Goal: Transaction & Acquisition: Obtain resource

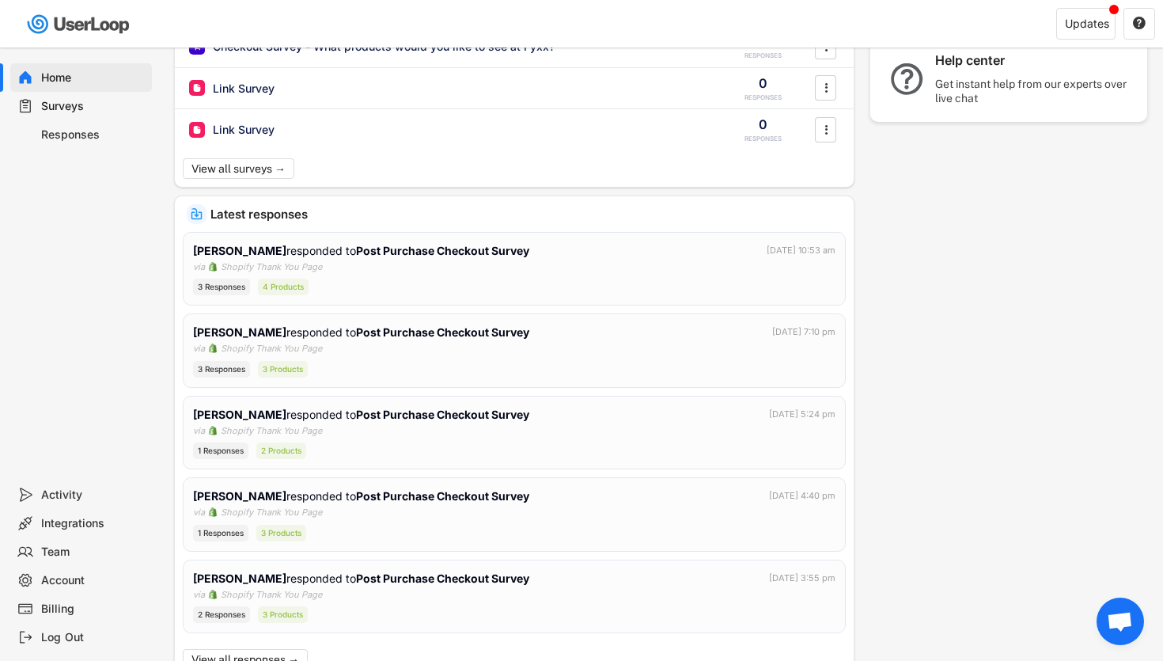
scroll to position [278, 0]
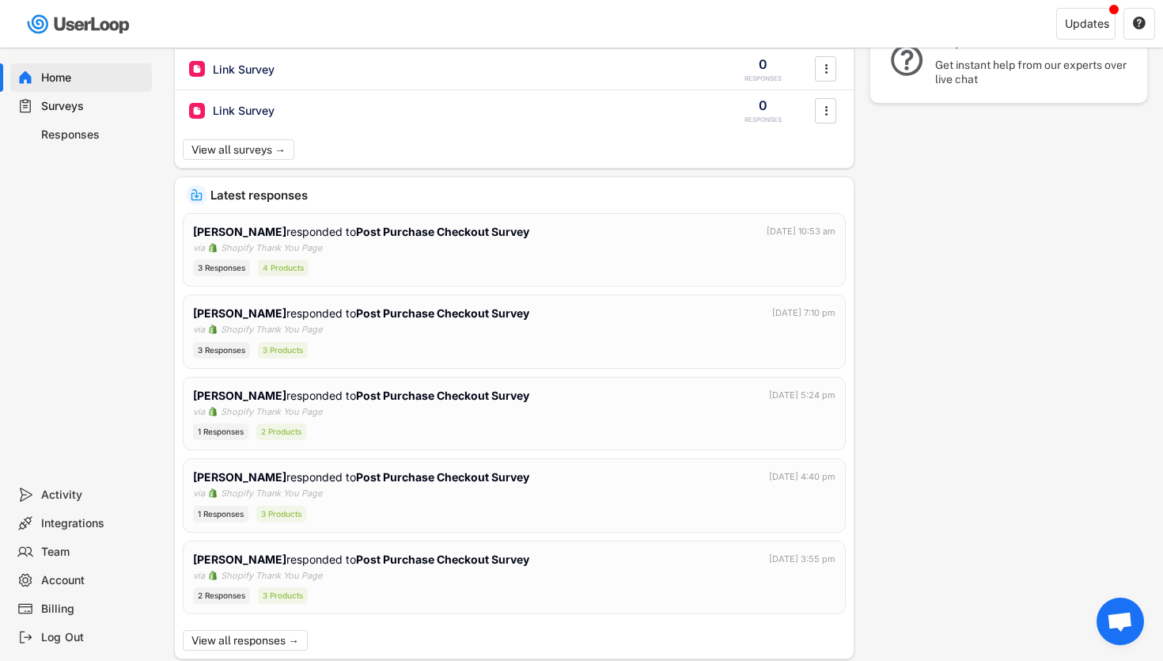
click at [84, 609] on div "Billing" at bounding box center [93, 608] width 104 height 15
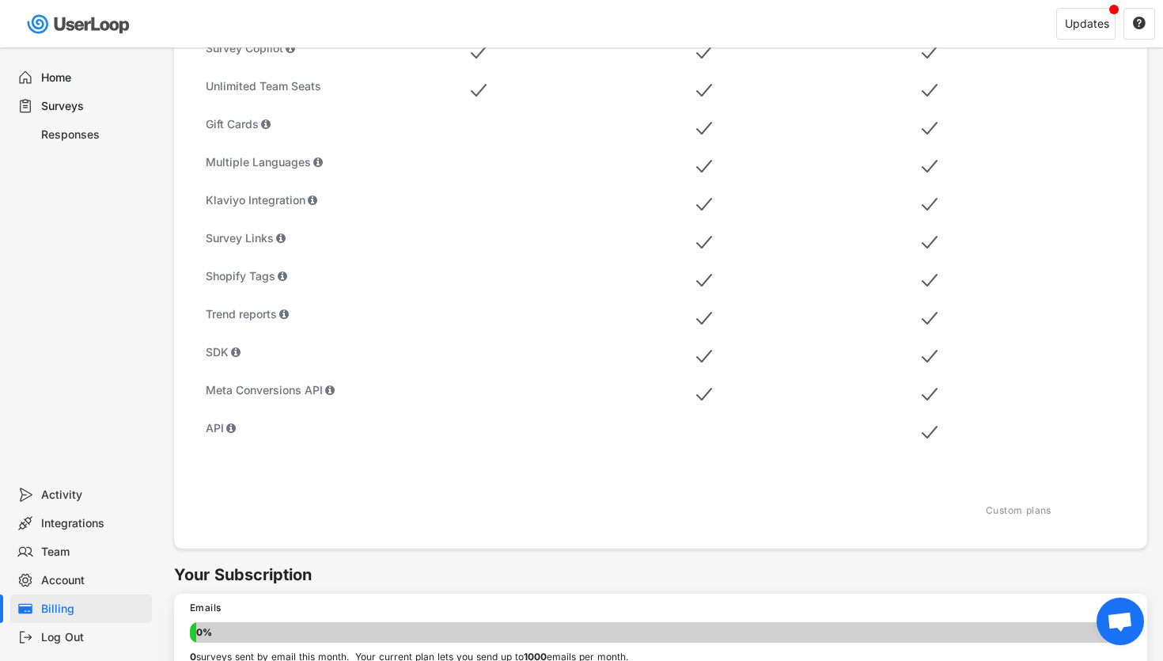
scroll to position [623, 0]
click at [54, 78] on div "Home" at bounding box center [93, 77] width 104 height 15
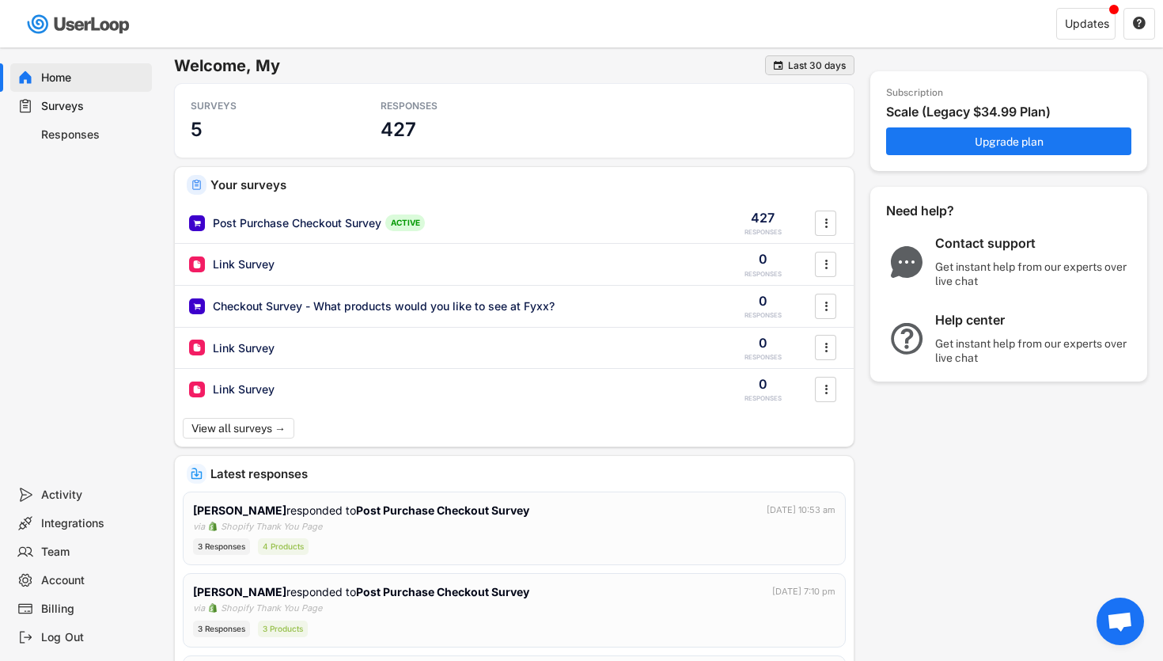
click at [814, 57] on div " Last 30 days" at bounding box center [809, 65] width 89 height 20
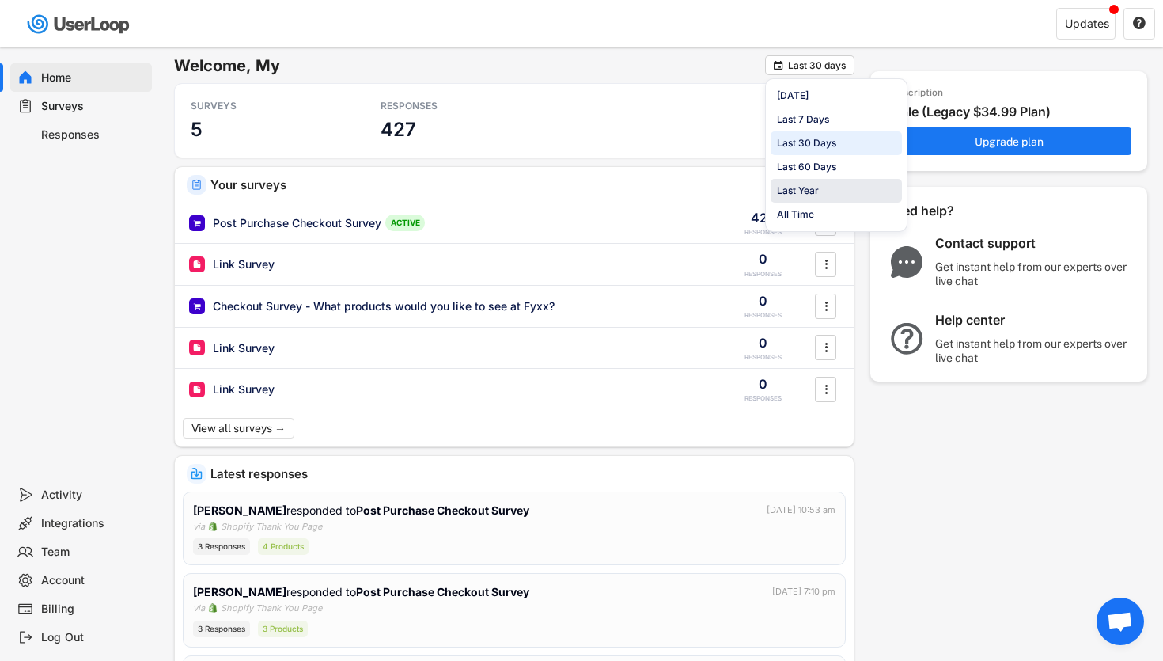
click at [845, 192] on div "Last Year" at bounding box center [836, 191] width 131 height 24
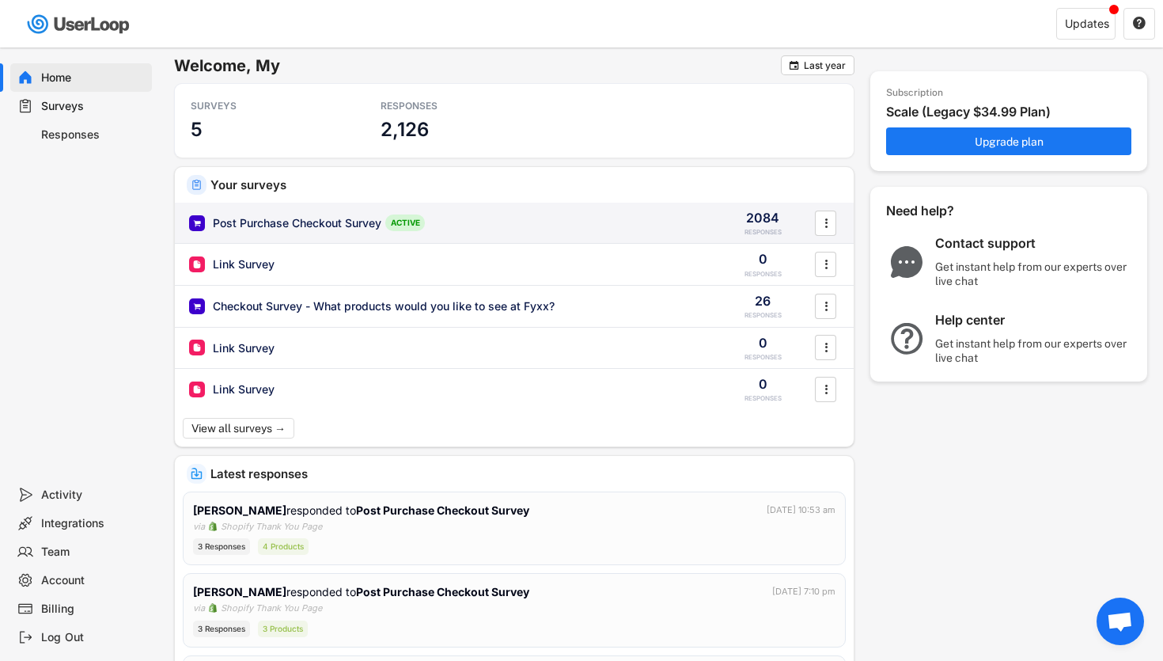
click at [445, 242] on div "Post Purchase Checkout Survey ACTIVE 2084 RESPONSES " at bounding box center [514, 223] width 679 height 41
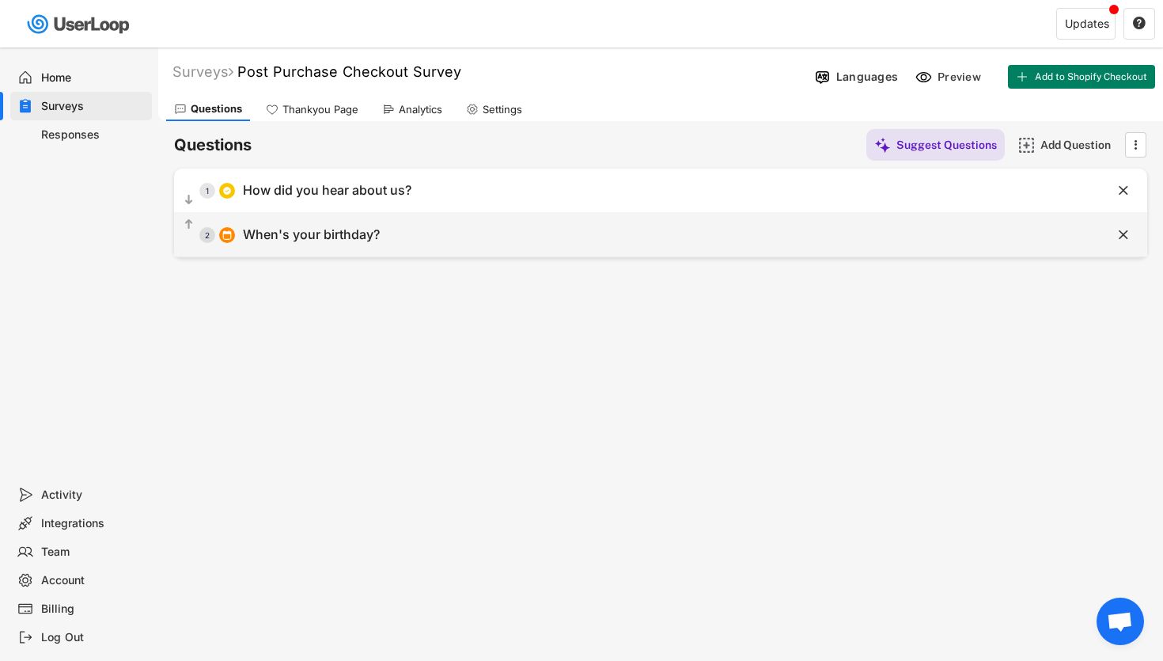
click at [424, 233] on div "  2 When's your birthday?" at bounding box center [621, 235] width 894 height 36
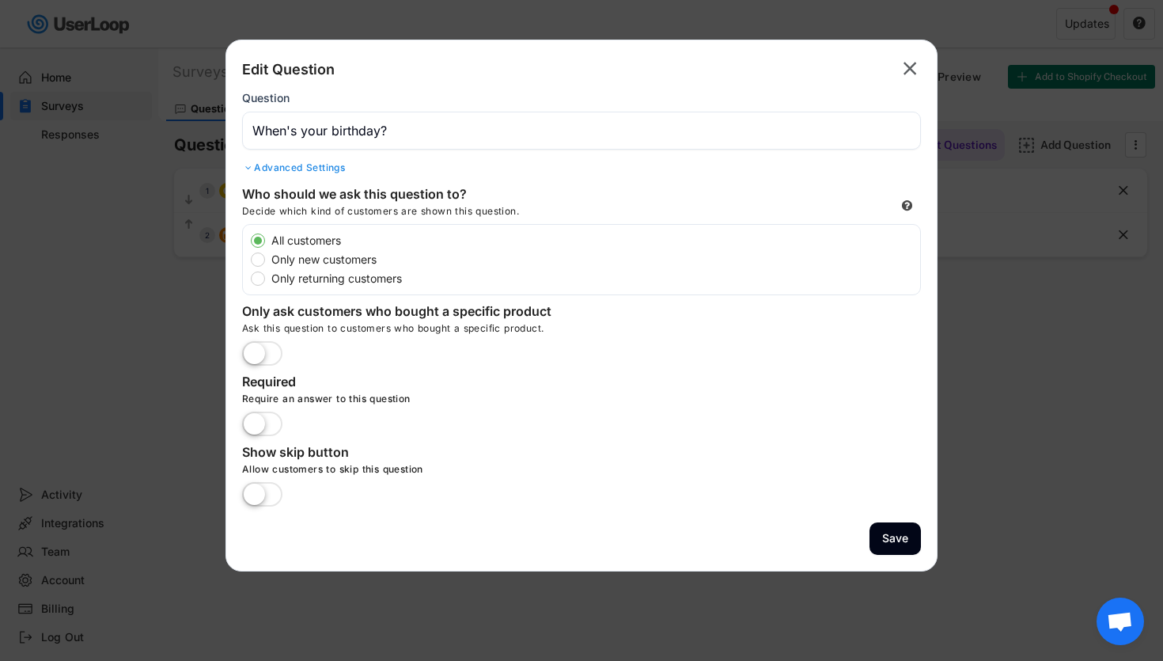
click at [914, 66] on text "" at bounding box center [910, 68] width 13 height 23
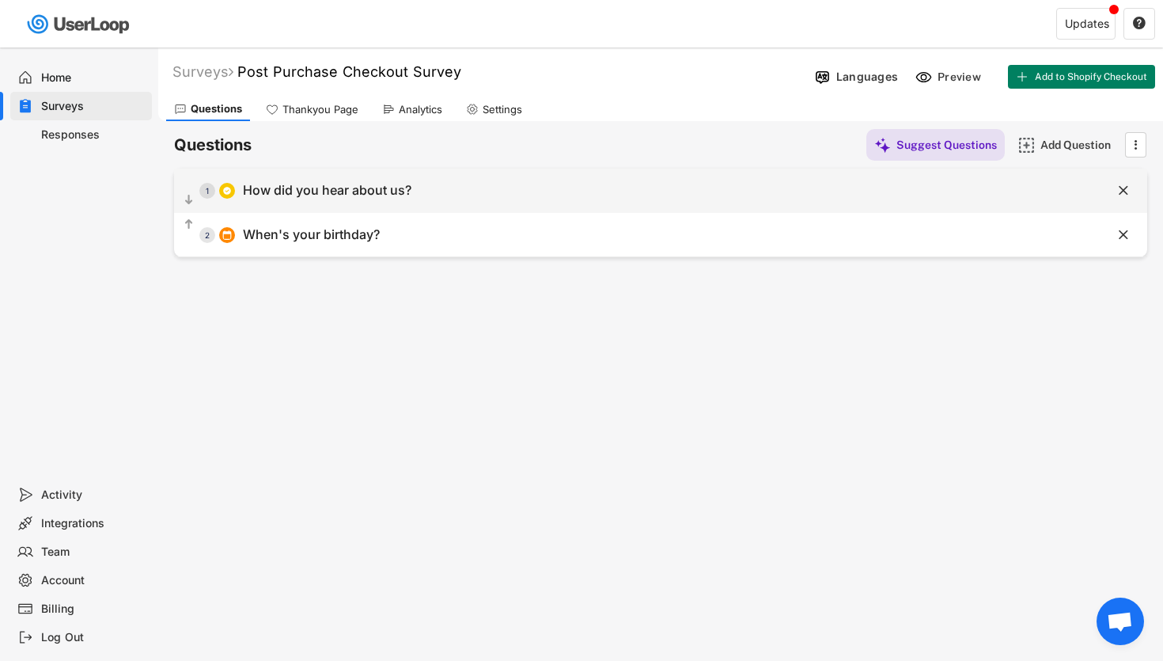
click at [854, 207] on div "  1 How did you hear about us?" at bounding box center [621, 190] width 894 height 36
type input "How did you hear about us?"
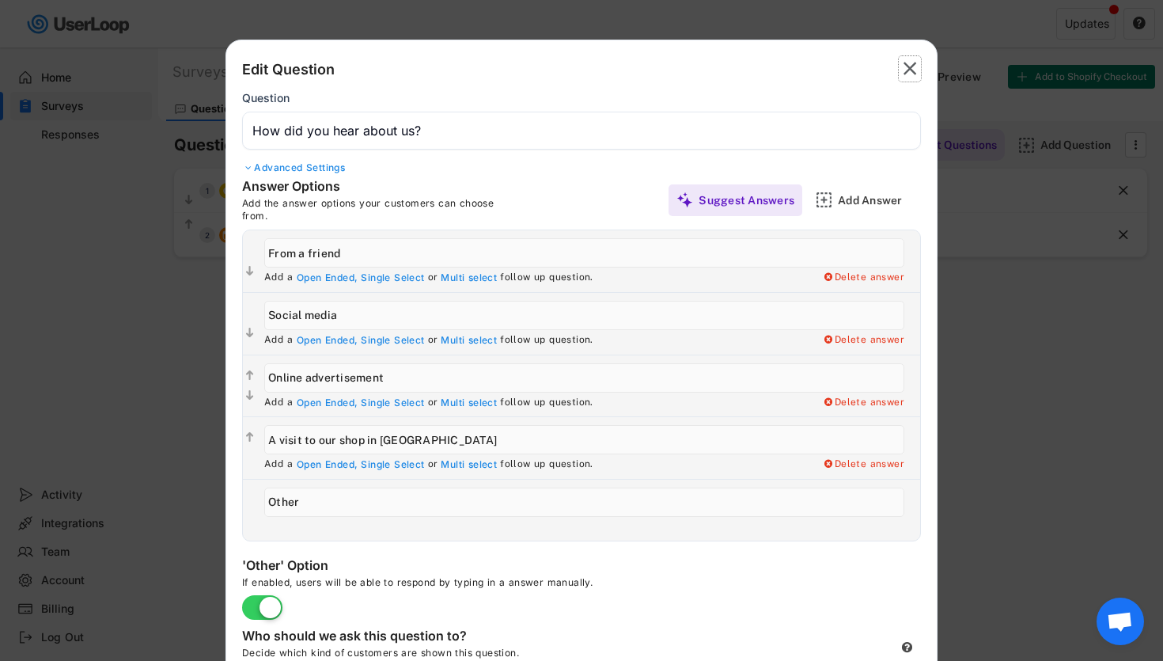
click at [916, 67] on icon "" at bounding box center [910, 68] width 22 height 25
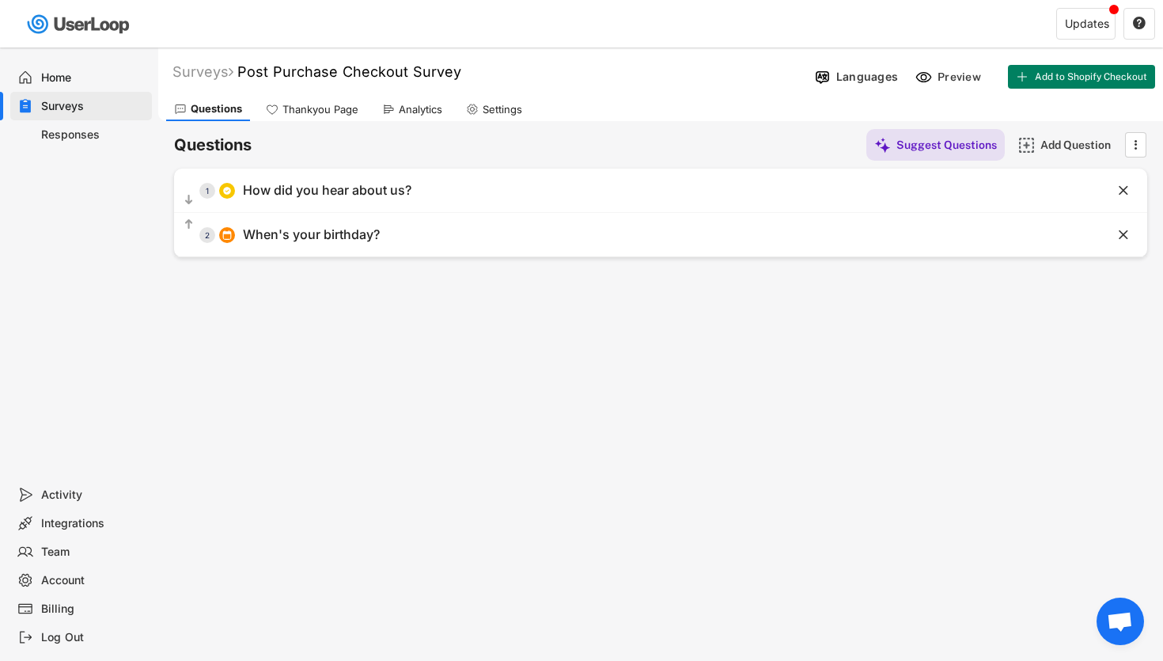
click at [393, 104] on icon at bounding box center [388, 109] width 13 height 13
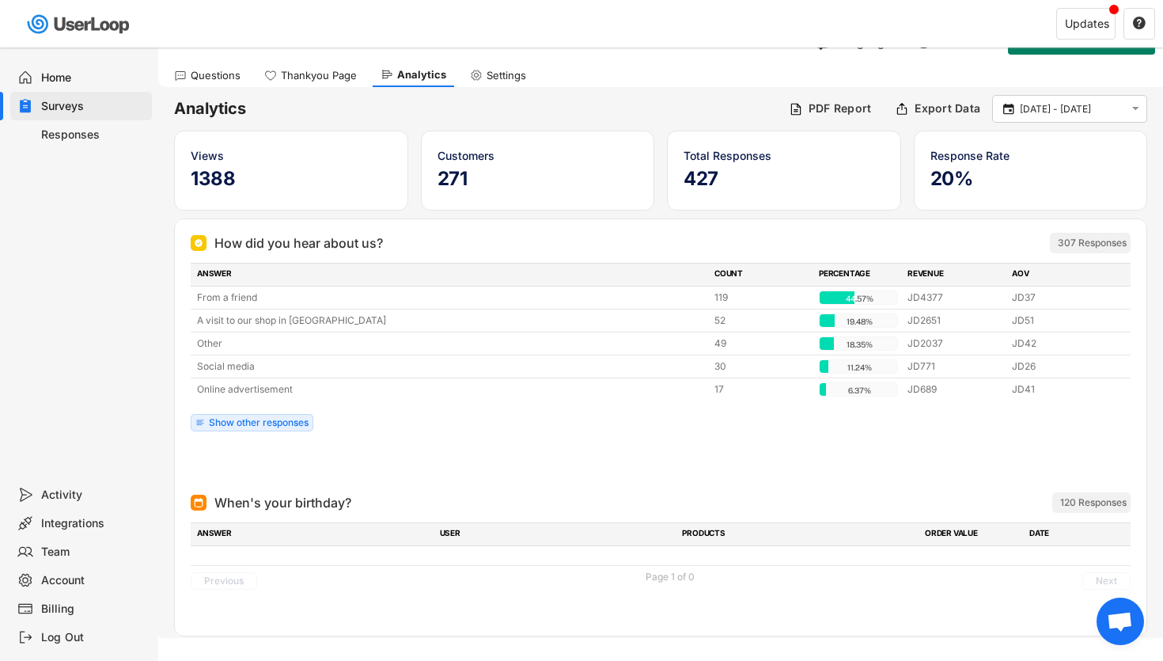
scroll to position [59, 0]
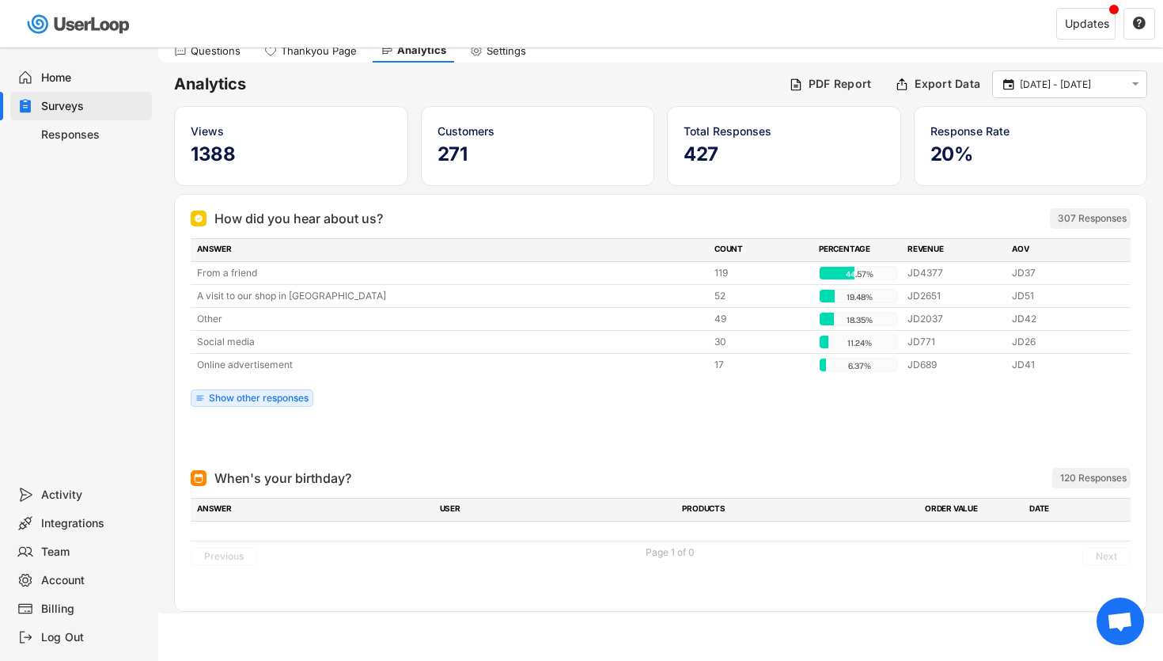
click at [683, 548] on div "Page 1 of 0" at bounding box center [670, 552] width 49 height 9
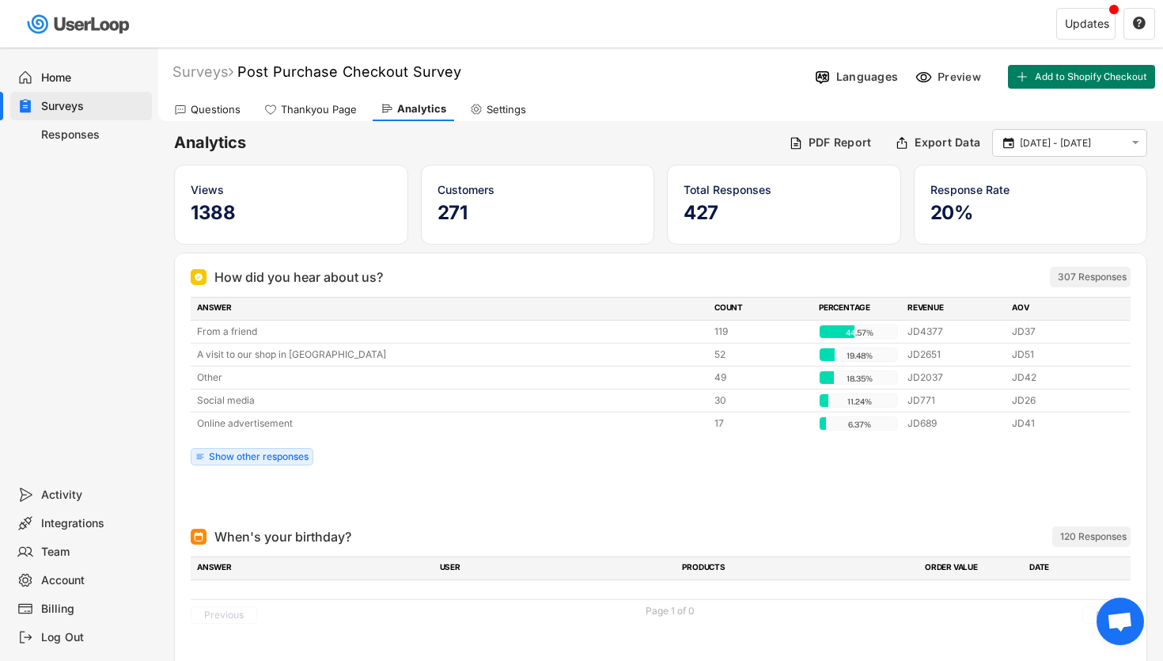
scroll to position [1, 0]
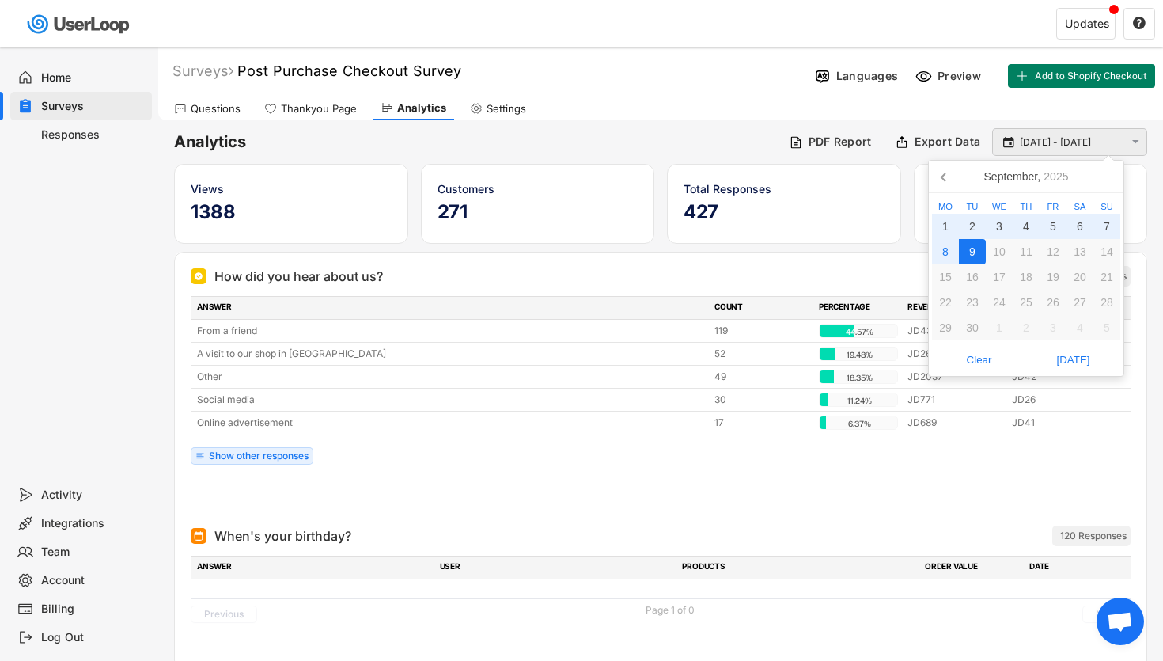
click at [1046, 138] on input "[DATE] - [DATE]" at bounding box center [1072, 143] width 104 height 16
click at [949, 184] on icon at bounding box center [944, 176] width 25 height 25
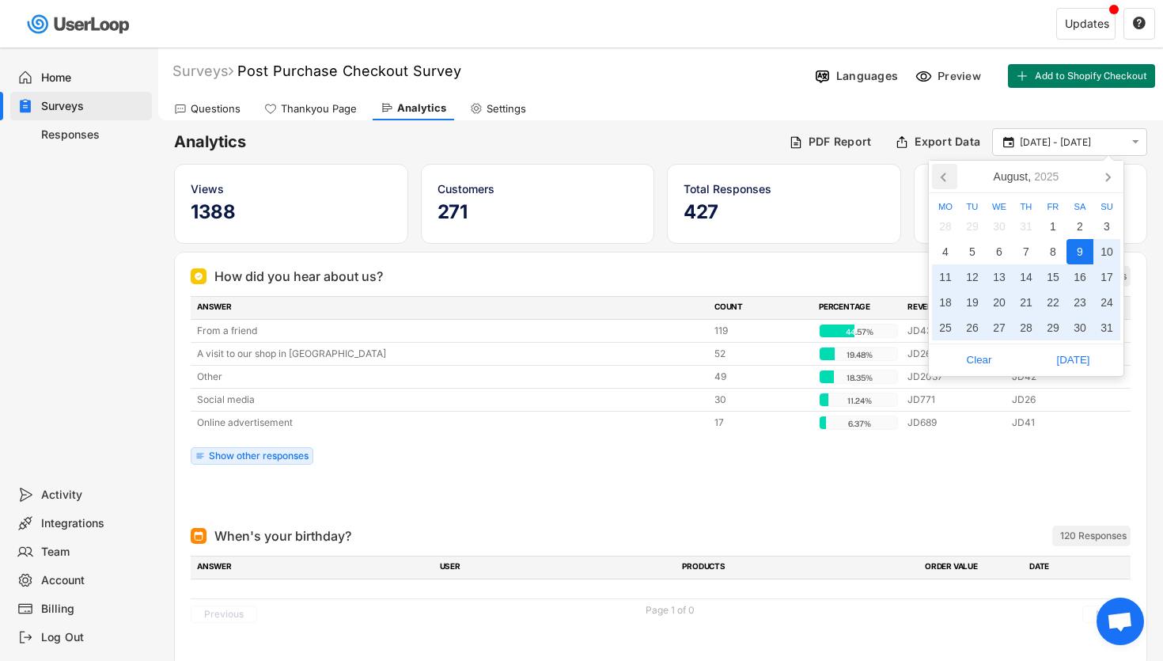
click at [949, 184] on icon at bounding box center [944, 176] width 25 height 25
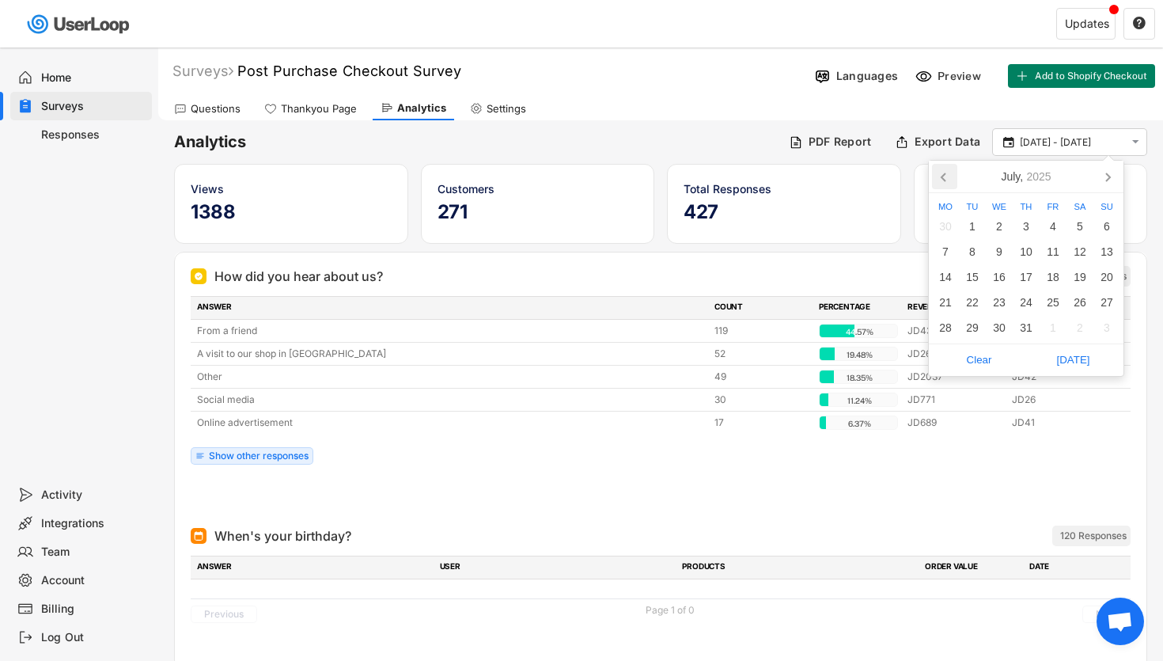
click at [949, 184] on icon at bounding box center [944, 176] width 25 height 25
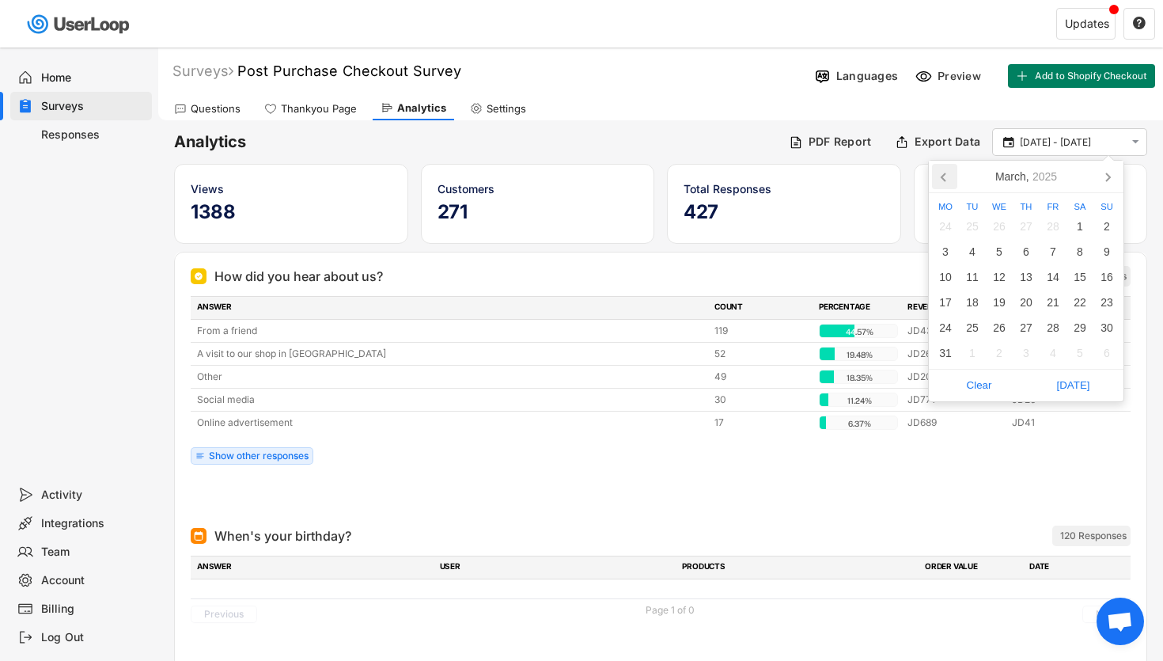
click at [949, 184] on icon at bounding box center [944, 176] width 25 height 25
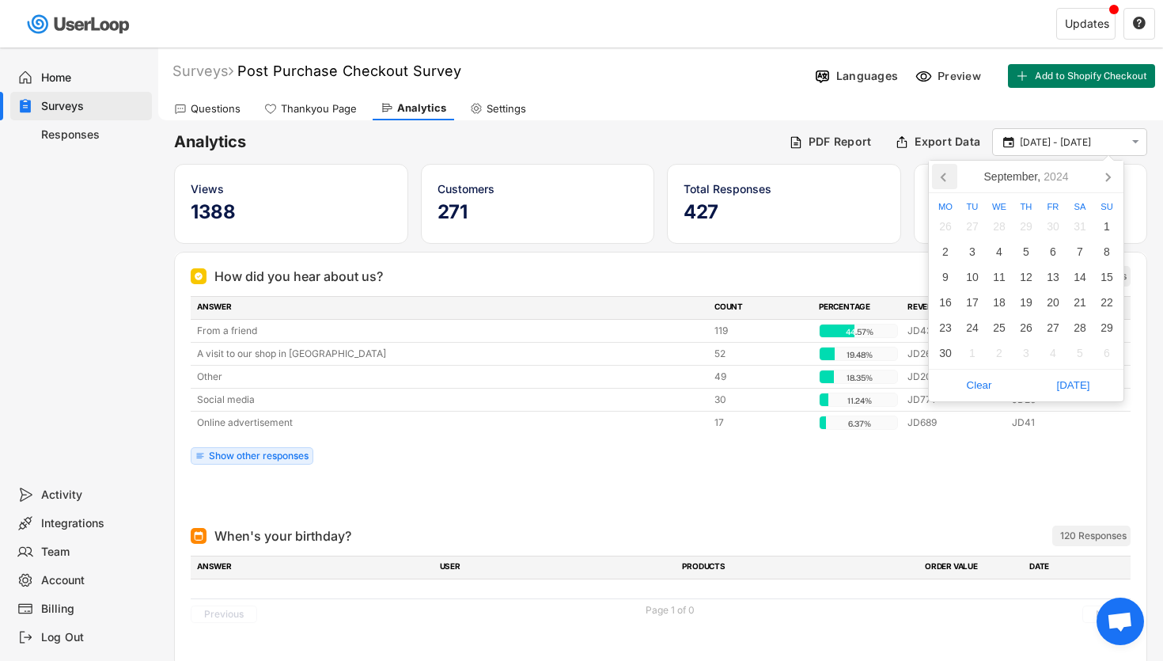
click at [949, 184] on icon at bounding box center [944, 176] width 25 height 25
click at [953, 182] on icon at bounding box center [944, 176] width 25 height 25
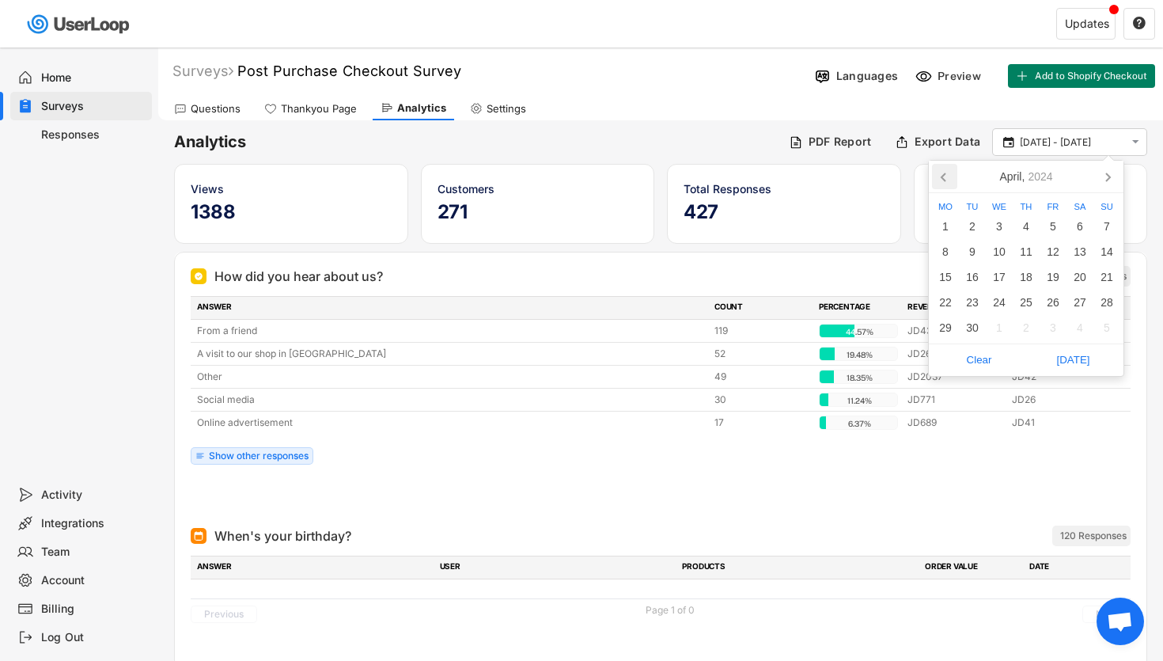
click at [953, 182] on icon at bounding box center [944, 176] width 25 height 25
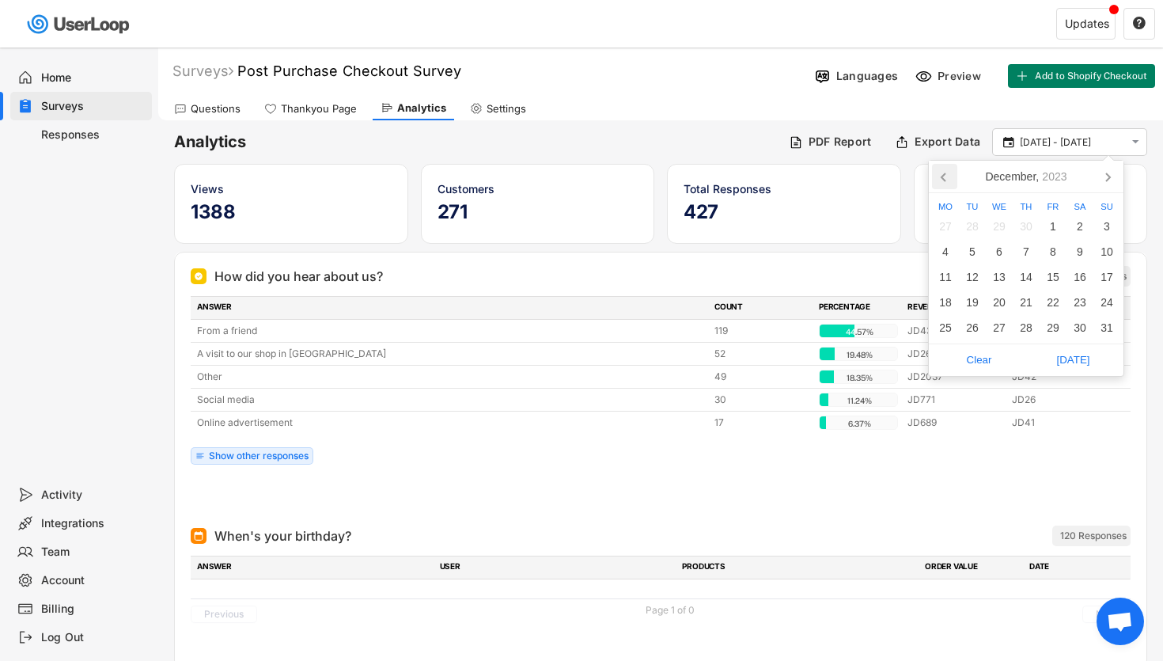
click at [953, 182] on icon at bounding box center [944, 176] width 25 height 25
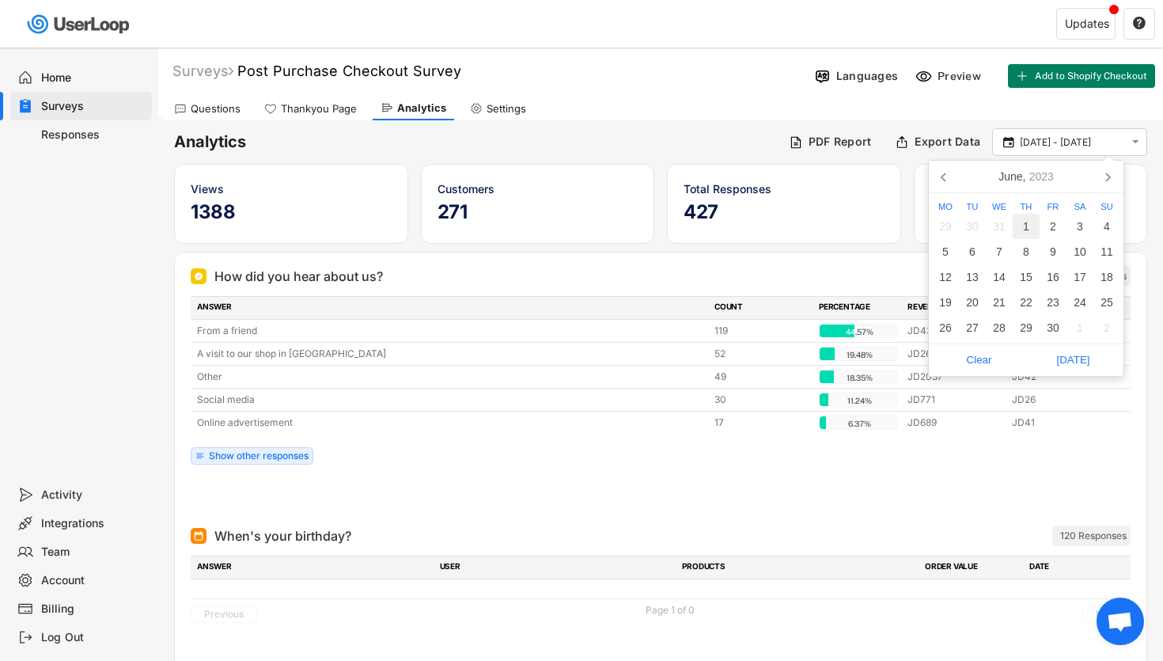
click at [1025, 222] on div "1" at bounding box center [1026, 226] width 27 height 25
click at [1115, 175] on icon at bounding box center [1107, 176] width 25 height 25
click at [1114, 175] on icon at bounding box center [1107, 176] width 25 height 25
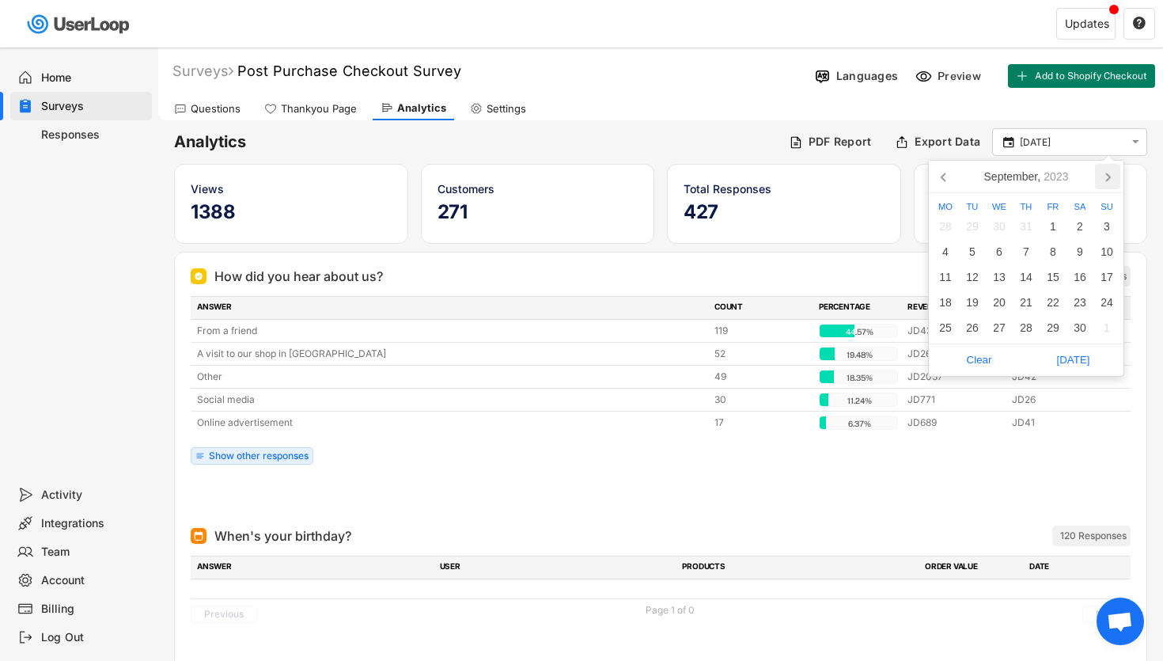
click at [1114, 174] on icon at bounding box center [1107, 176] width 25 height 25
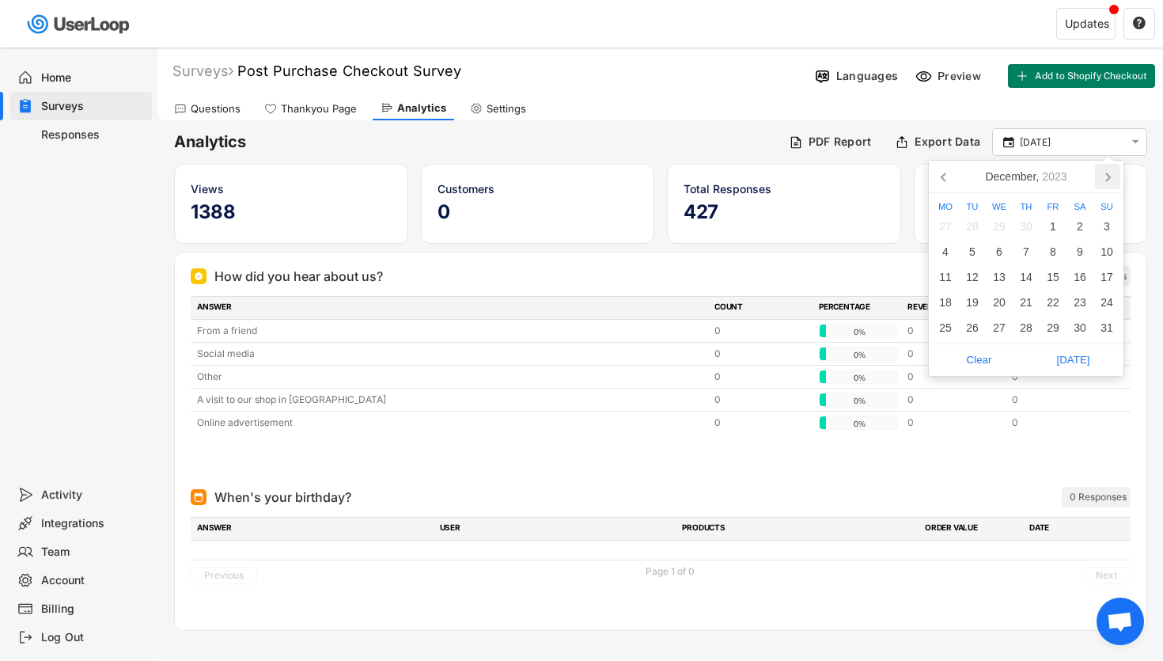
click at [1114, 174] on icon at bounding box center [1107, 176] width 25 height 25
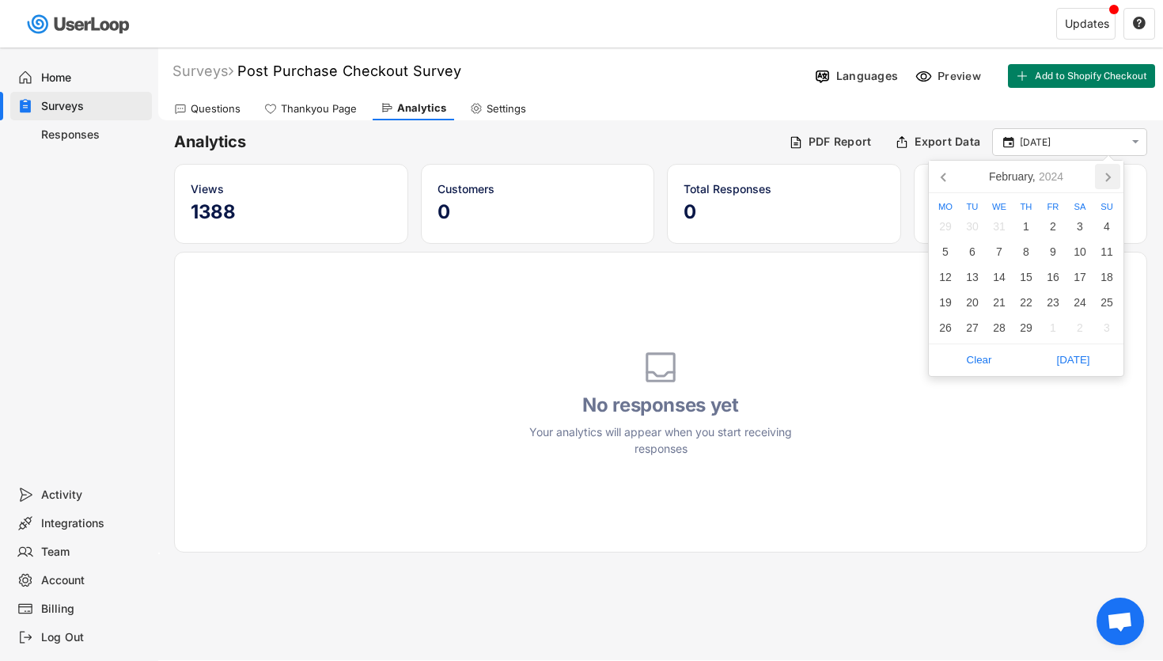
click at [1113, 174] on icon at bounding box center [1107, 176] width 25 height 25
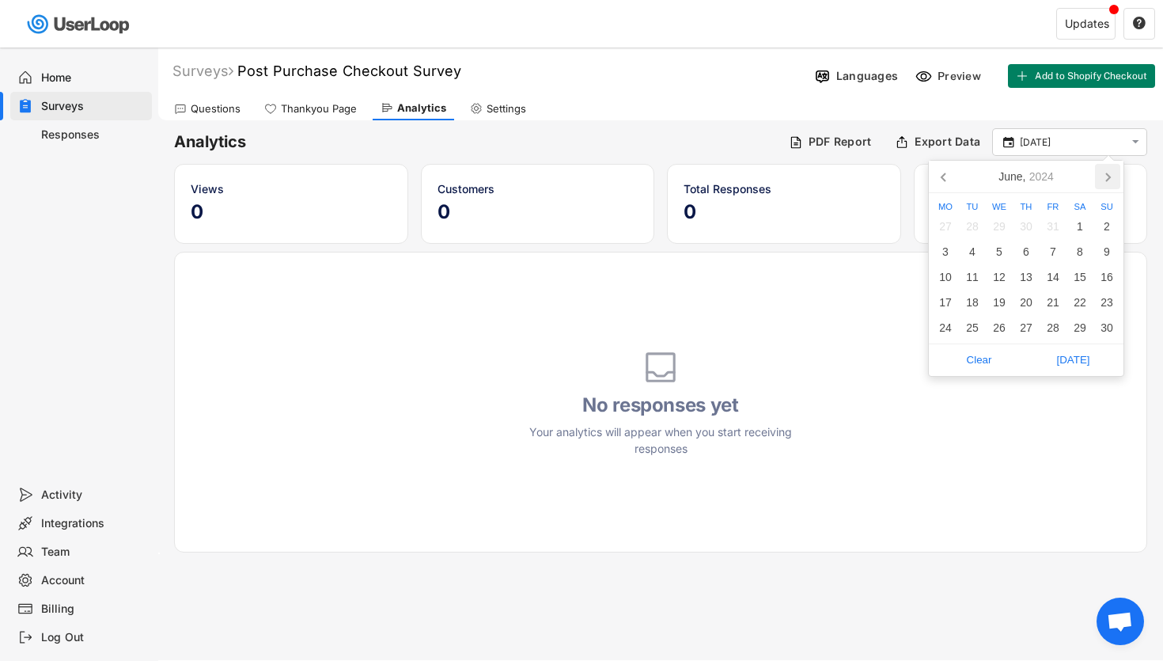
click at [1113, 174] on icon at bounding box center [1107, 176] width 25 height 25
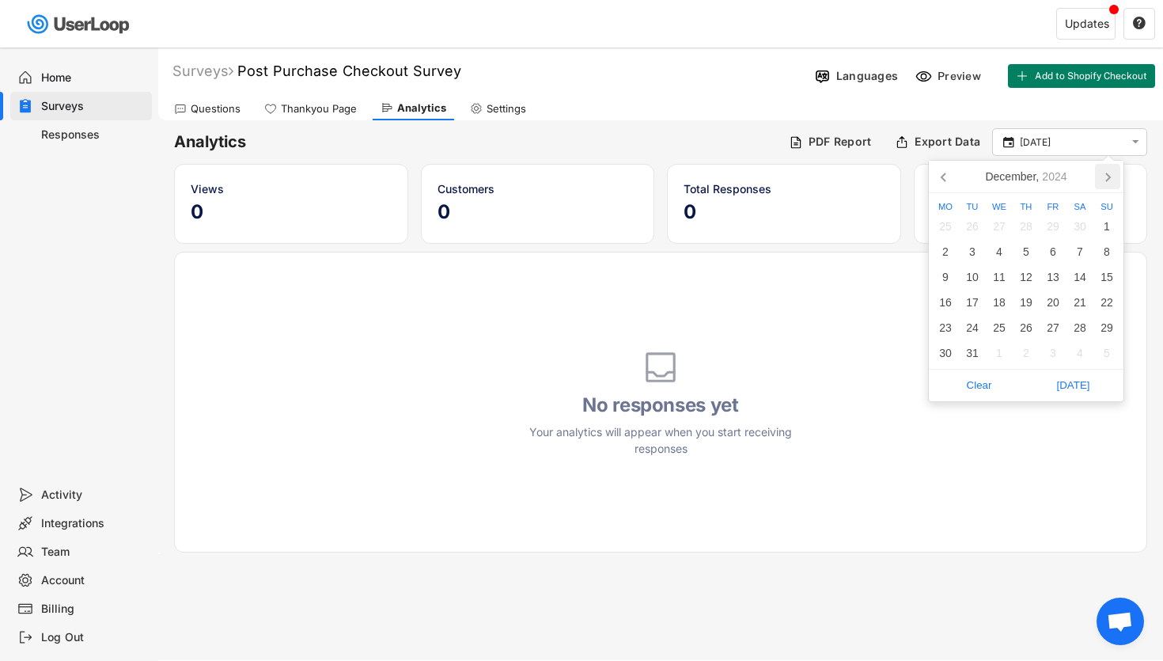
click at [1113, 174] on icon at bounding box center [1107, 176] width 25 height 25
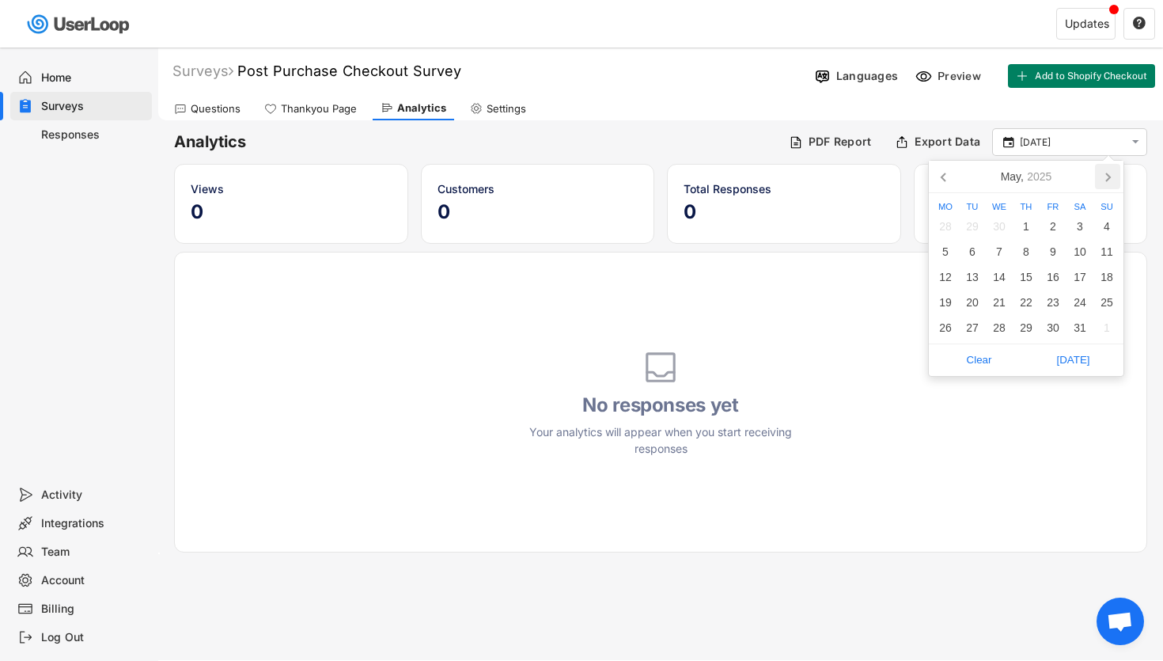
click at [1113, 174] on icon at bounding box center [1107, 176] width 25 height 25
click at [976, 252] on div "9" at bounding box center [972, 251] width 27 height 25
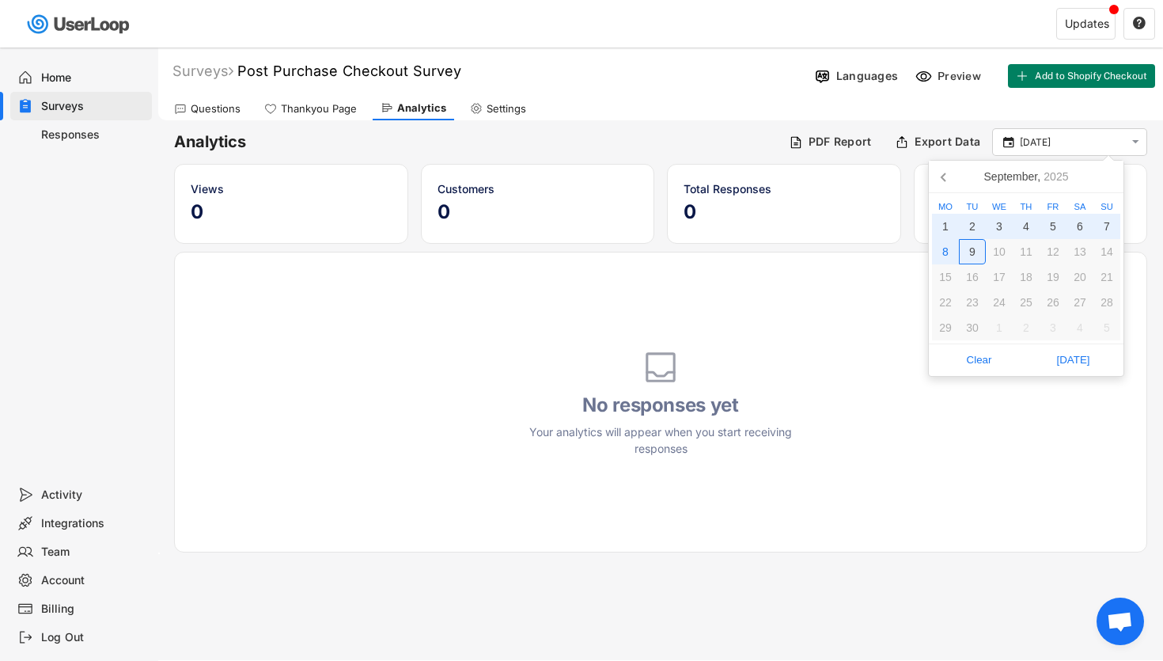
type input "[DATE] - [DATE]"
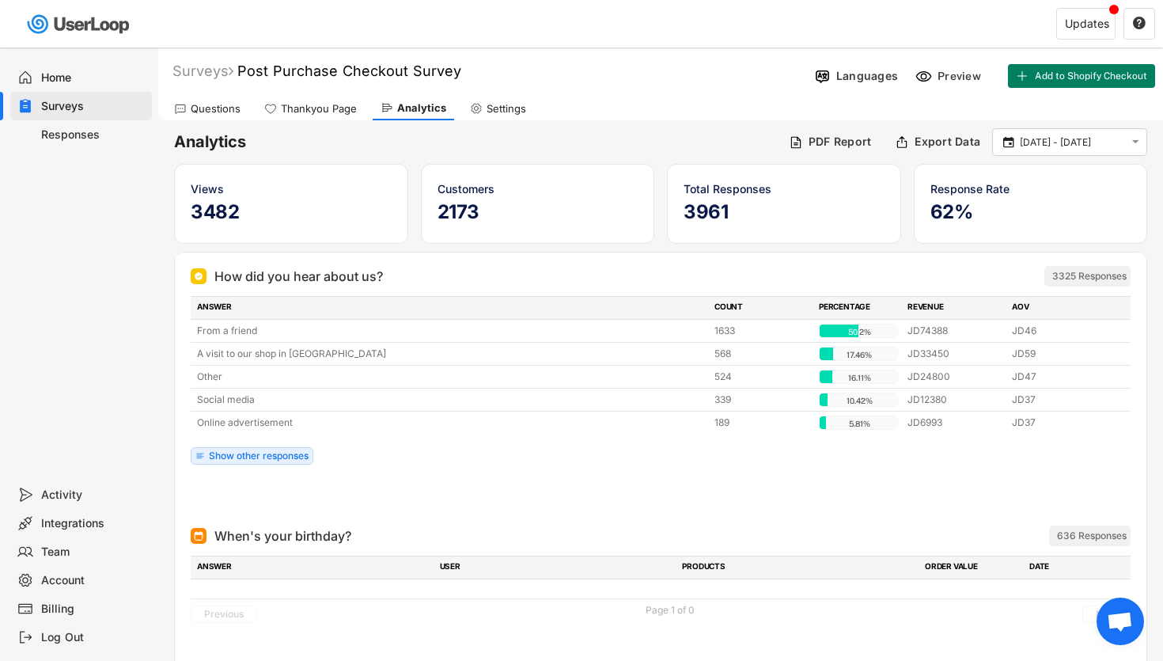
scroll to position [59, 0]
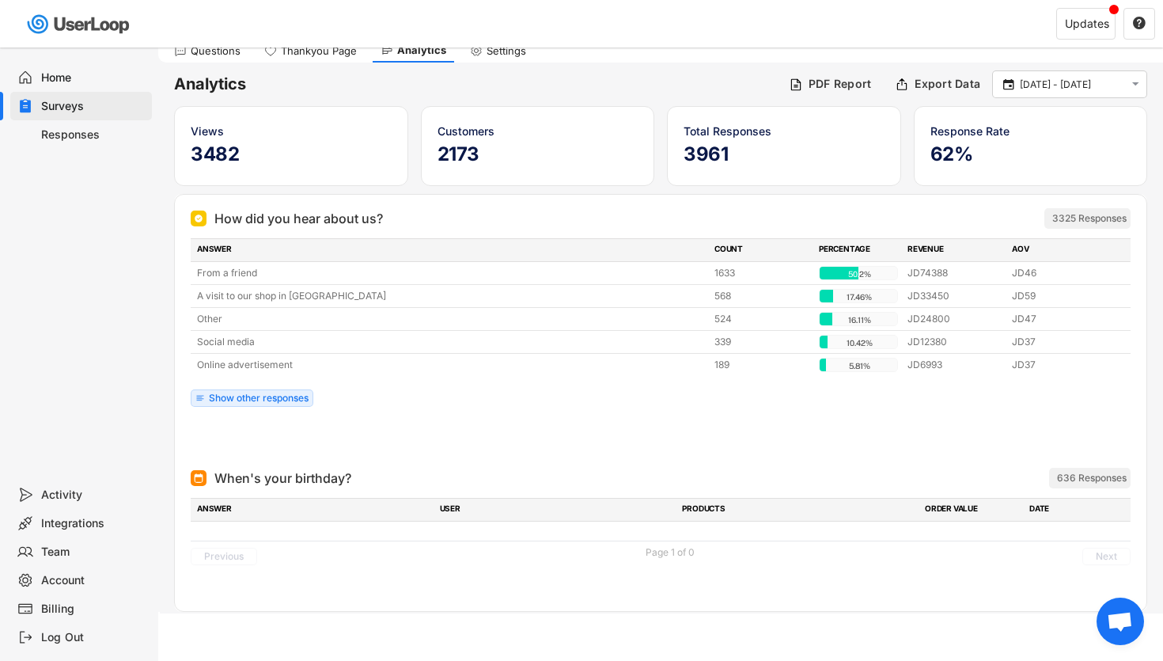
click at [1077, 477] on div "636 Responses" at bounding box center [1092, 478] width 70 height 13
click at [1120, 553] on button "Next" at bounding box center [1106, 556] width 48 height 17
click at [689, 515] on div "PRODUCTS" at bounding box center [798, 509] width 233 height 14
click at [251, 477] on div "When's your birthday?" at bounding box center [282, 477] width 137 height 19
click at [912, 80] on div "Export Data" at bounding box center [937, 85] width 93 height 24
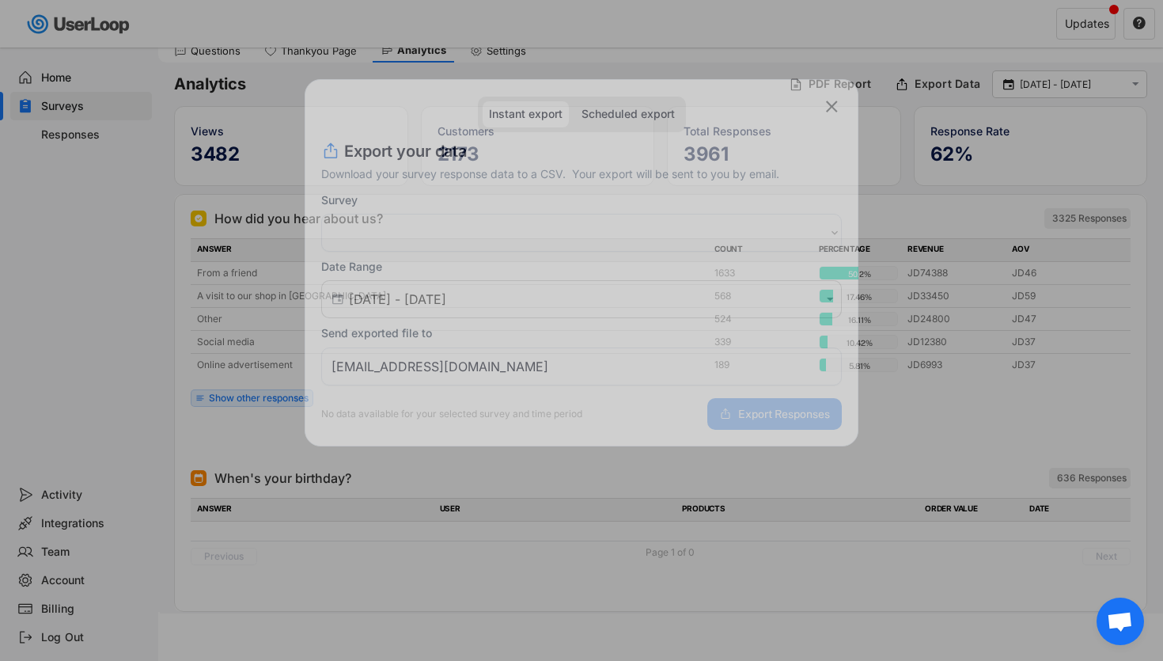
select select ""1348695171700984260__LOOKUP__1637049627099x843854201759898600""
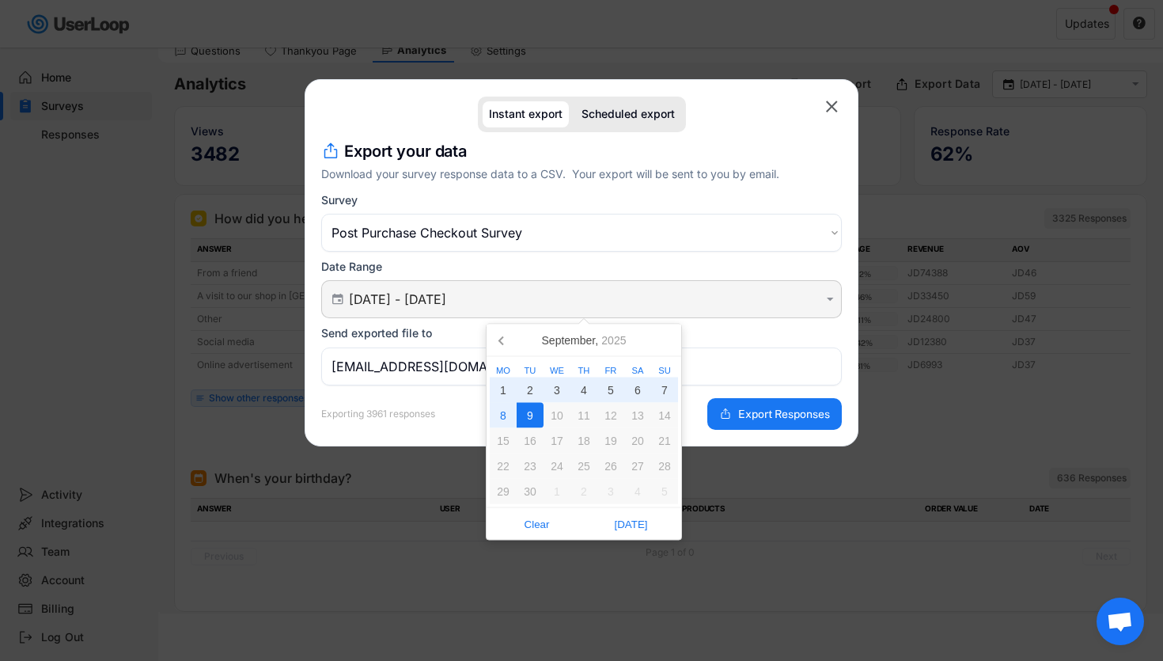
click at [565, 305] on input "[DATE] - [DATE]" at bounding box center [584, 299] width 470 height 16
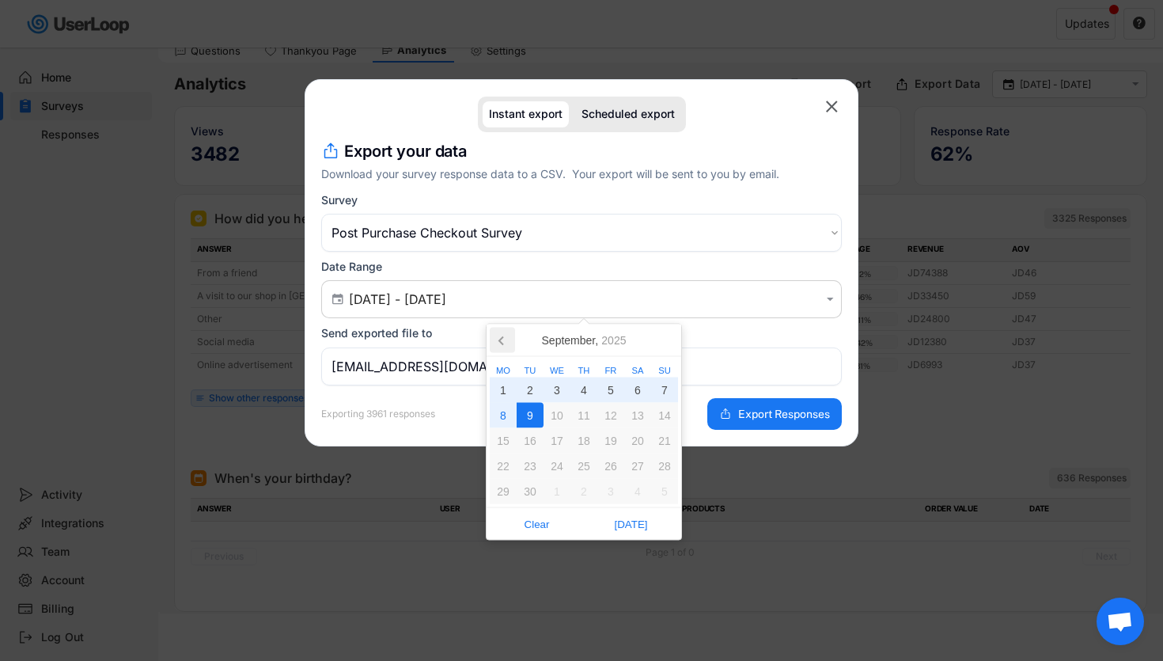
click at [500, 331] on icon at bounding box center [502, 340] width 25 height 25
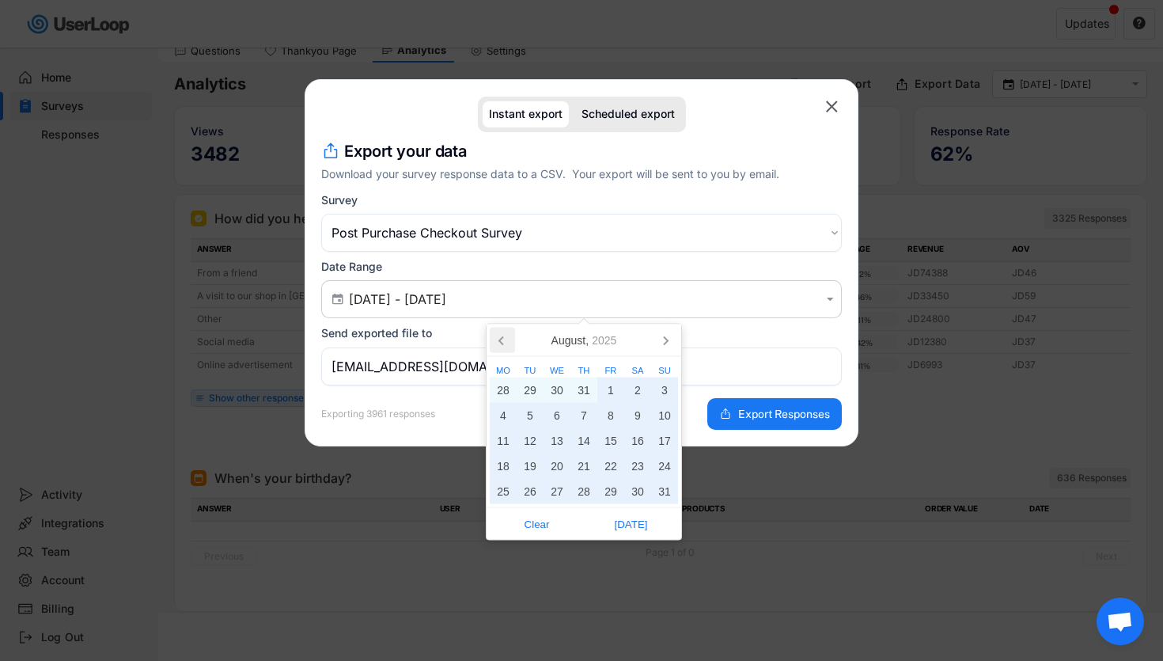
click at [500, 331] on icon at bounding box center [502, 340] width 25 height 25
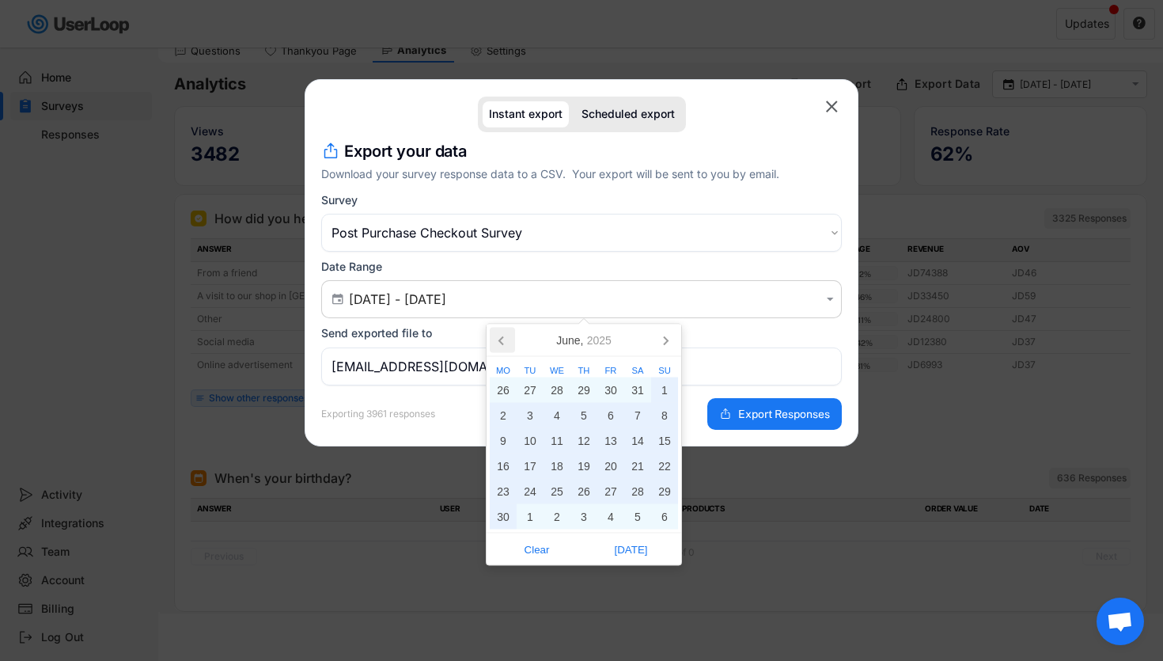
click at [500, 331] on icon at bounding box center [502, 340] width 25 height 25
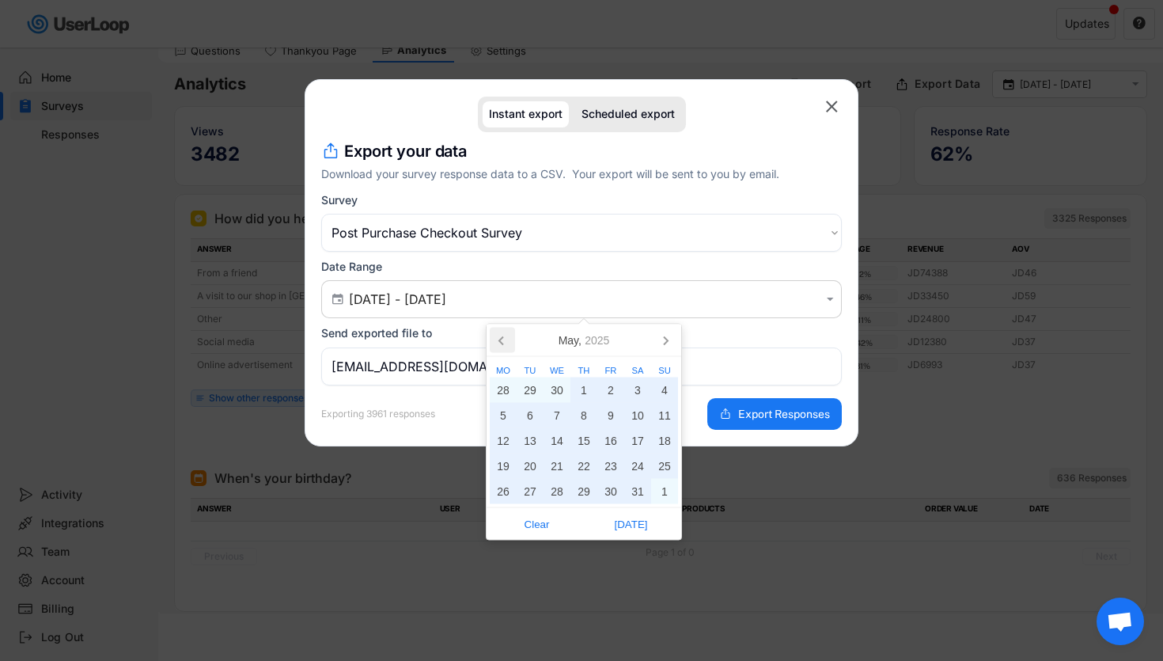
click at [500, 331] on icon at bounding box center [502, 340] width 25 height 25
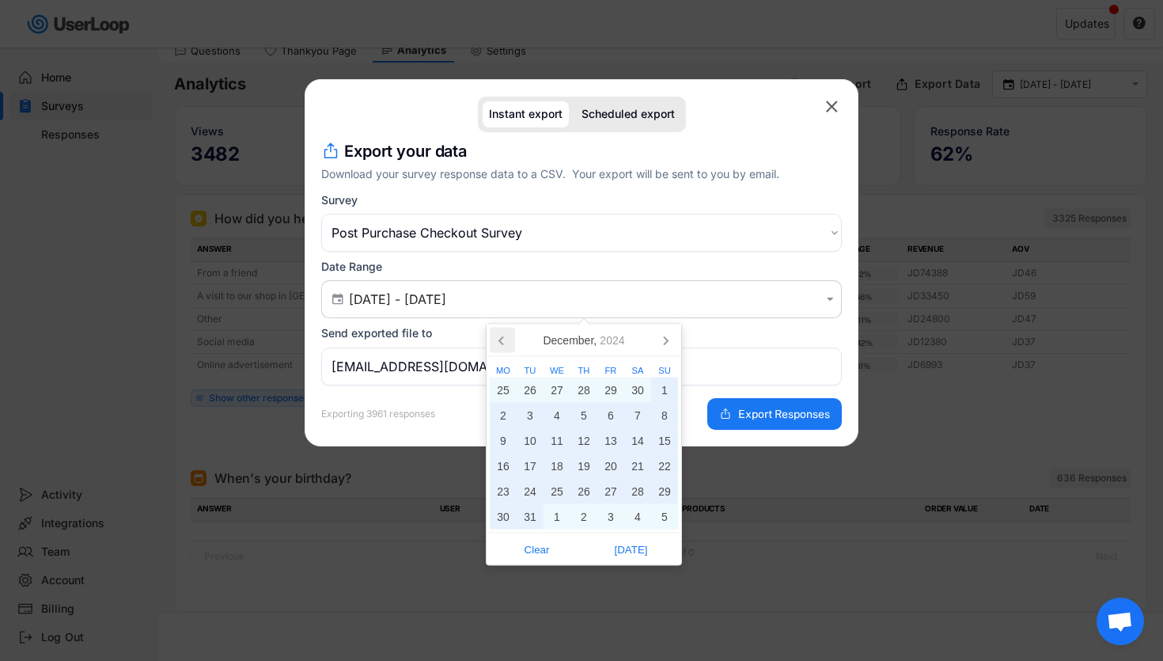
click at [500, 331] on icon at bounding box center [502, 340] width 25 height 25
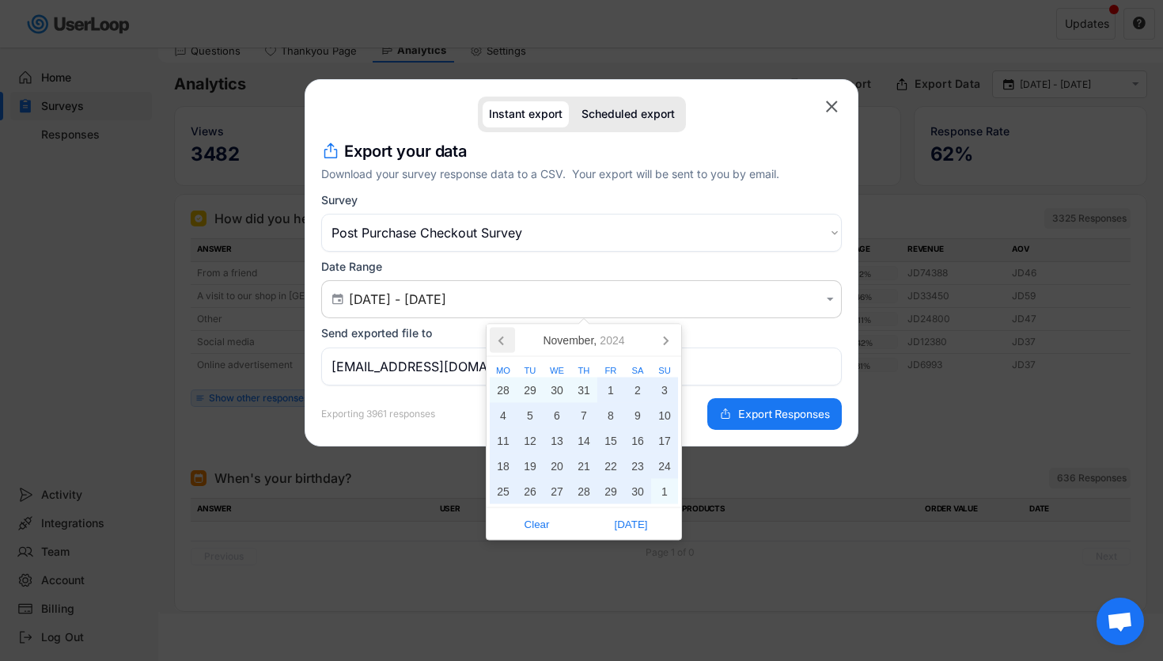
click at [500, 331] on icon at bounding box center [502, 340] width 25 height 25
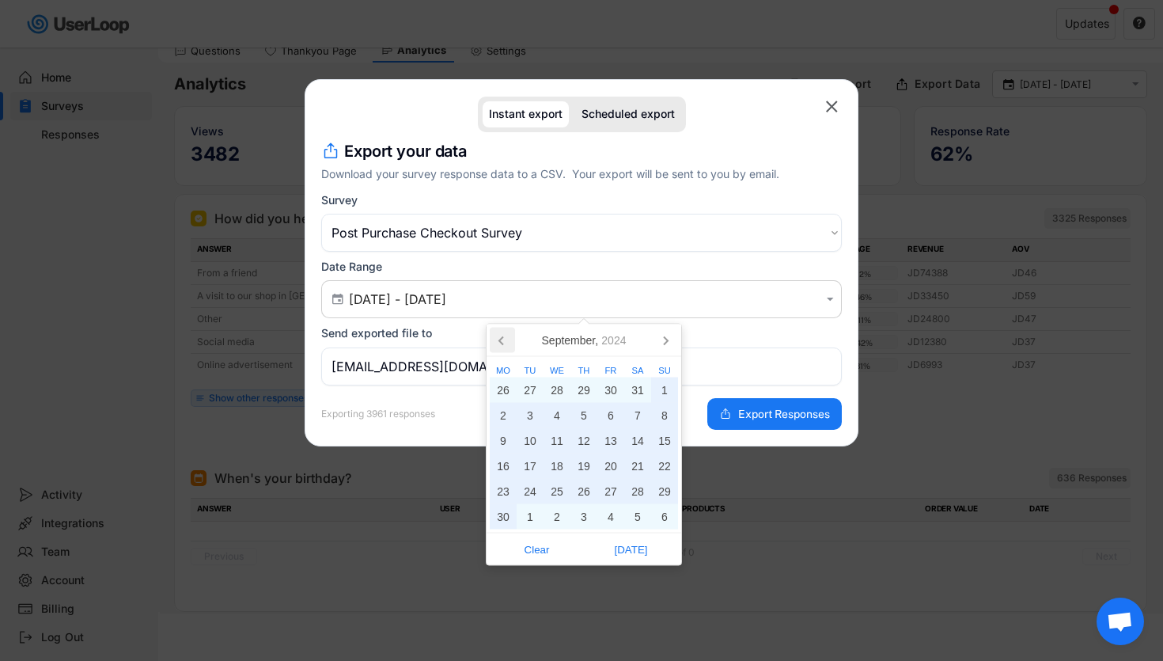
click at [500, 331] on icon at bounding box center [502, 340] width 25 height 25
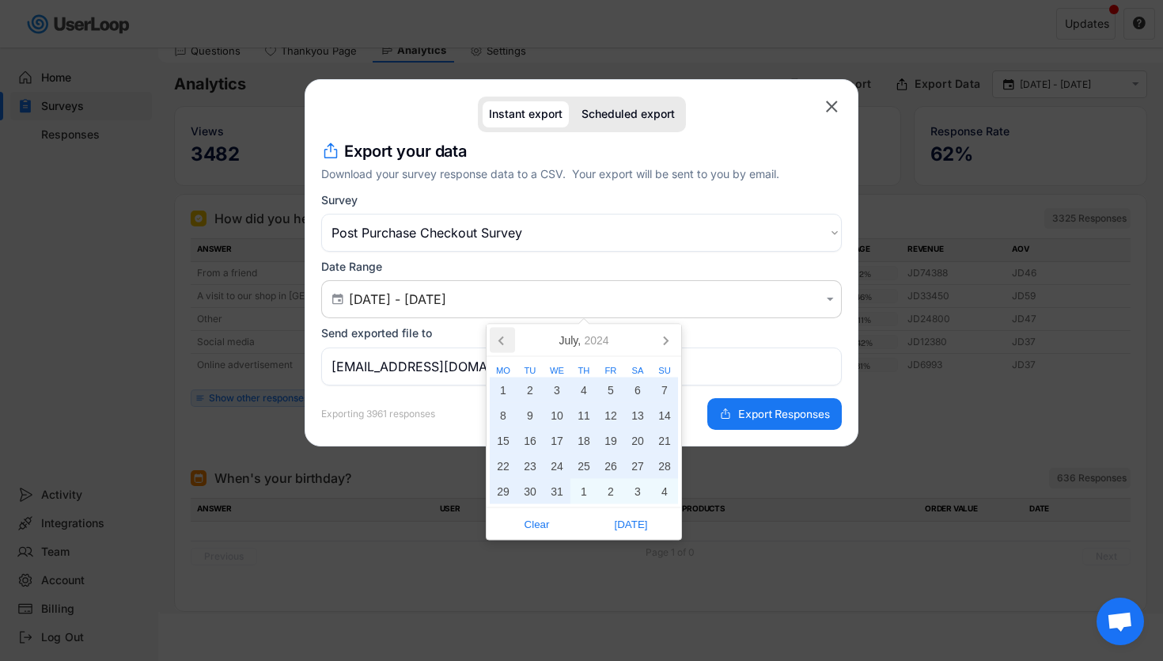
click at [500, 331] on icon at bounding box center [502, 340] width 25 height 25
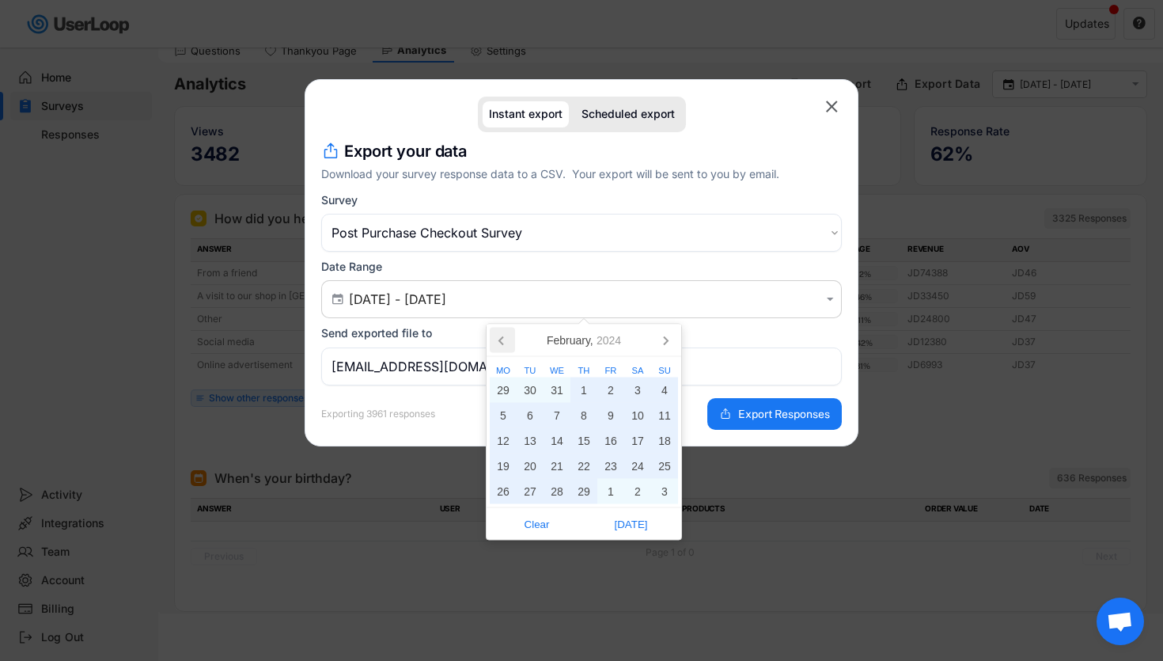
click at [500, 331] on icon at bounding box center [502, 340] width 25 height 25
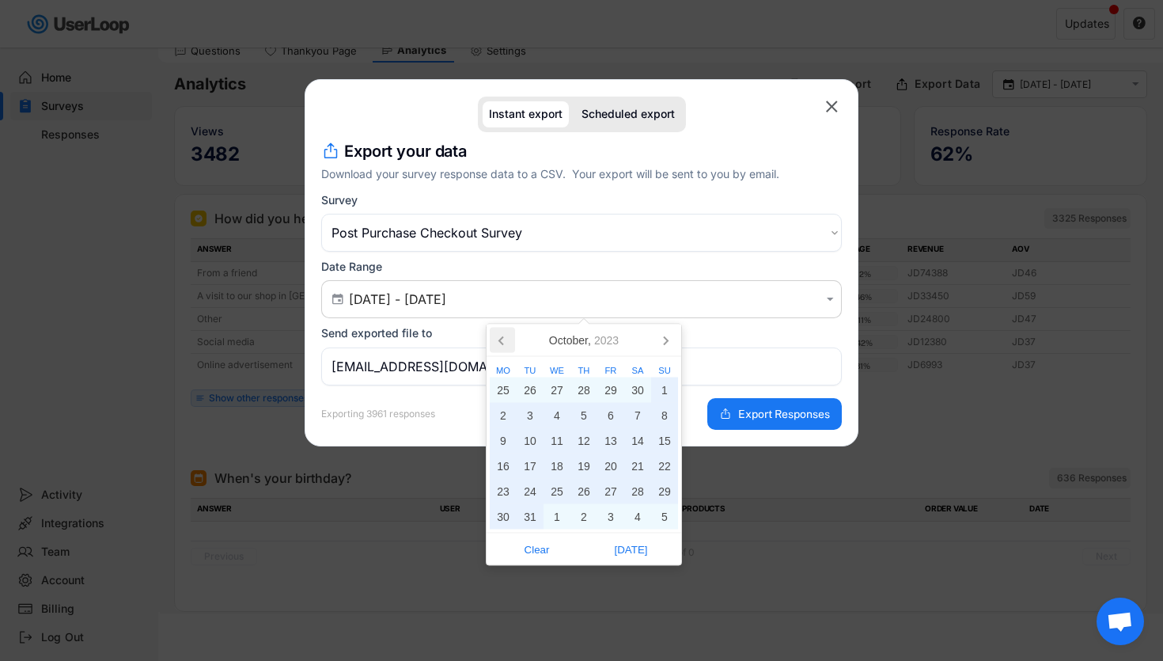
click at [500, 331] on icon at bounding box center [502, 340] width 25 height 25
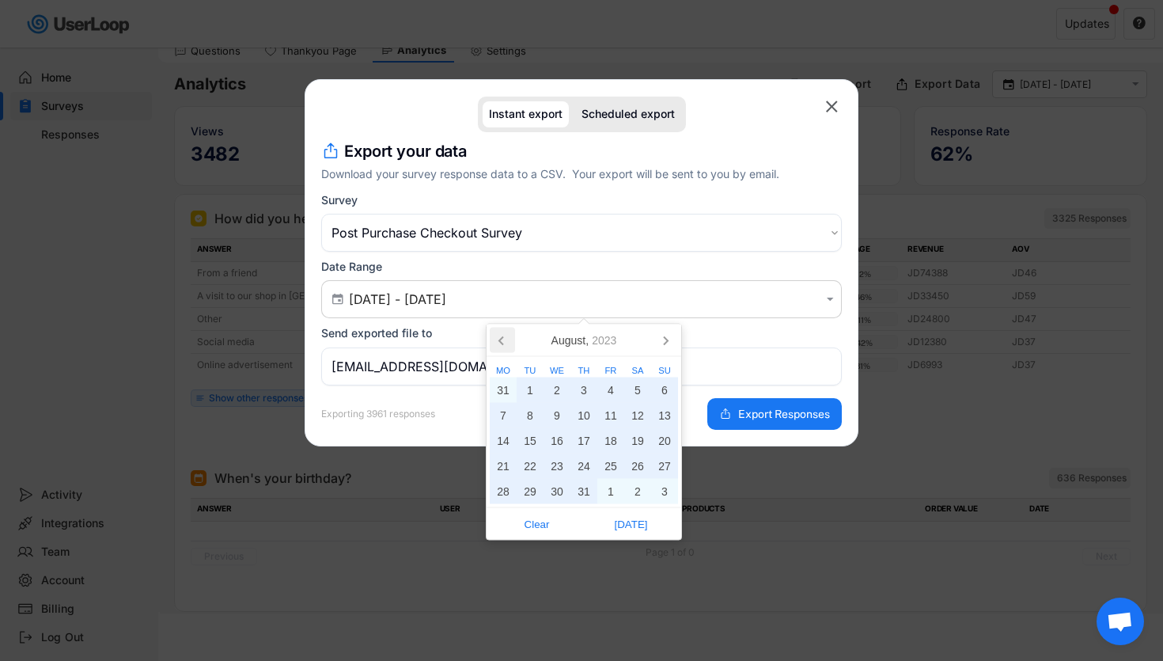
click at [500, 331] on icon at bounding box center [502, 340] width 25 height 25
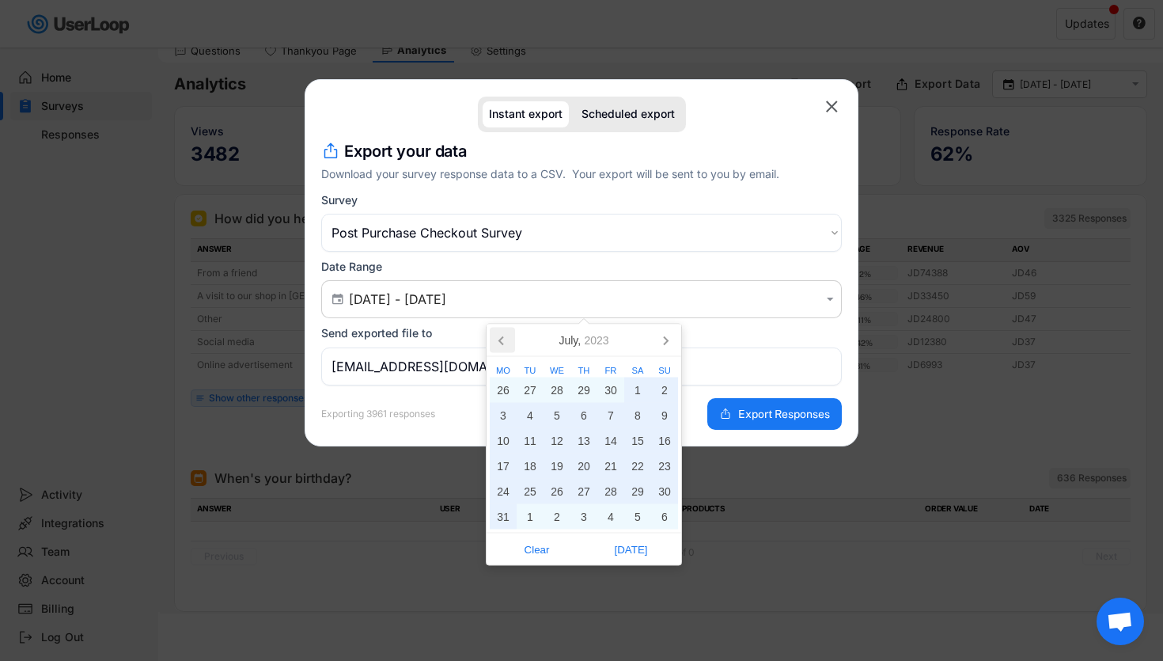
click at [500, 331] on icon at bounding box center [502, 340] width 25 height 25
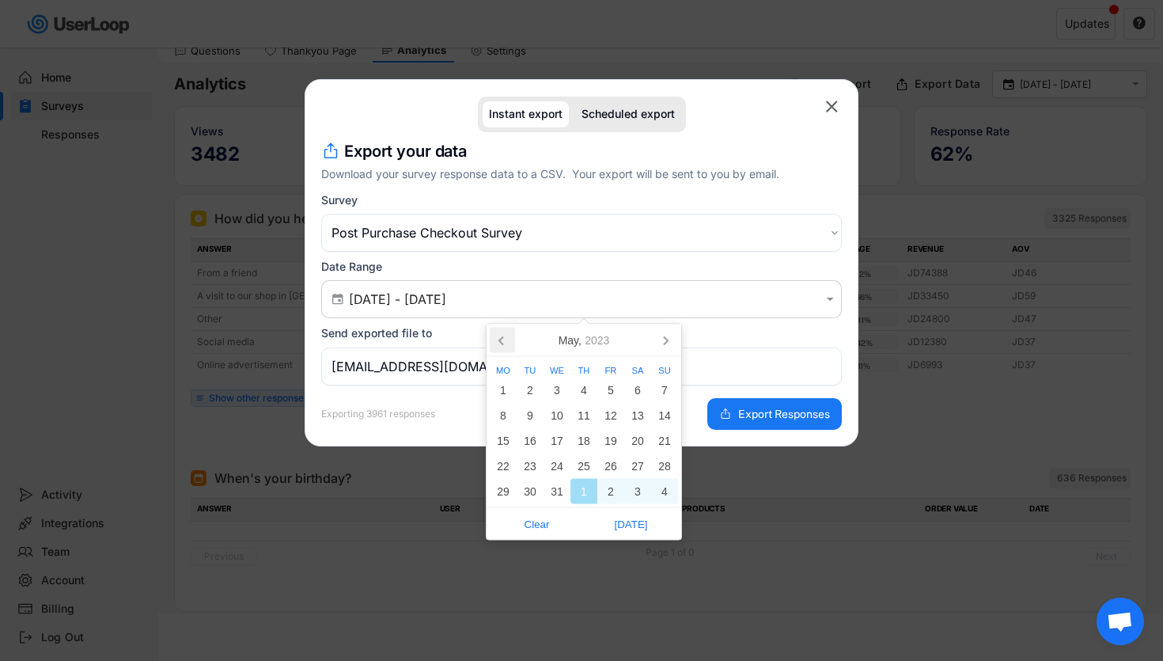
click at [500, 331] on icon at bounding box center [502, 340] width 25 height 25
click at [633, 387] on div "1" at bounding box center [637, 389] width 27 height 25
click at [661, 333] on icon at bounding box center [665, 340] width 25 height 25
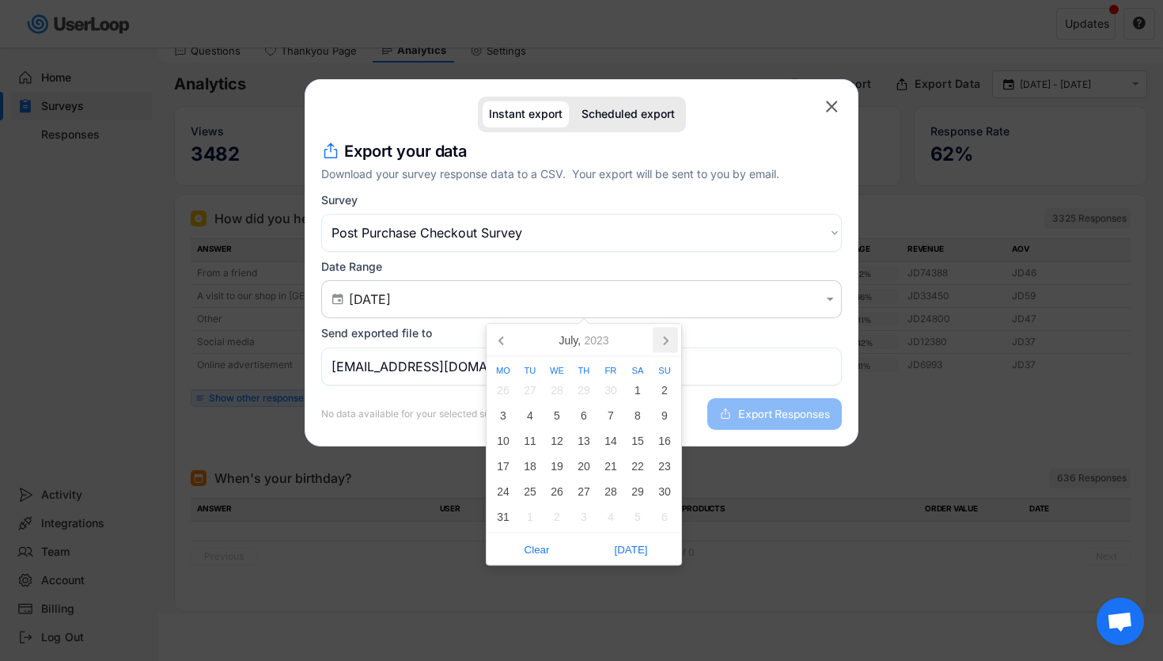
click at [661, 333] on icon at bounding box center [665, 340] width 25 height 25
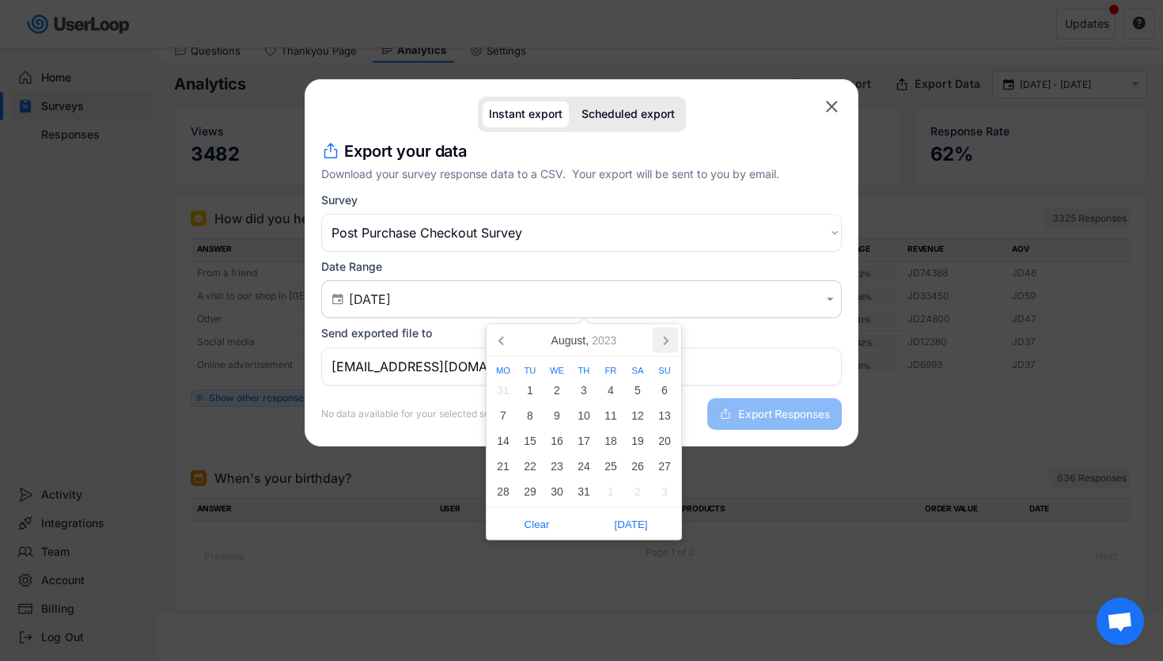
click at [661, 333] on icon at bounding box center [665, 340] width 25 height 25
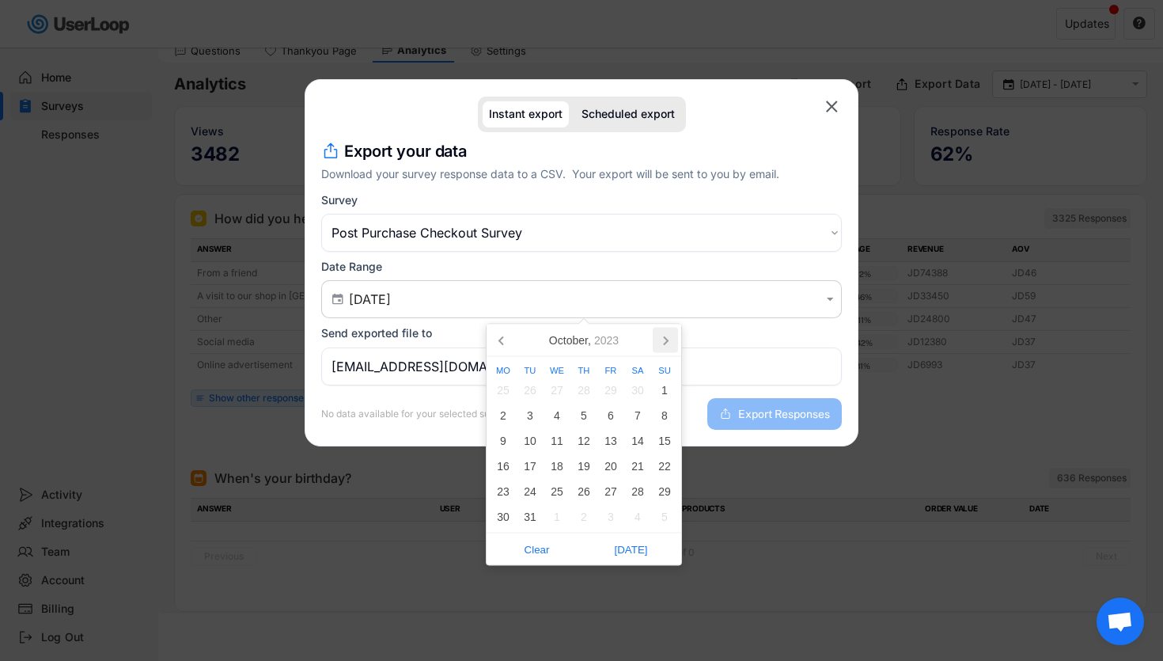
click at [661, 333] on icon at bounding box center [665, 340] width 25 height 25
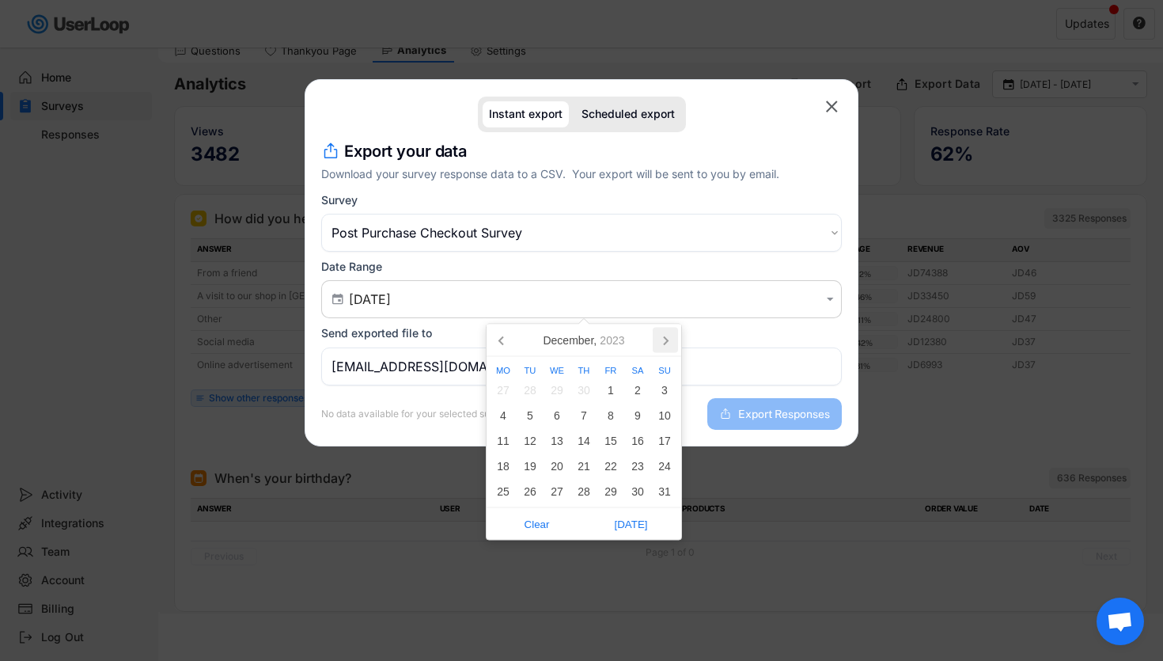
click at [661, 333] on icon at bounding box center [665, 340] width 25 height 25
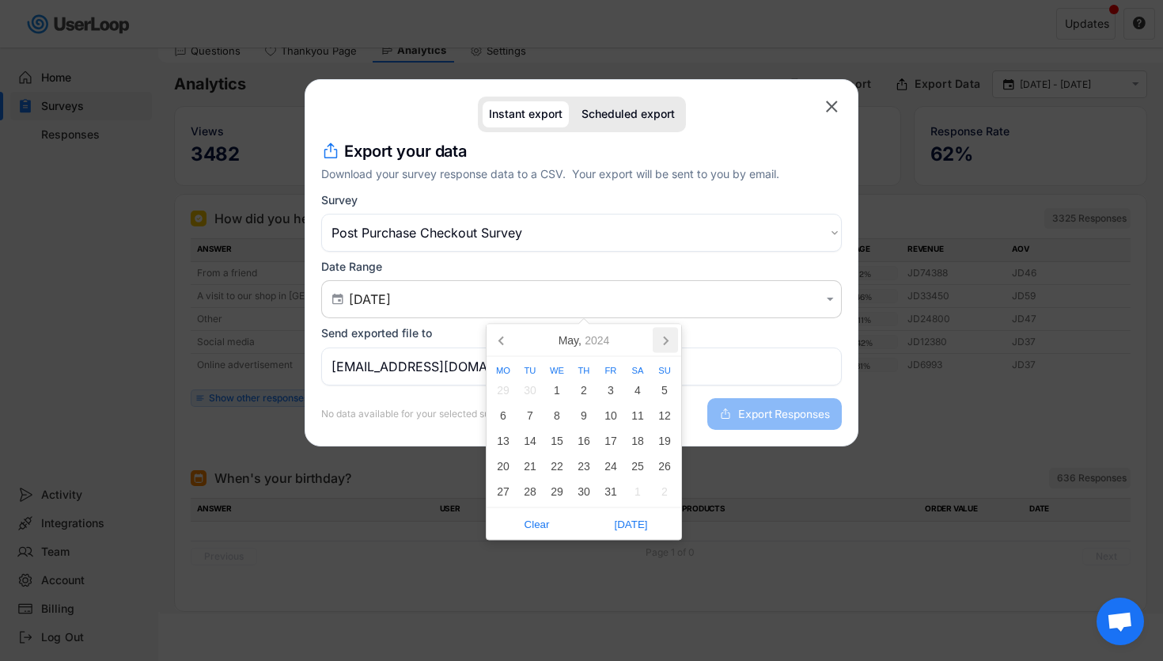
click at [661, 333] on icon at bounding box center [665, 340] width 25 height 25
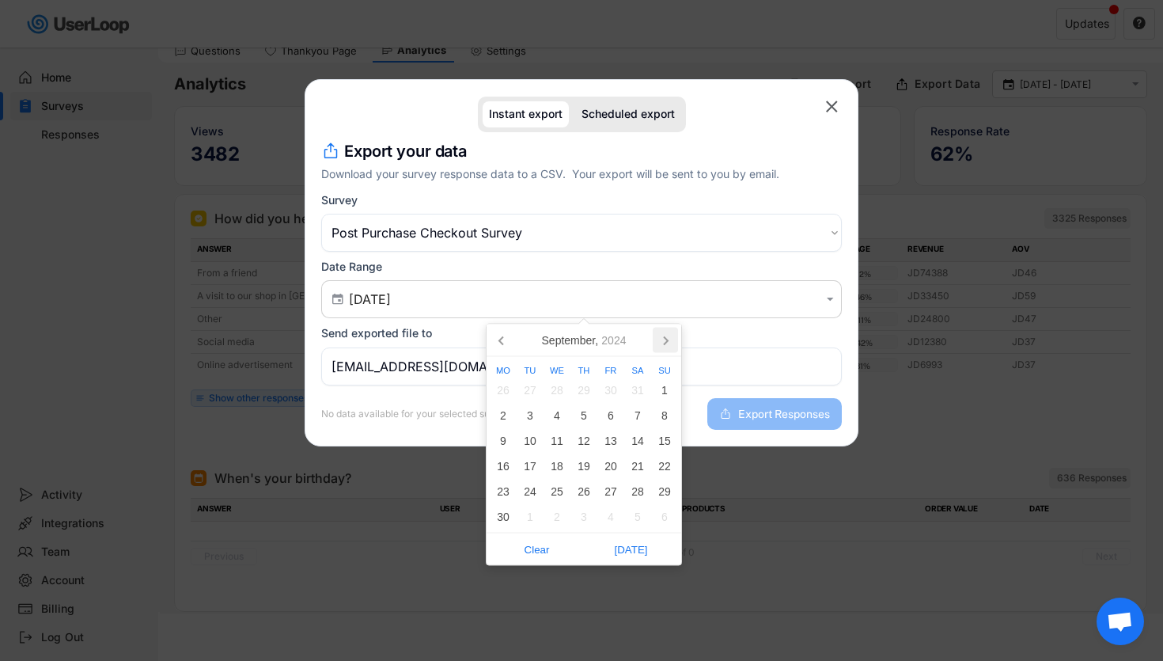
click at [661, 333] on icon at bounding box center [665, 340] width 25 height 25
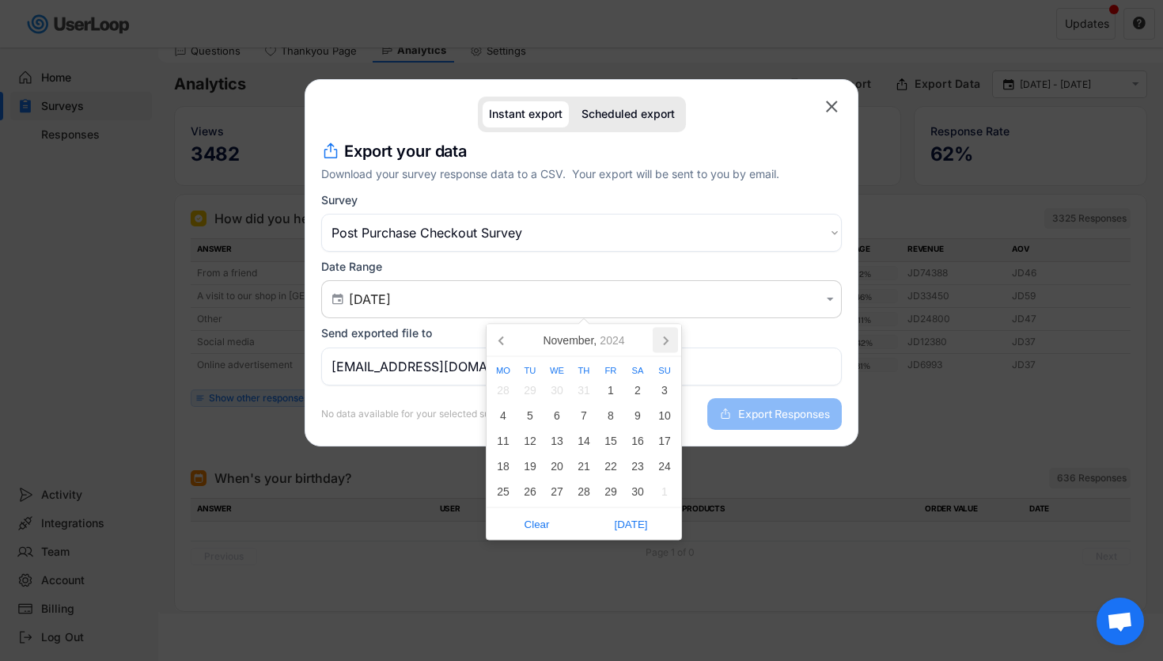
click at [661, 333] on icon at bounding box center [665, 340] width 25 height 25
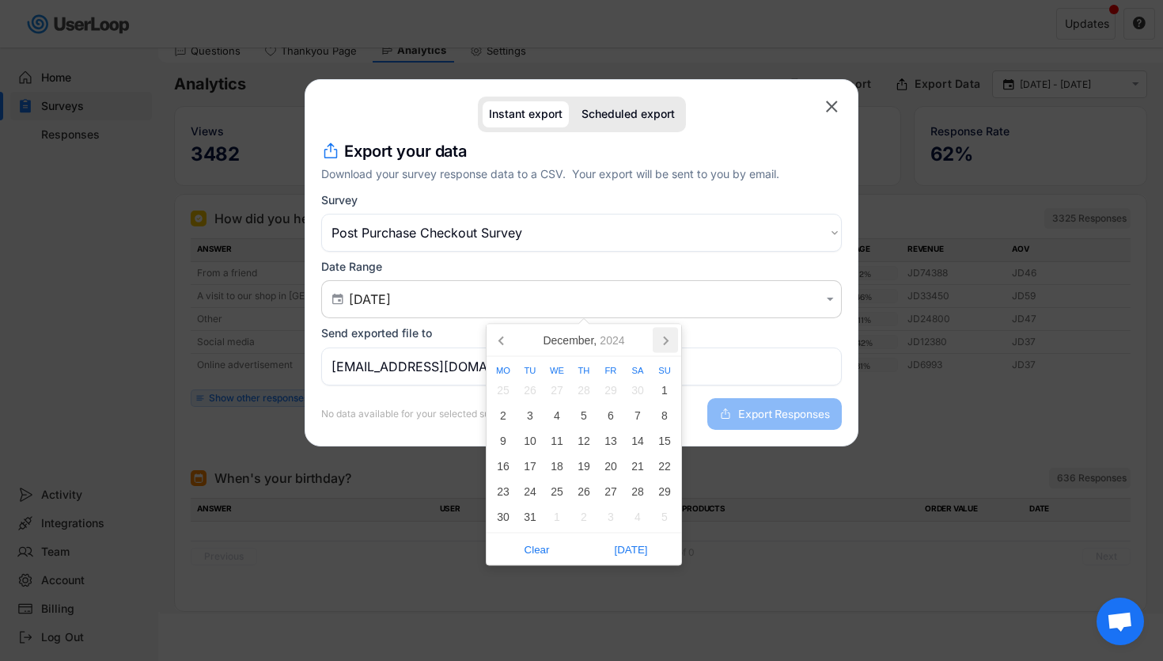
click at [661, 333] on icon at bounding box center [665, 340] width 25 height 25
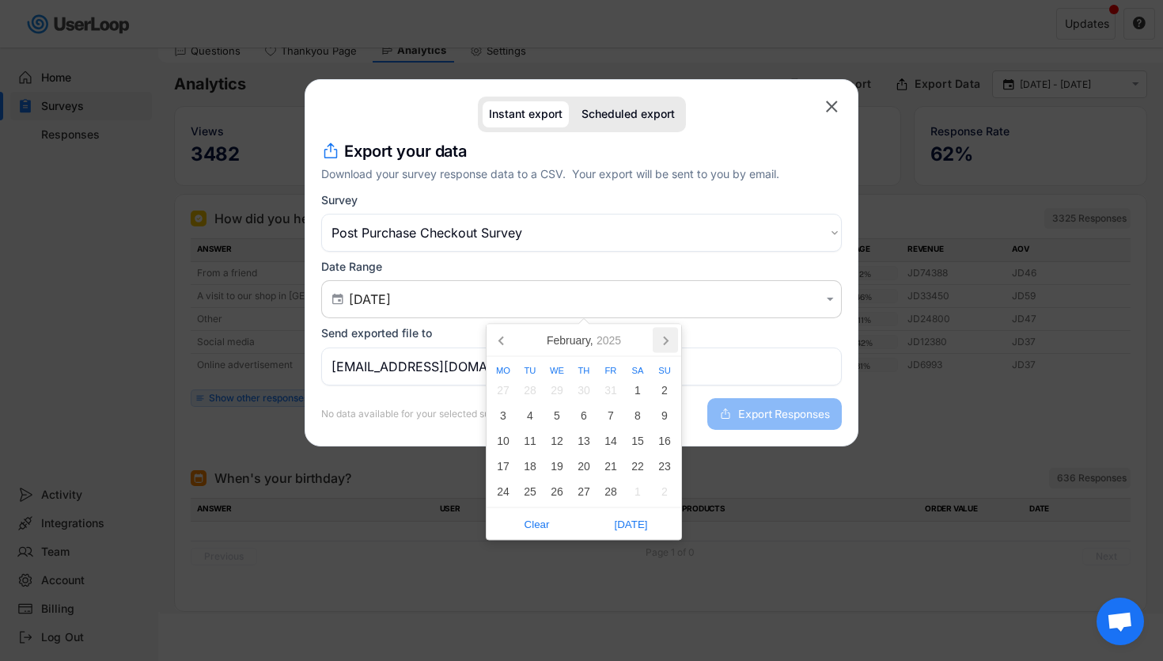
click at [661, 333] on icon at bounding box center [665, 340] width 25 height 25
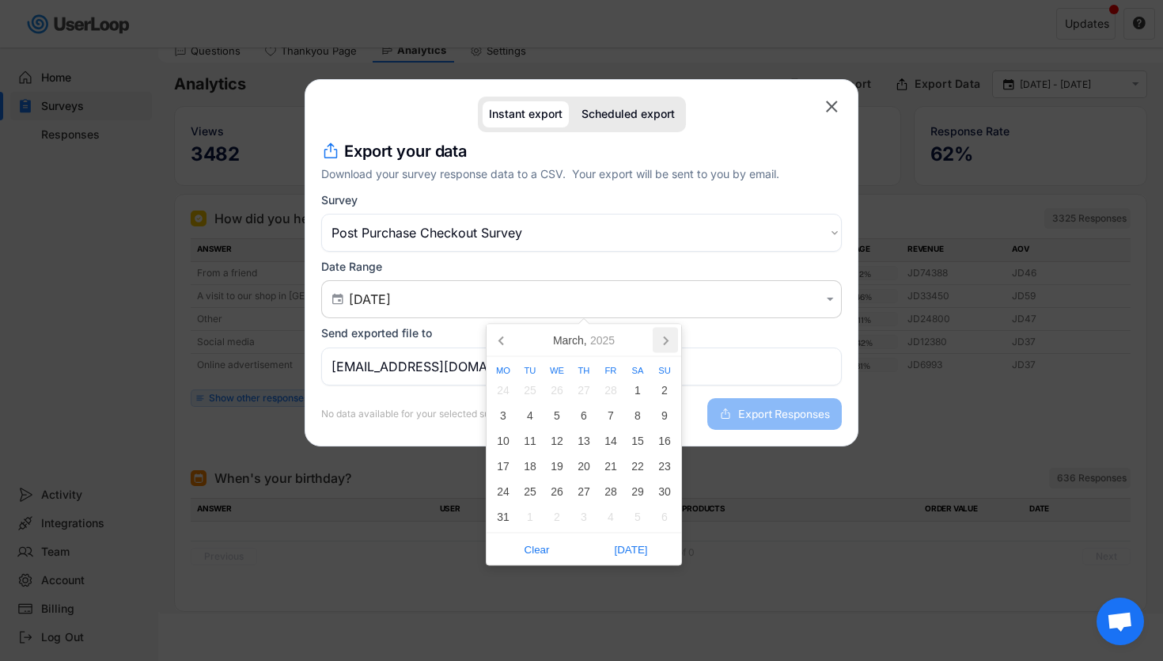
click at [661, 333] on icon at bounding box center [665, 340] width 25 height 25
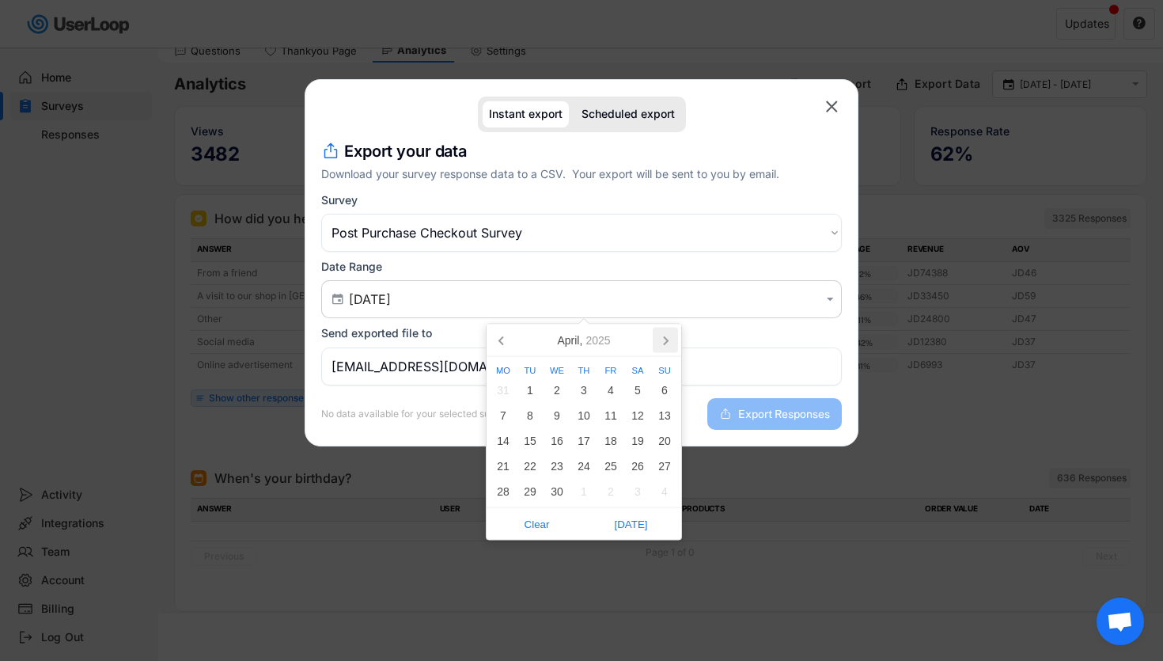
click at [661, 333] on icon at bounding box center [665, 340] width 25 height 25
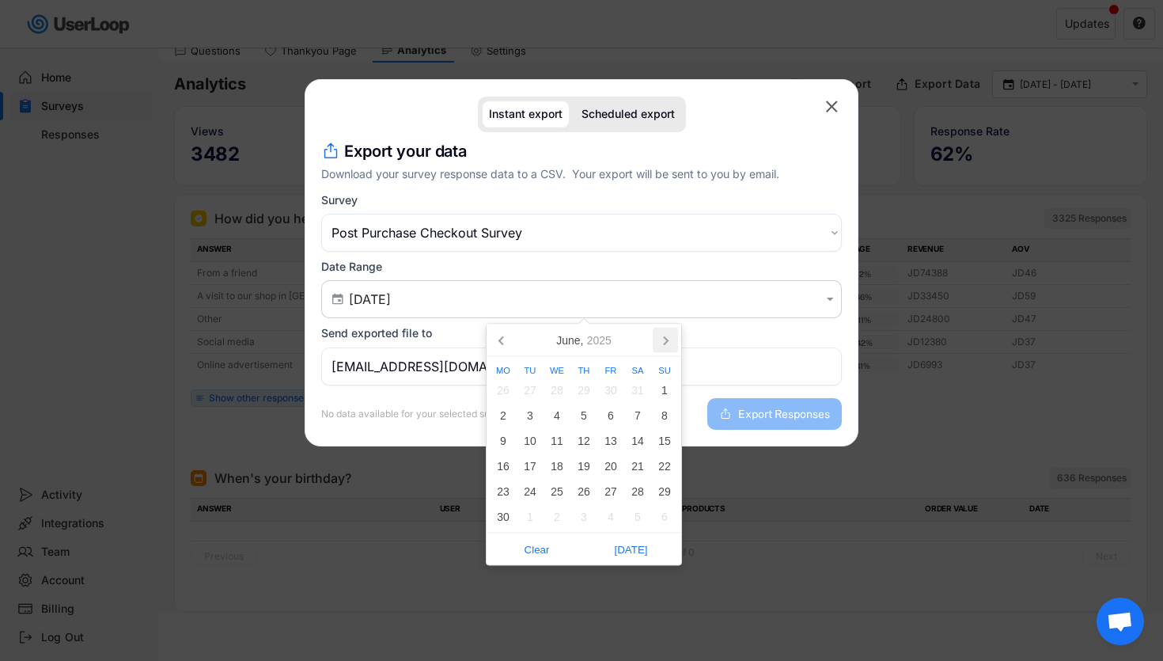
click at [661, 333] on icon at bounding box center [665, 340] width 25 height 25
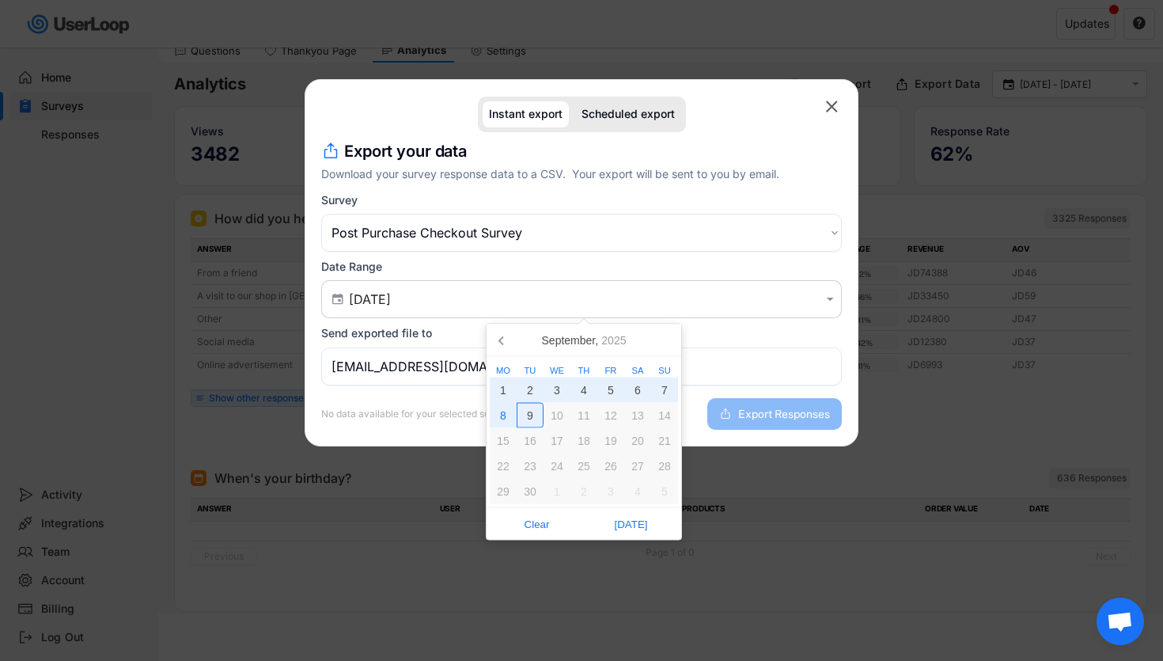
click at [536, 411] on div "9" at bounding box center [530, 415] width 27 height 25
type input "[DATE] - [DATE]"
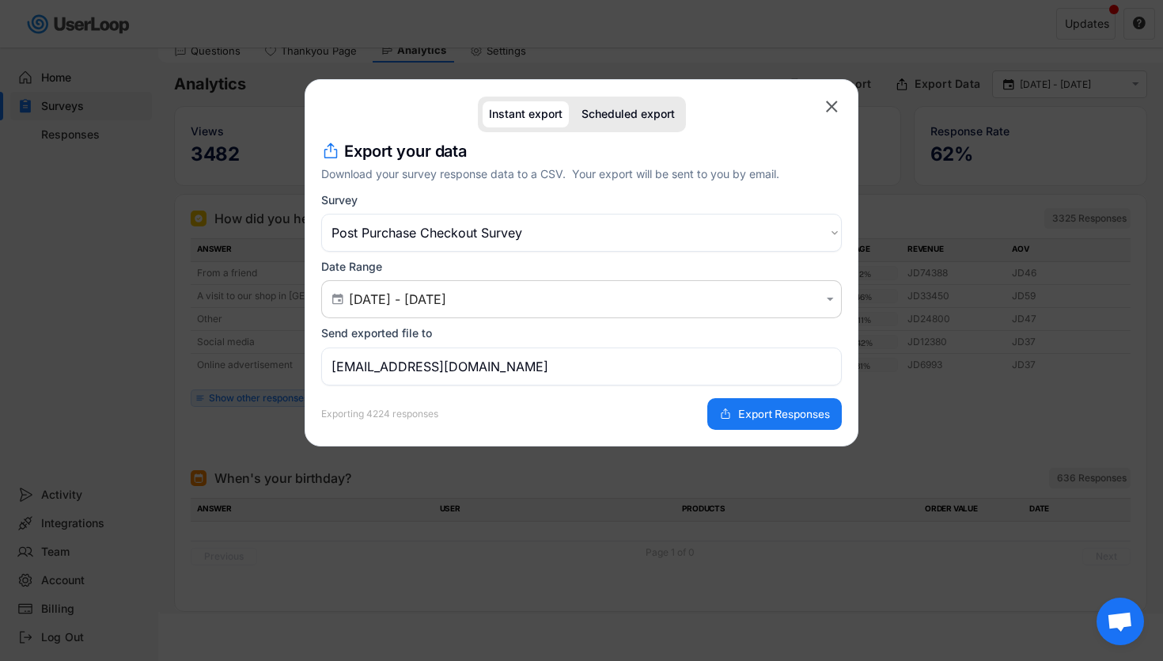
click at [540, 359] on input "[EMAIL_ADDRESS][DOMAIN_NAME]" at bounding box center [581, 366] width 521 height 38
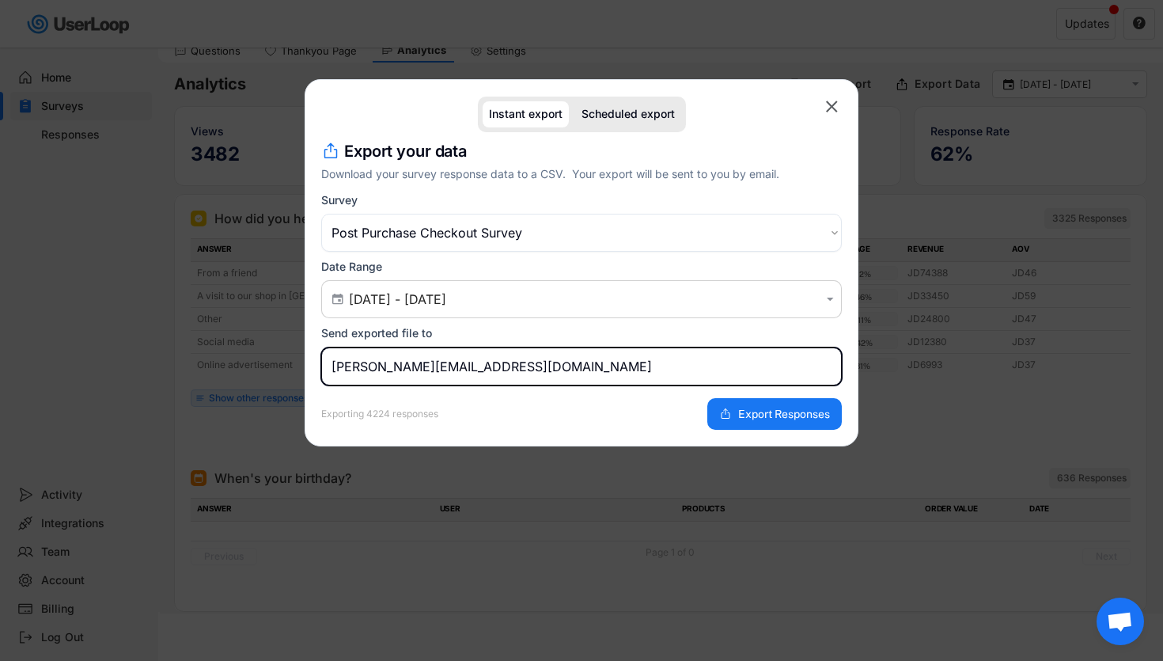
type input "[PERSON_NAME][EMAIL_ADDRESS][DOMAIN_NAME]"
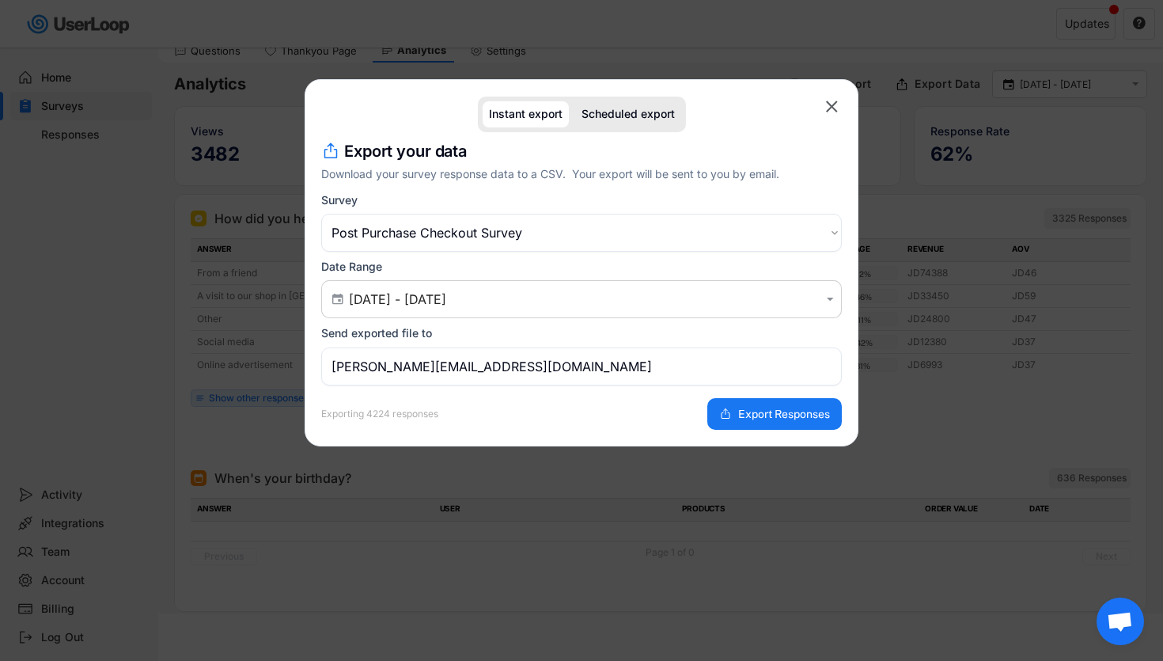
drag, startPoint x: 535, startPoint y: 422, endPoint x: 555, endPoint y: 407, distance: 25.0
click at [535, 422] on div "Exporting 4224 responses Export Responses" at bounding box center [581, 407] width 521 height 44
click at [607, 205] on div "Survey Choose an option Post Purchase Email Survey Post Purchase Checkout Surve…" at bounding box center [581, 222] width 521 height 59
click at [593, 233] on select "Choose an option Post Purchase Email Survey Post Purchase Checkout Survey Test …" at bounding box center [581, 233] width 521 height 38
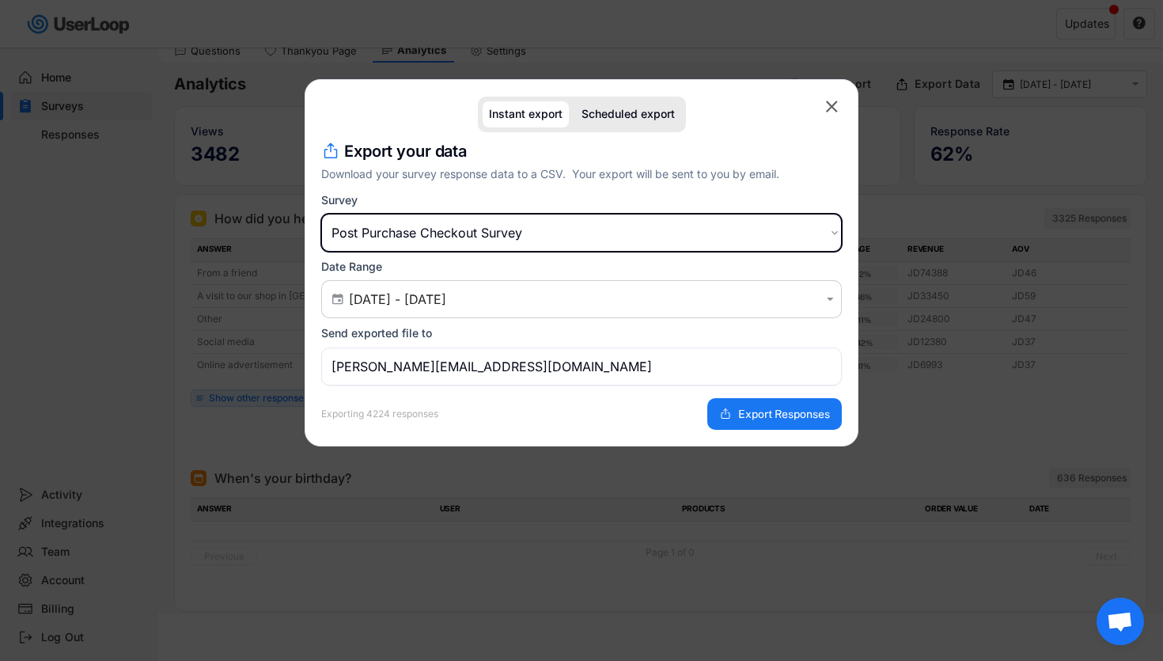
click at [321, 214] on select "Choose an option Post Purchase Email Survey Post Purchase Checkout Survey Test …" at bounding box center [581, 233] width 521 height 38
click at [626, 190] on div "Export your data Download your survey response data to a CSV. Your export will …" at bounding box center [581, 285] width 521 height 290
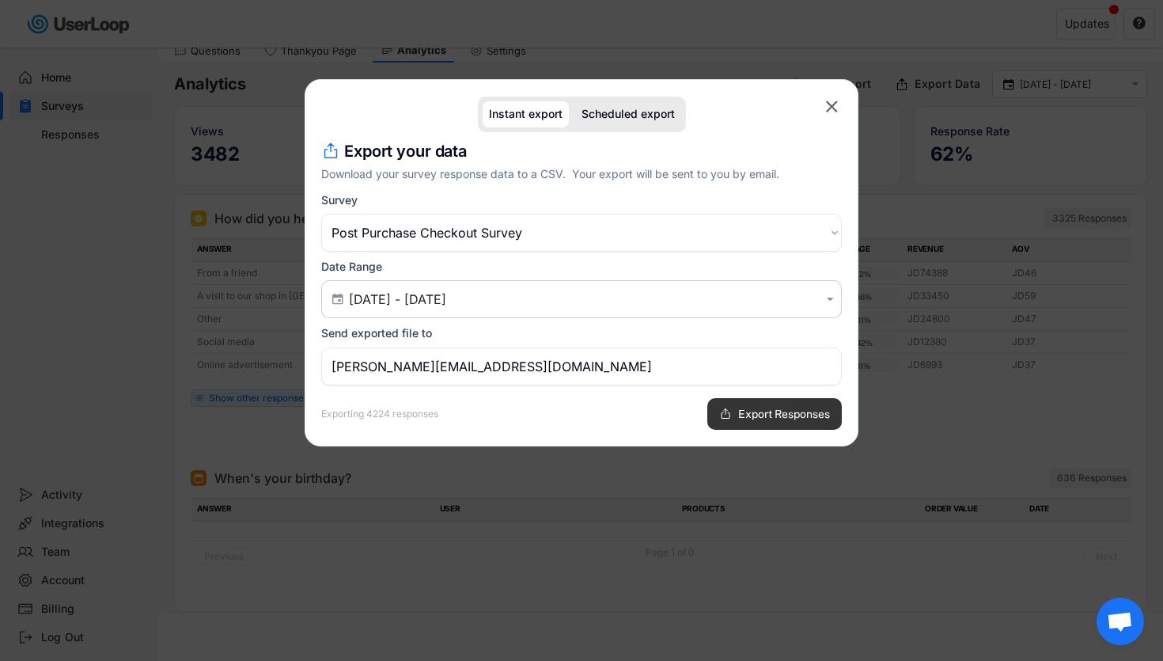
click at [782, 411] on span "Export Responses" at bounding box center [784, 413] width 92 height 11
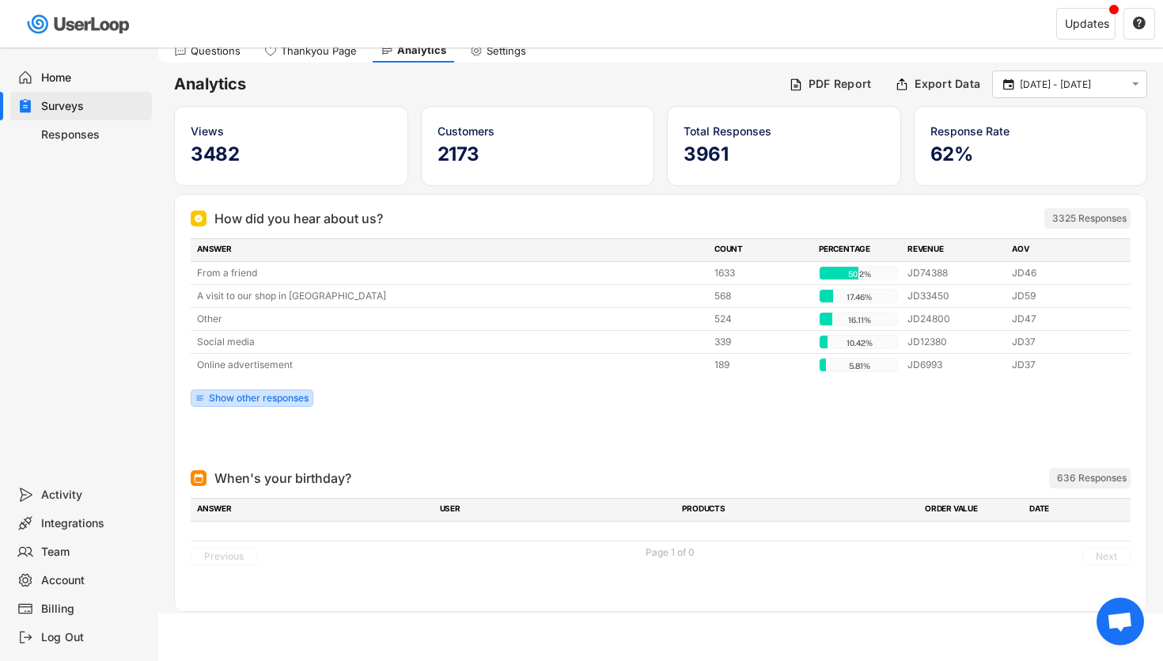
click at [305, 401] on div "Show other responses" at bounding box center [259, 397] width 100 height 9
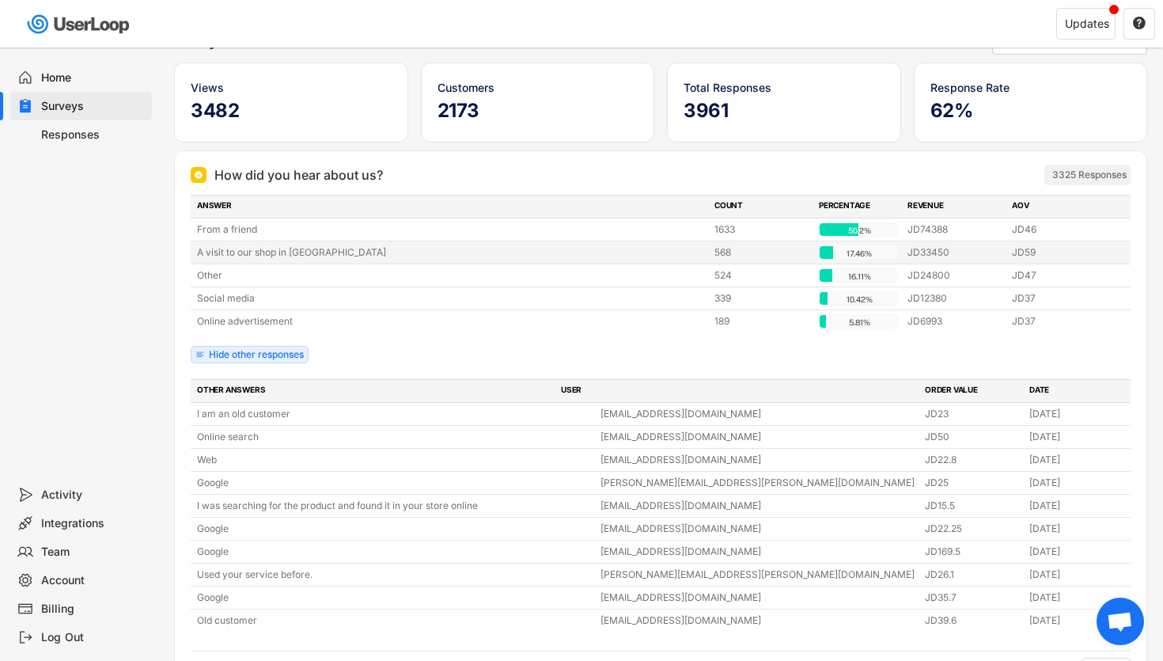
scroll to position [0, 0]
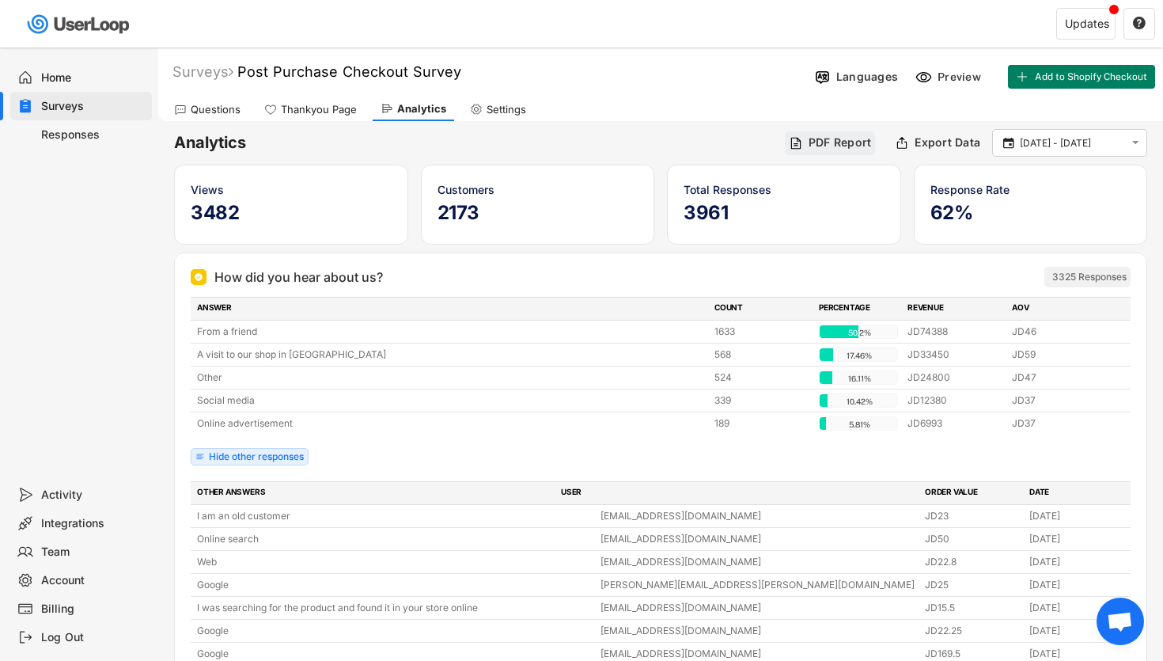
click at [820, 131] on div "PDF Report" at bounding box center [830, 143] width 91 height 24
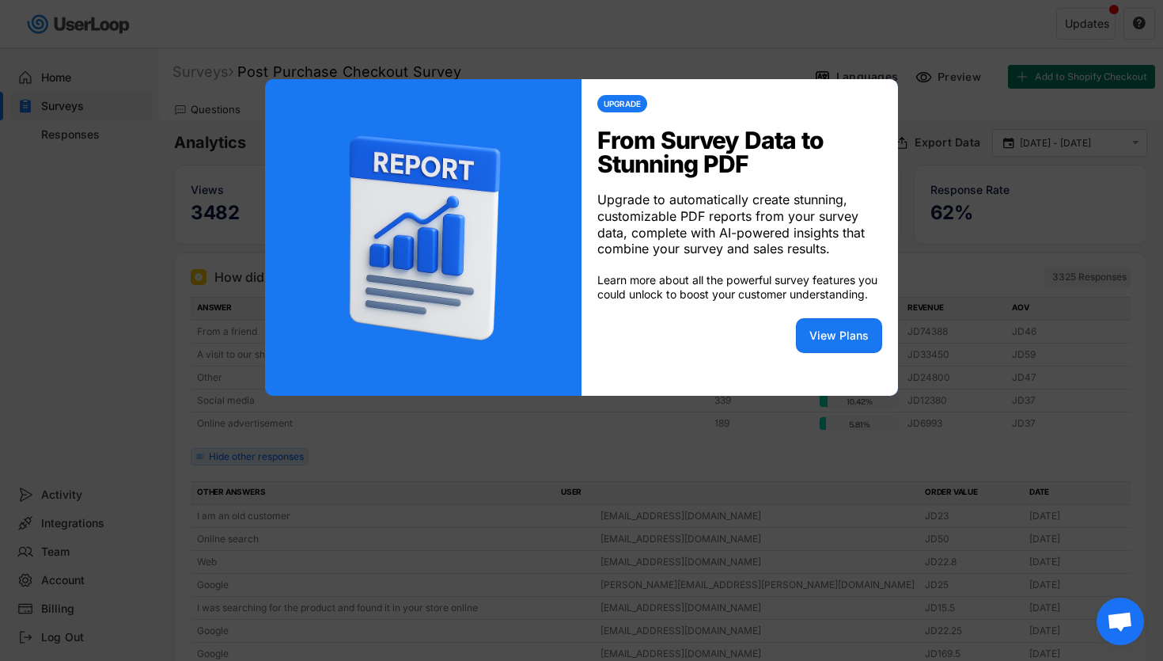
click at [1035, 137] on div at bounding box center [581, 330] width 1163 height 661
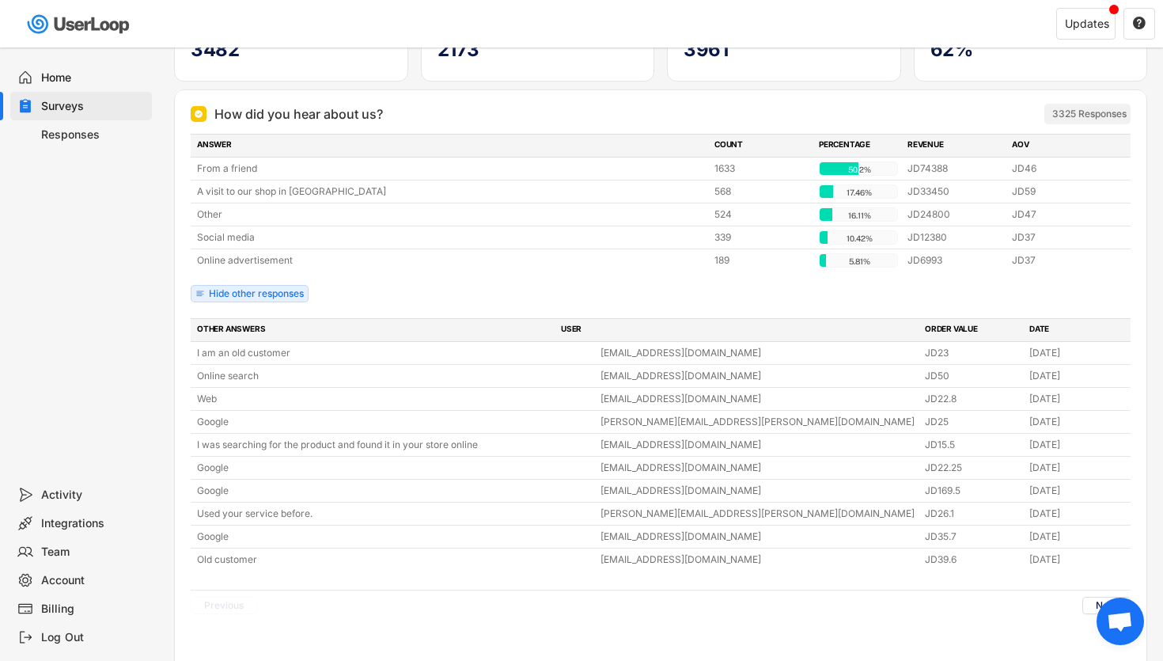
scroll to position [369, 0]
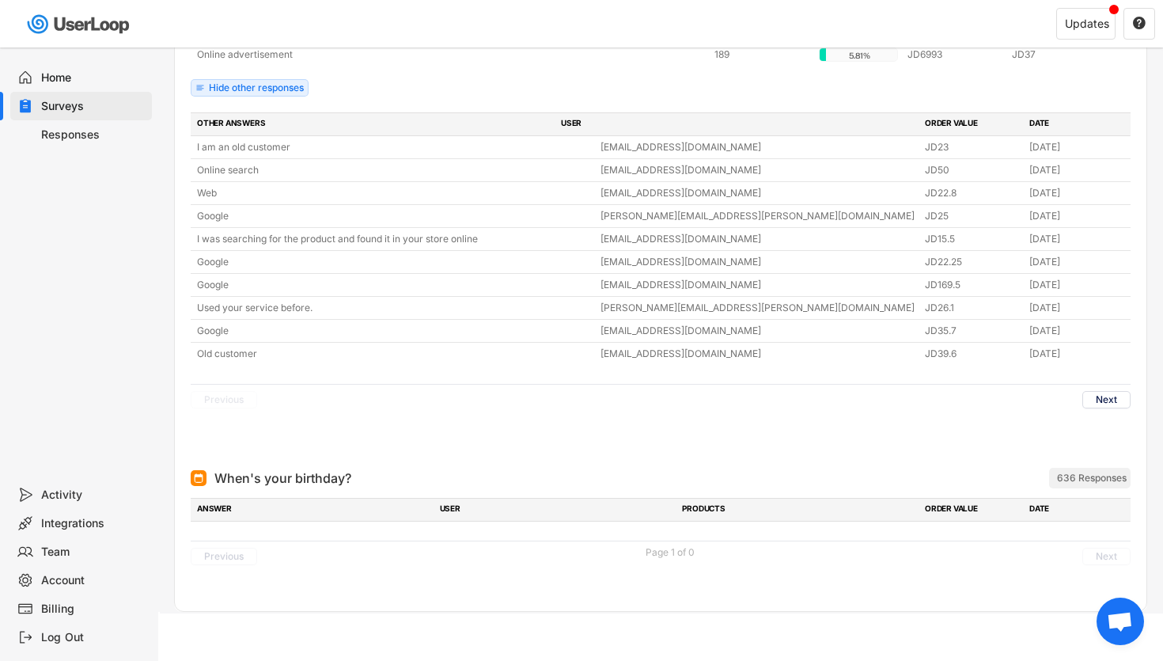
click at [1101, 476] on div "636 Responses" at bounding box center [1092, 478] width 70 height 13
click at [1096, 476] on div "636 Responses" at bounding box center [1092, 478] width 70 height 13
click at [1113, 396] on button "Next" at bounding box center [1106, 399] width 48 height 17
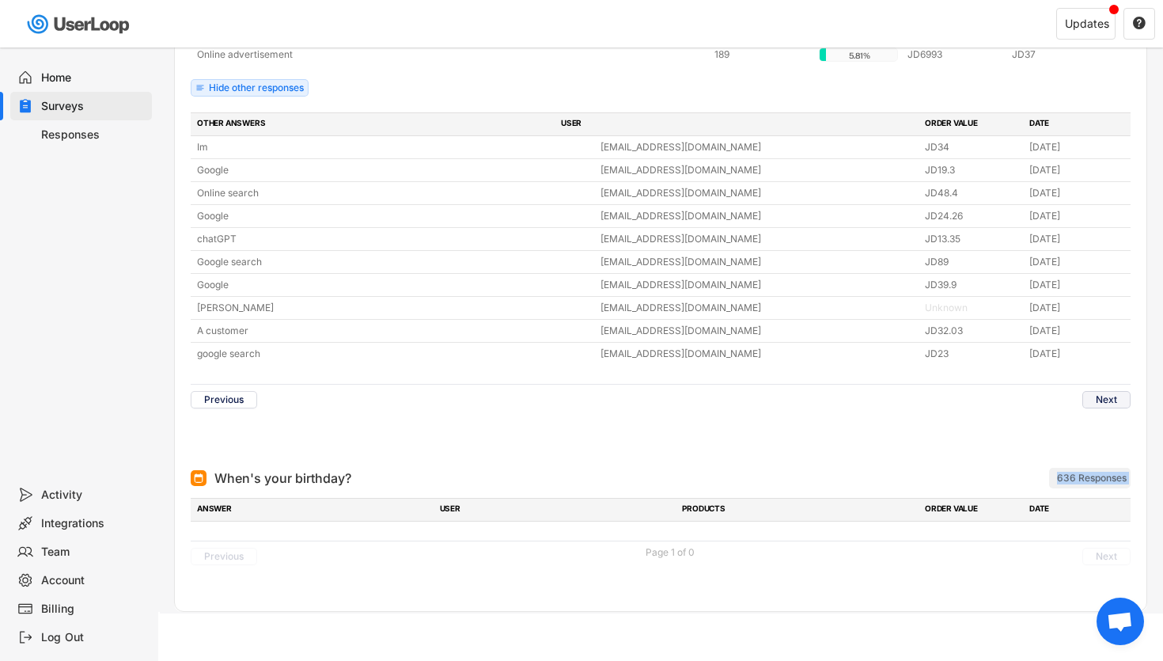
click at [1113, 396] on button "Next" at bounding box center [1106, 399] width 48 height 17
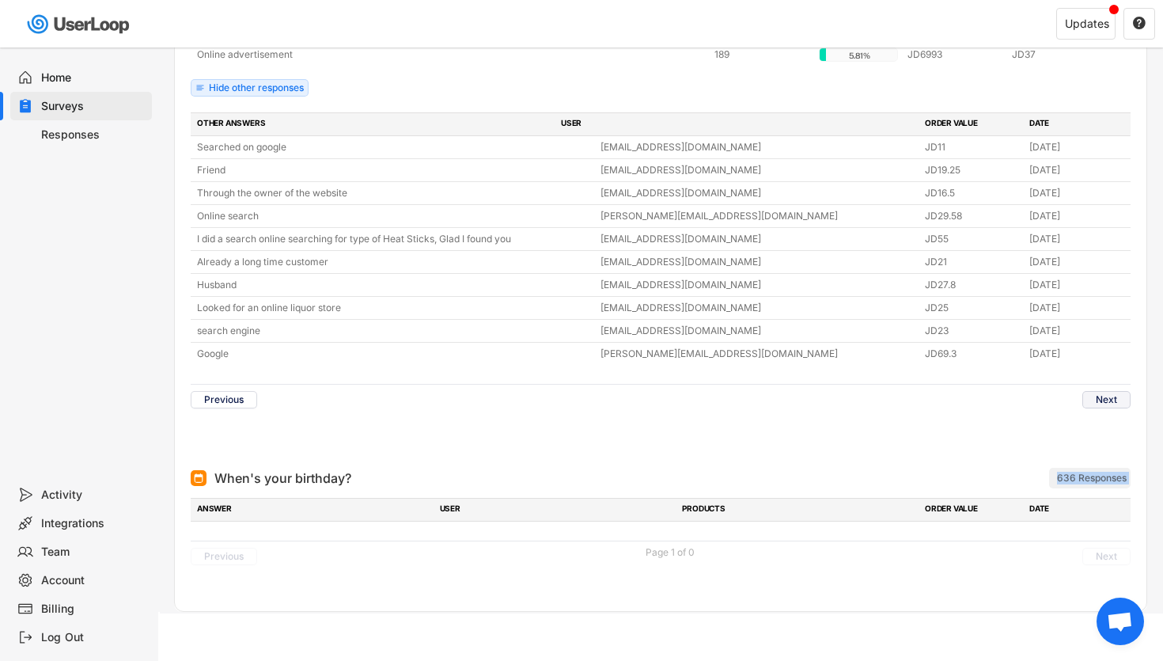
click at [1113, 396] on button "Next" at bounding box center [1106, 399] width 48 height 17
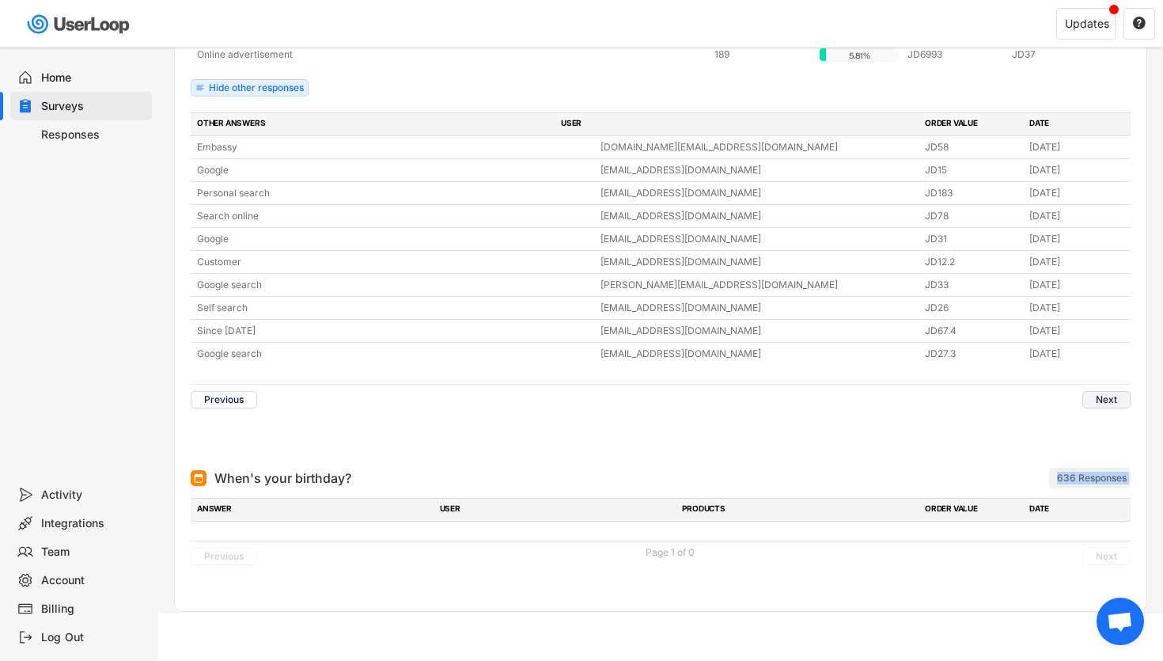
click at [1113, 396] on button "Next" at bounding box center [1106, 399] width 48 height 17
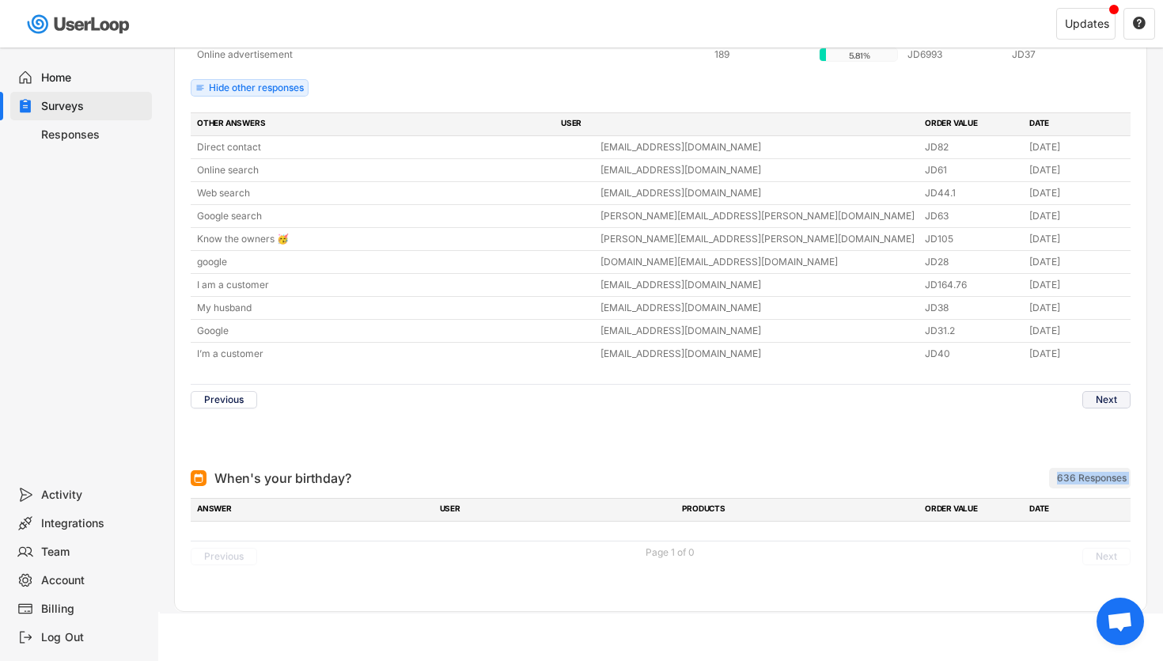
click at [1113, 396] on button "Next" at bounding box center [1106, 399] width 48 height 17
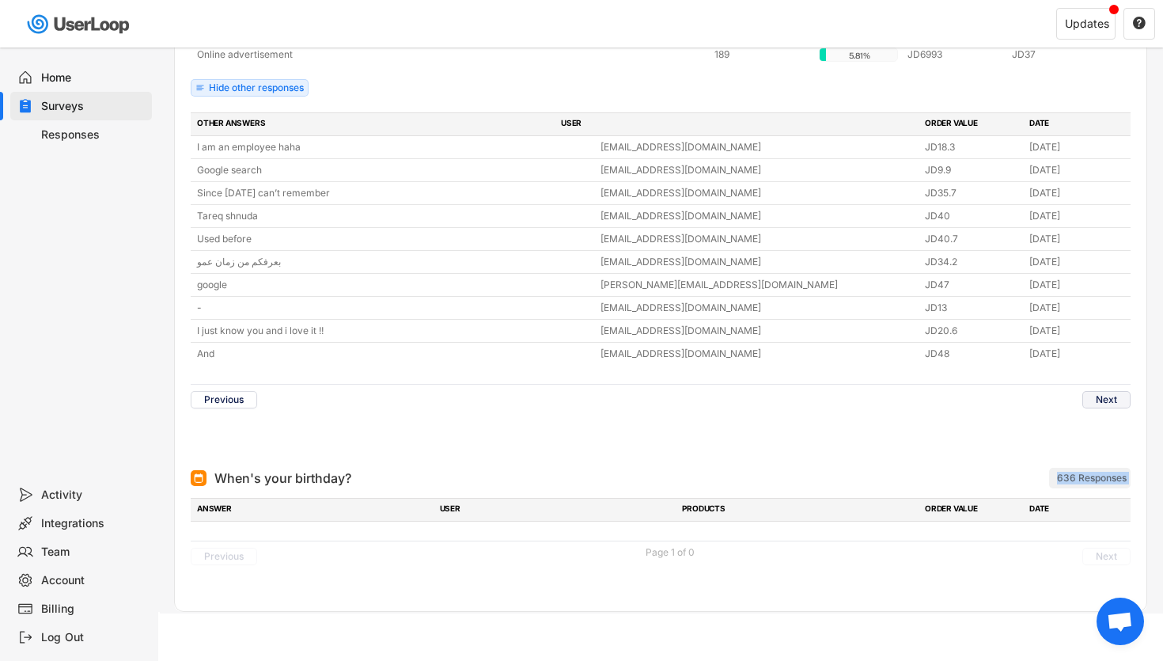
click at [1113, 396] on button "Next" at bounding box center [1106, 399] width 48 height 17
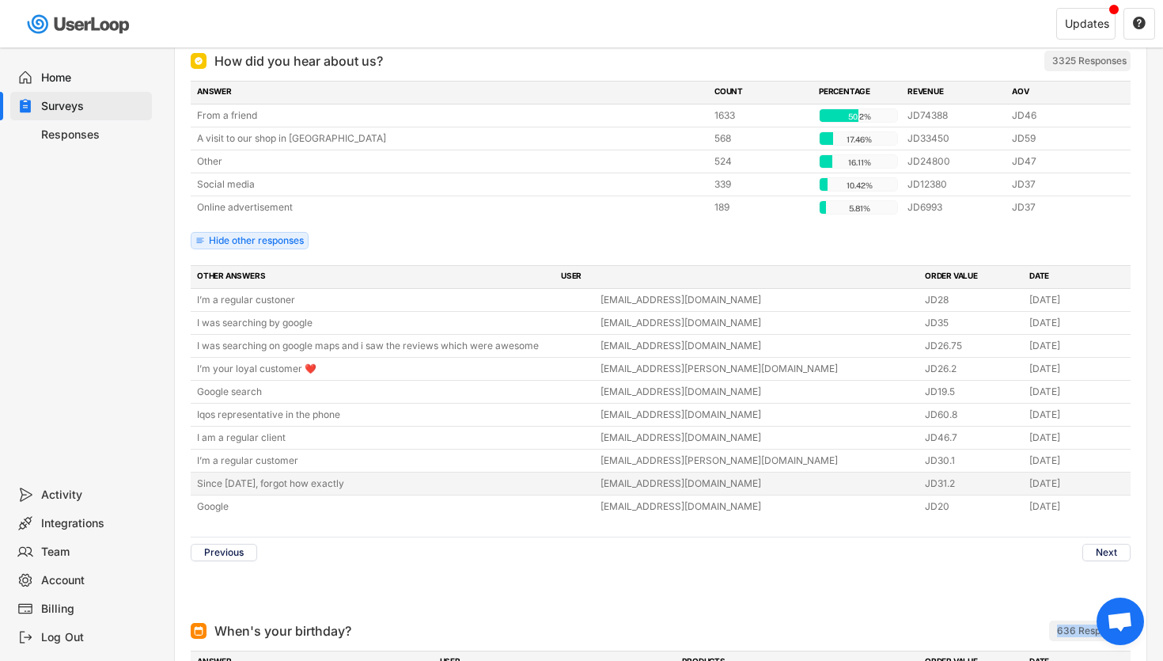
scroll to position [0, 0]
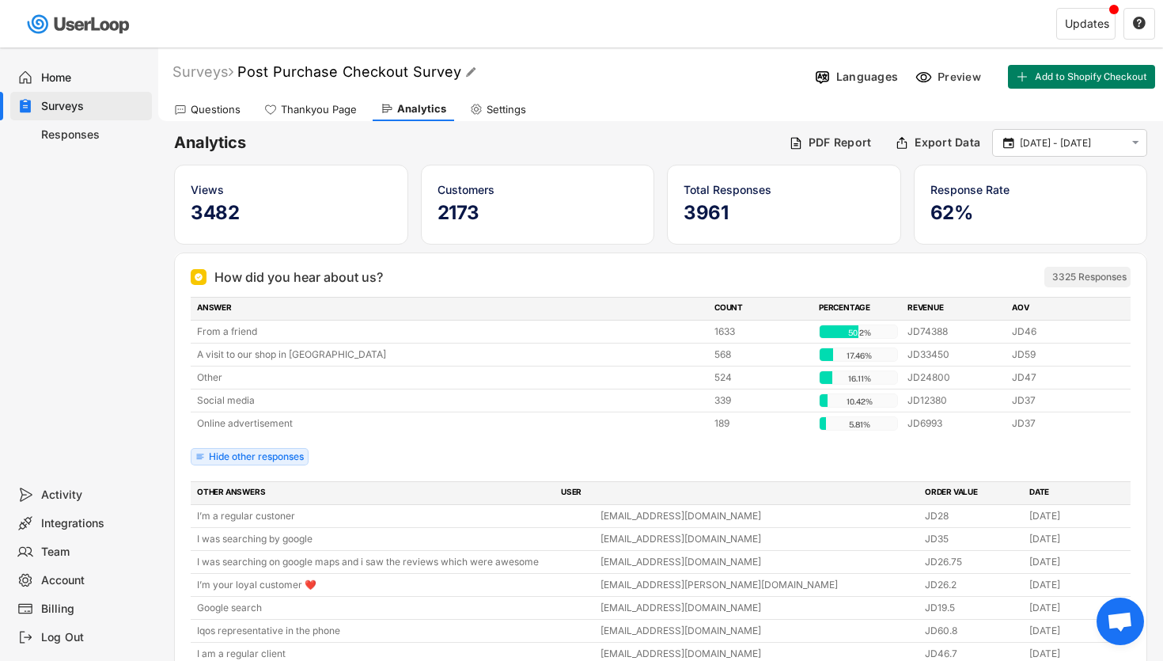
click at [312, 76] on font "Post Purchase Checkout Survey" at bounding box center [349, 71] width 224 height 17
click at [193, 62] on div "Surveys Post Purchase Checkout Survey  " at bounding box center [483, 73] width 650 height 28
click at [207, 71] on div "Surveys" at bounding box center [202, 72] width 61 height 18
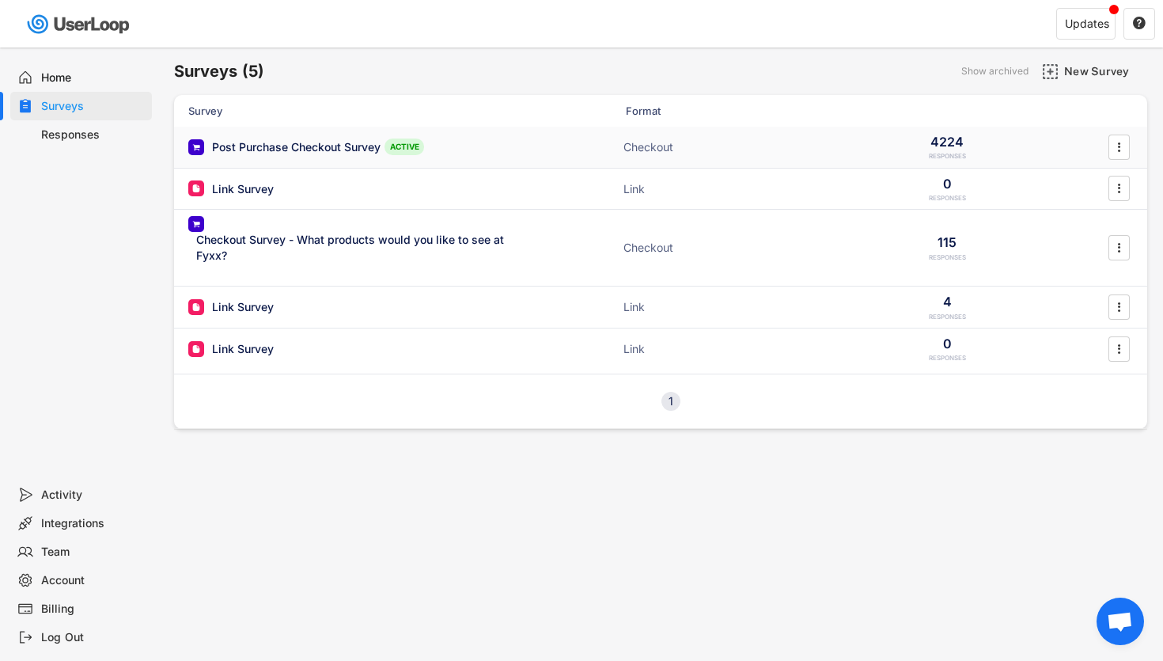
click at [1044, 153] on div "Post Purchase Checkout Survey ACTIVE Checkout 4224 RESPONSES " at bounding box center [660, 147] width 973 height 41
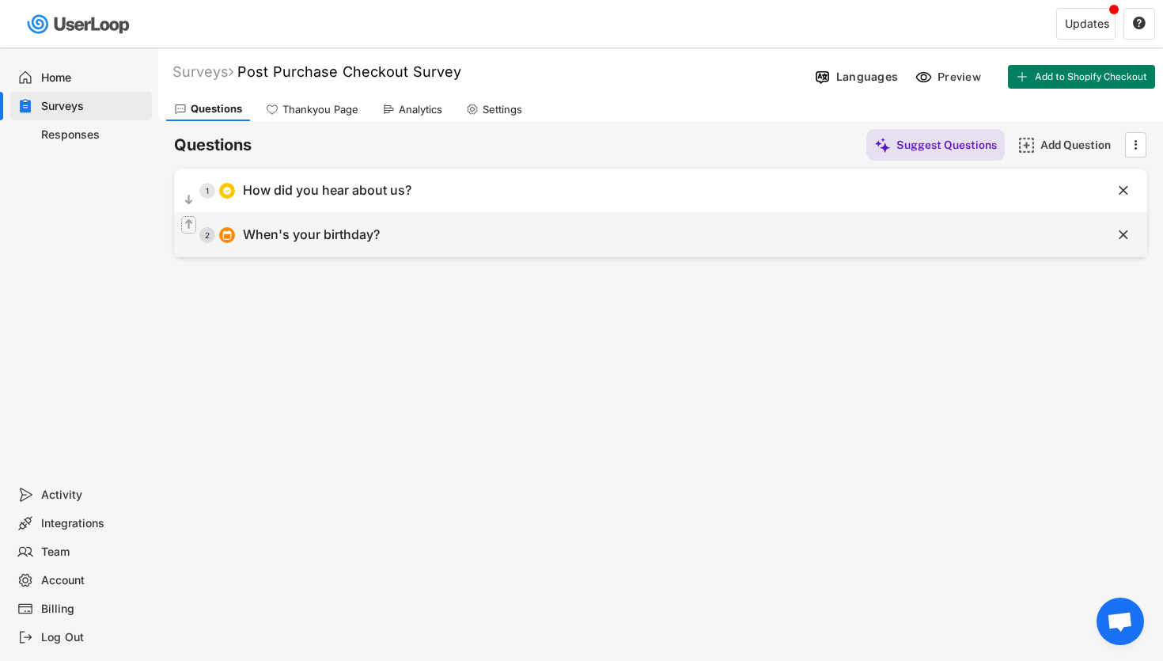
click at [195, 225] on icon "" at bounding box center [188, 225] width 13 height 16
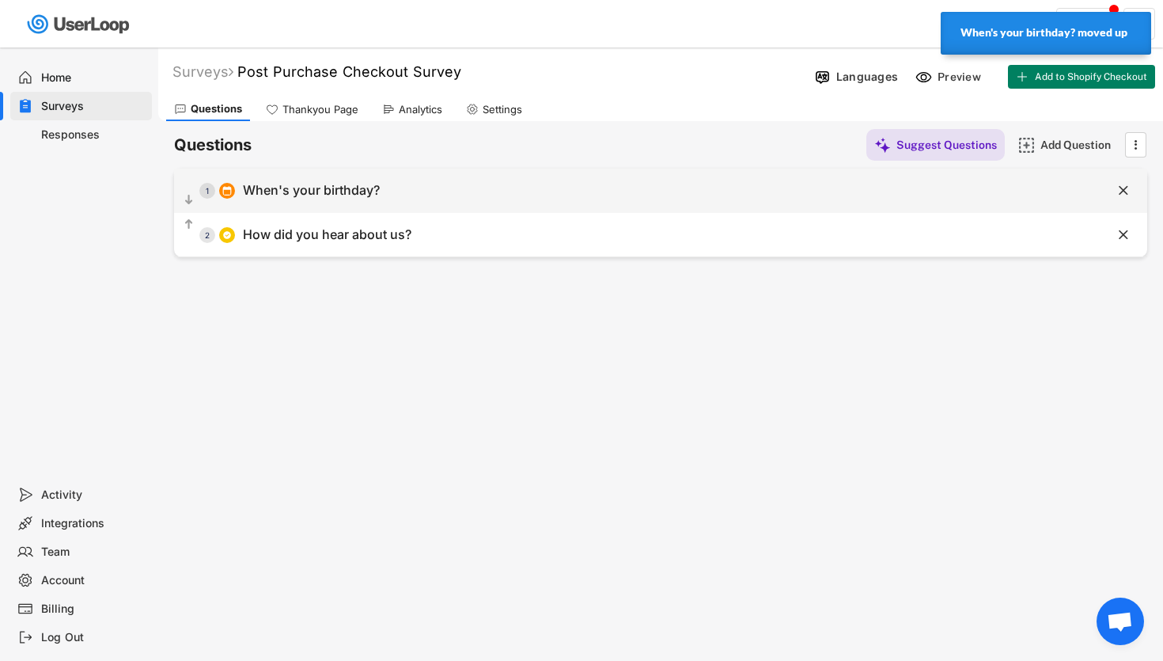
click at [805, 176] on div "  1 When's your birthday?" at bounding box center [621, 190] width 894 height 36
type input "When's your birthday?"
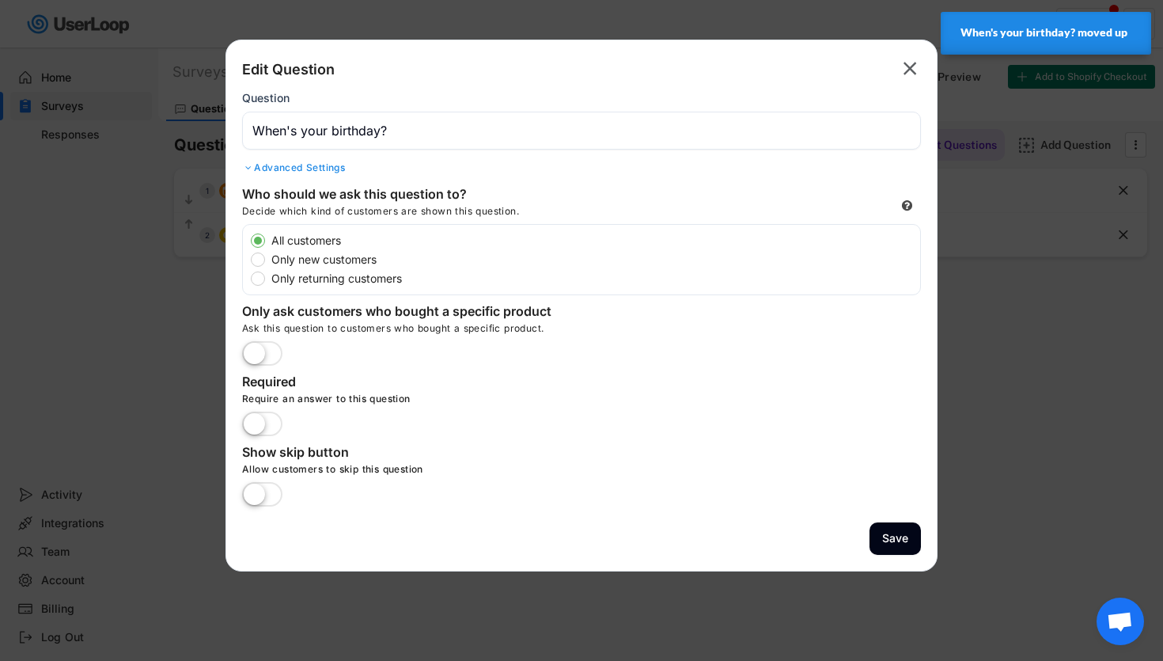
click at [914, 59] on text "" at bounding box center [910, 68] width 13 height 23
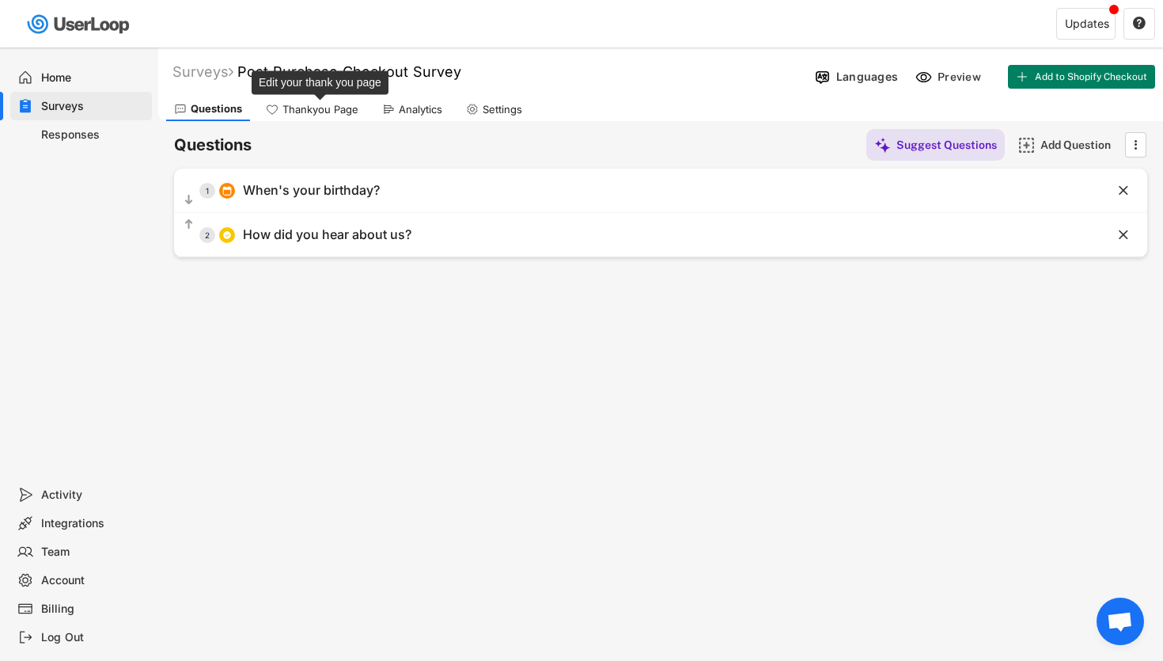
click at [347, 108] on div "Thankyou Page" at bounding box center [320, 109] width 76 height 13
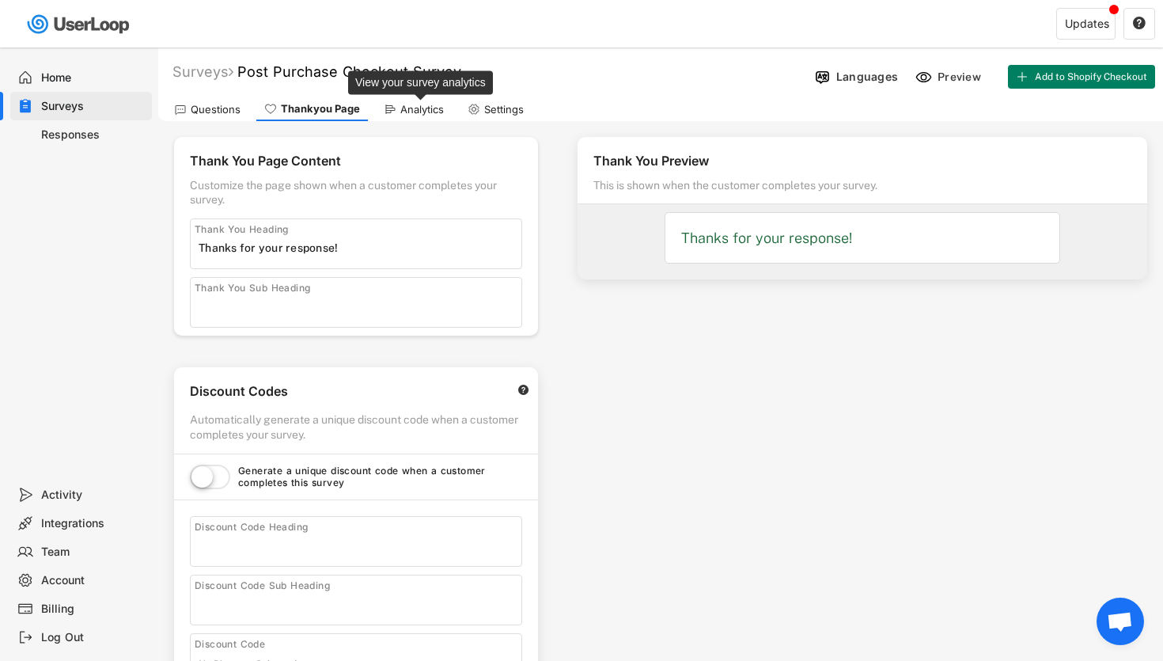
click at [409, 112] on div "Analytics" at bounding box center [422, 109] width 44 height 13
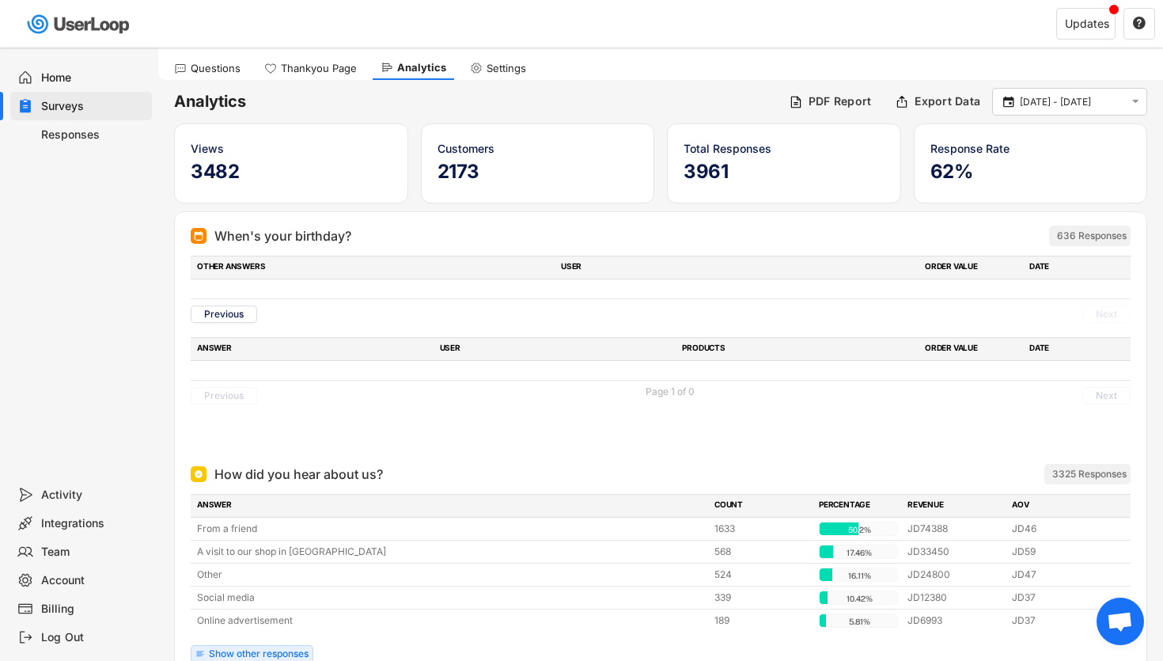
scroll to position [42, 0]
click at [551, 296] on div "OTHER ANSWERS USER ORDER VALUE DATE I’m a regular custoner [EMAIL_ADDRESS][DOMA…" at bounding box center [661, 292] width 940 height 74
click at [231, 312] on button "Previous" at bounding box center [224, 313] width 66 height 17
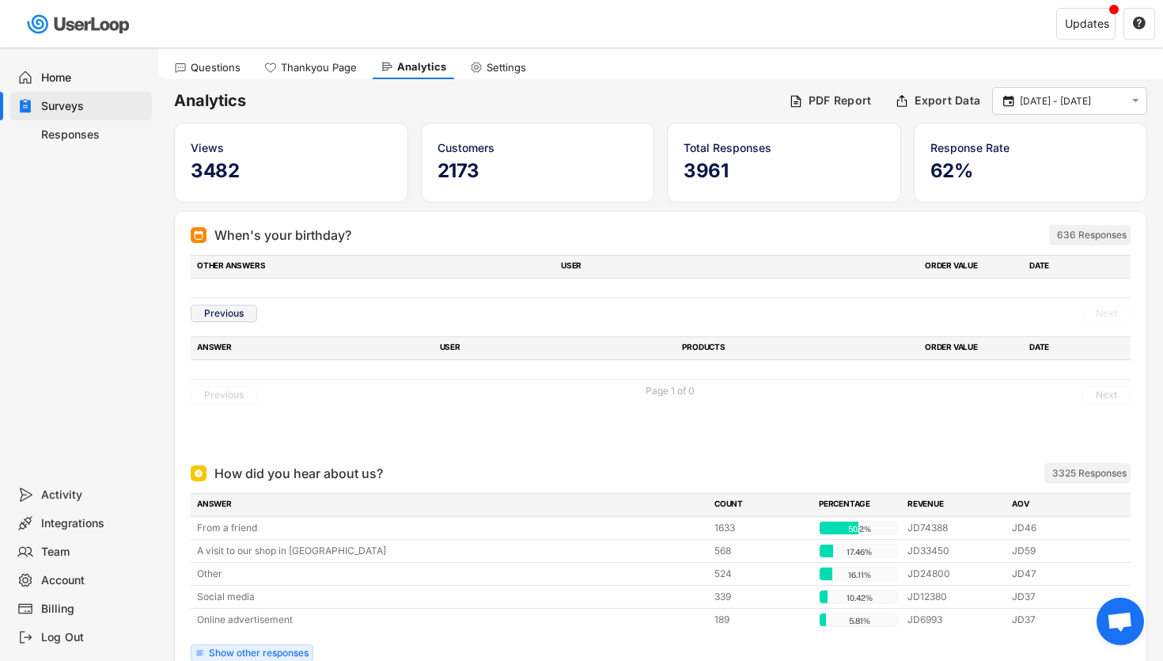
click at [231, 312] on button "Previous" at bounding box center [224, 313] width 66 height 17
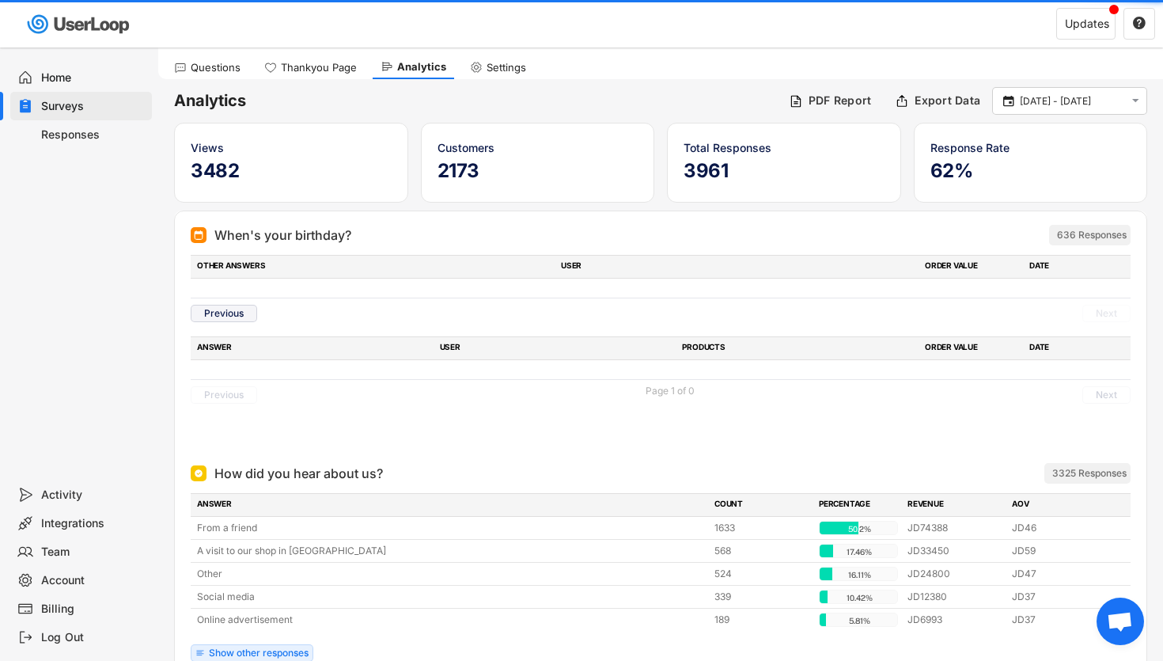
click at [231, 312] on button "Previous" at bounding box center [224, 313] width 66 height 17
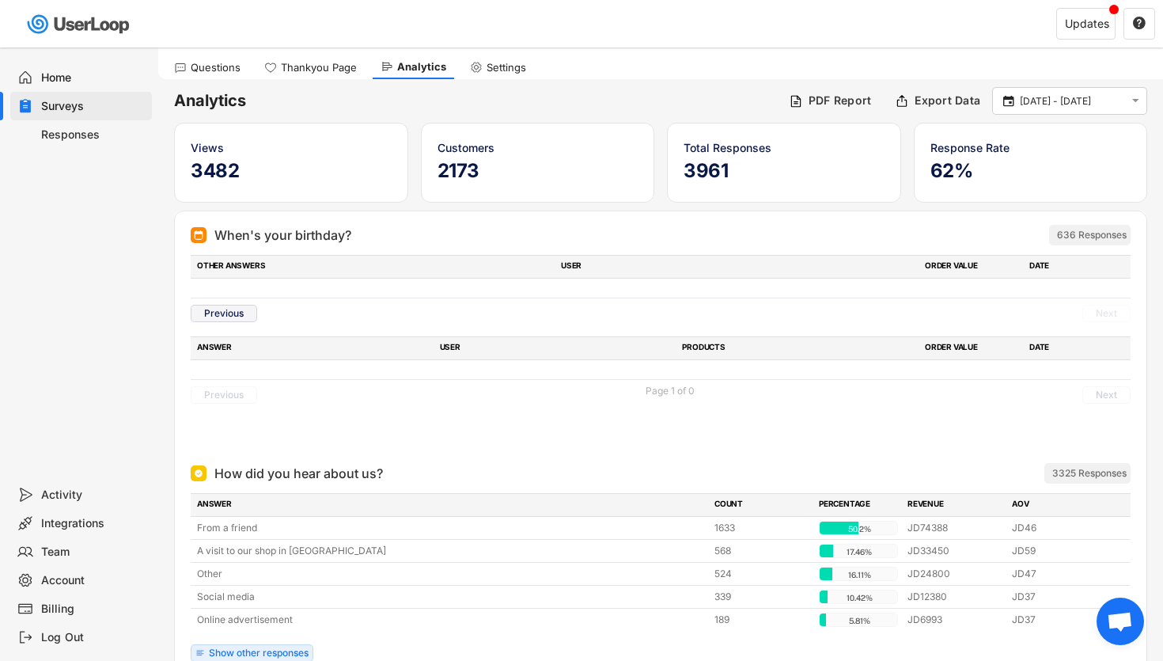
click at [231, 312] on button "Previous" at bounding box center [224, 313] width 66 height 17
click at [1080, 231] on div "636 Responses" at bounding box center [1092, 235] width 70 height 13
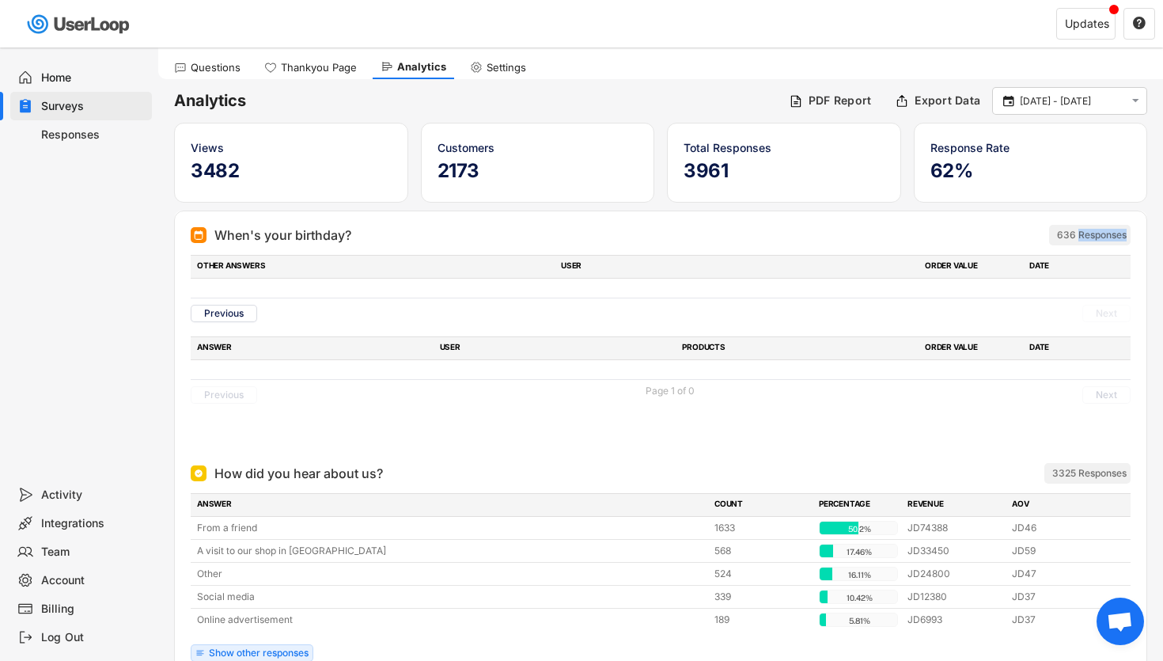
click at [1093, 472] on div "3325 Responses" at bounding box center [1089, 473] width 74 height 13
click at [937, 94] on div "Export Data" at bounding box center [948, 100] width 66 height 14
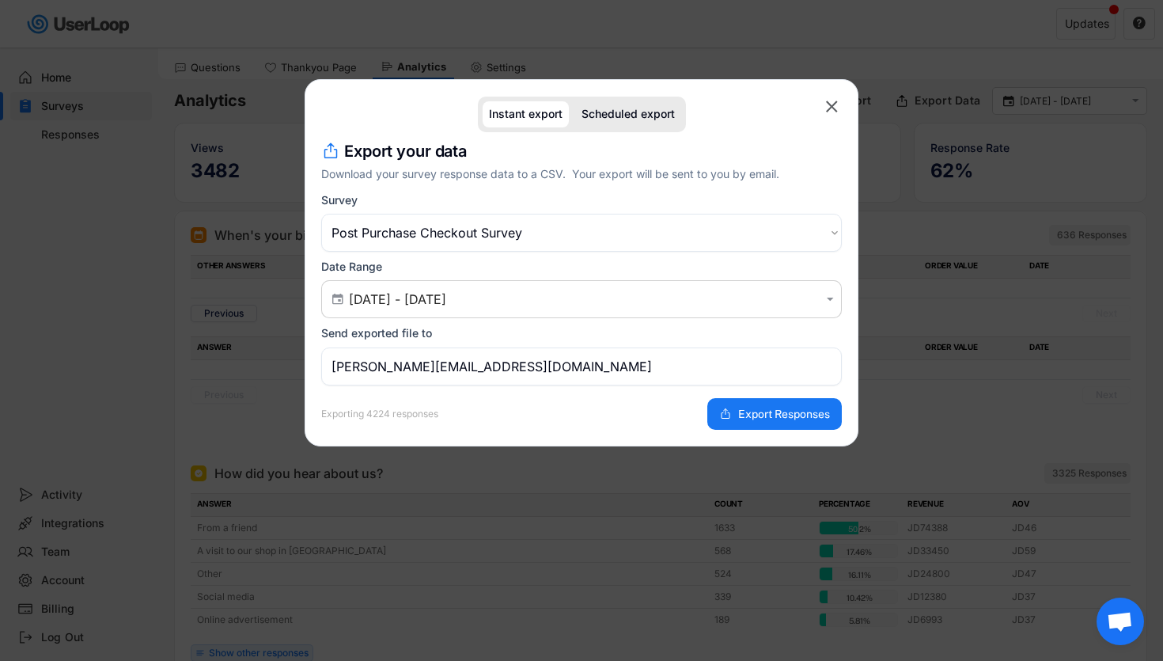
click at [687, 224] on select "Choose an option Post Purchase Email Survey Post Purchase Checkout Survey Test …" at bounding box center [581, 233] width 521 height 38
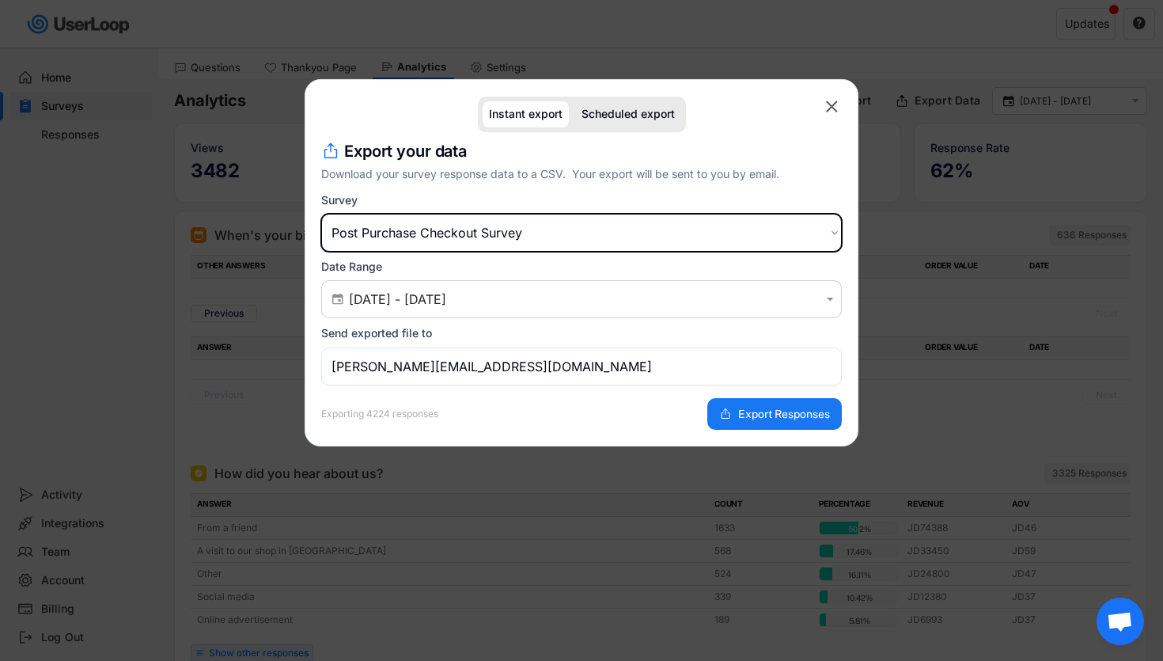
select select ""1348695171700984260__LOOKUP__1648626802336x475520240909287400""
click at [321, 214] on select "Choose an option Post Purchase Email Survey Post Purchase Checkout Survey Test …" at bounding box center [581, 233] width 521 height 38
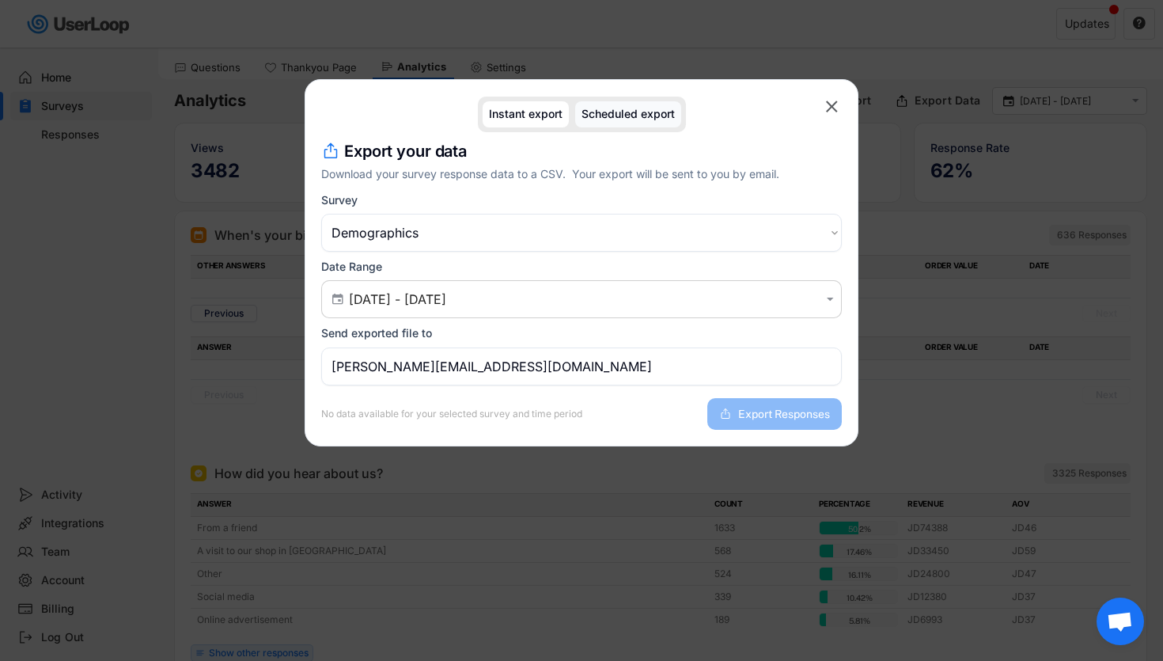
click at [620, 117] on div "Scheduled export" at bounding box center [628, 114] width 93 height 13
select select ""1348695171700984260__LOOKUP__1637049627099x843854201759898600""
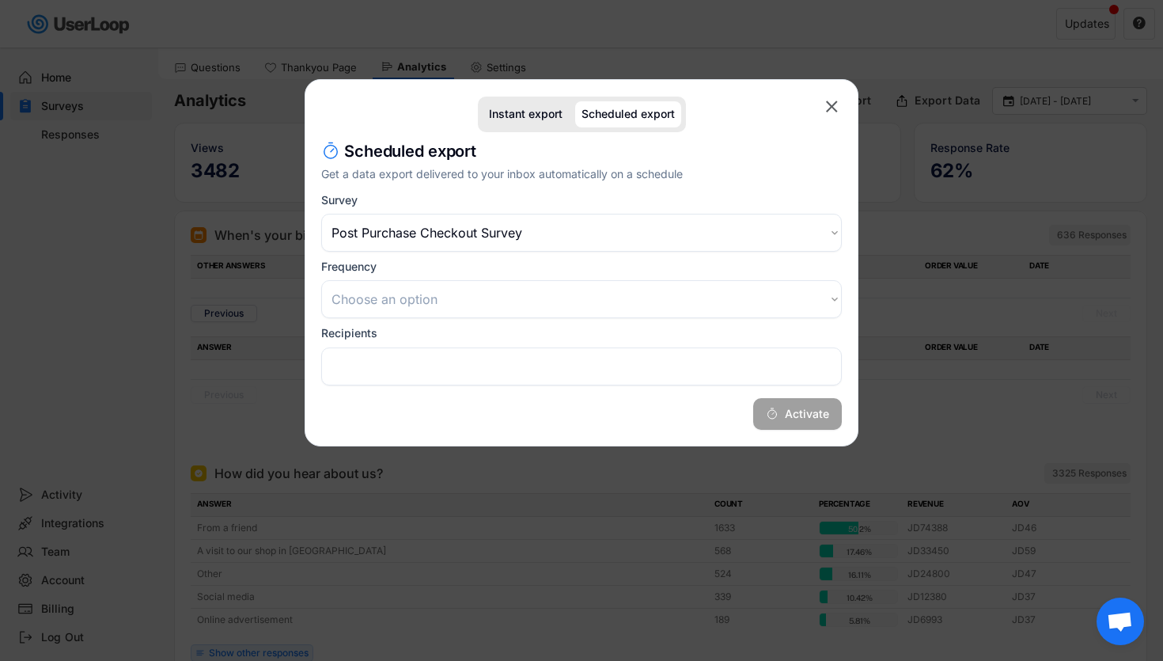
select select
click at [529, 105] on div "Instant export" at bounding box center [526, 114] width 86 height 26
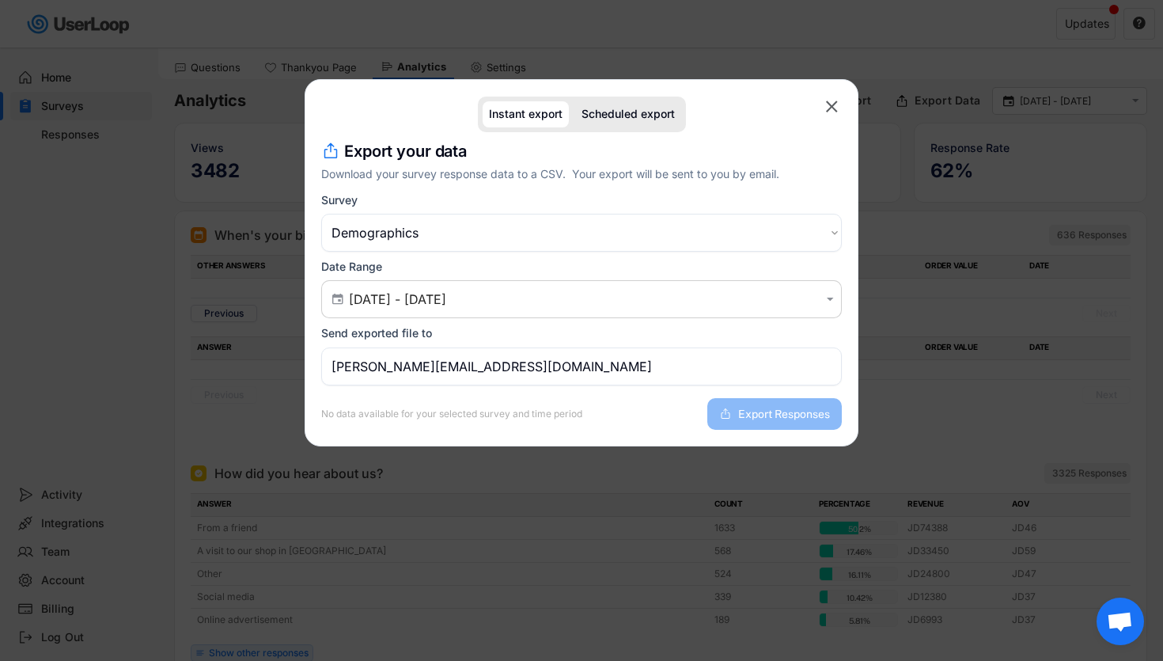
click at [831, 118] on div "Instant export Scheduled export " at bounding box center [581, 106] width 521 height 51
click at [831, 114] on text "" at bounding box center [832, 107] width 12 height 20
